Goal: Task Accomplishment & Management: Use online tool/utility

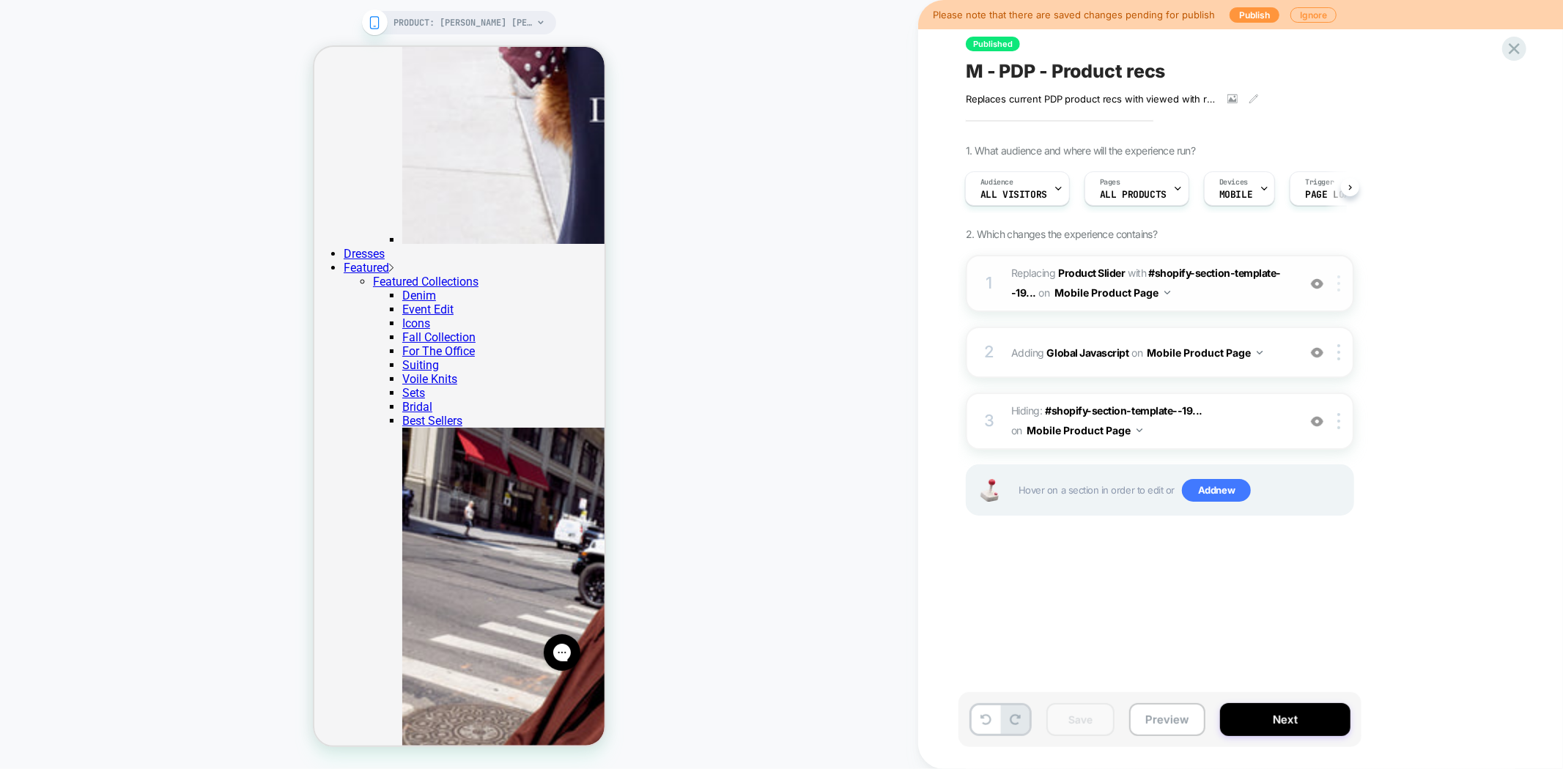
click at [1344, 284] on div at bounding box center [1341, 283] width 24 height 16
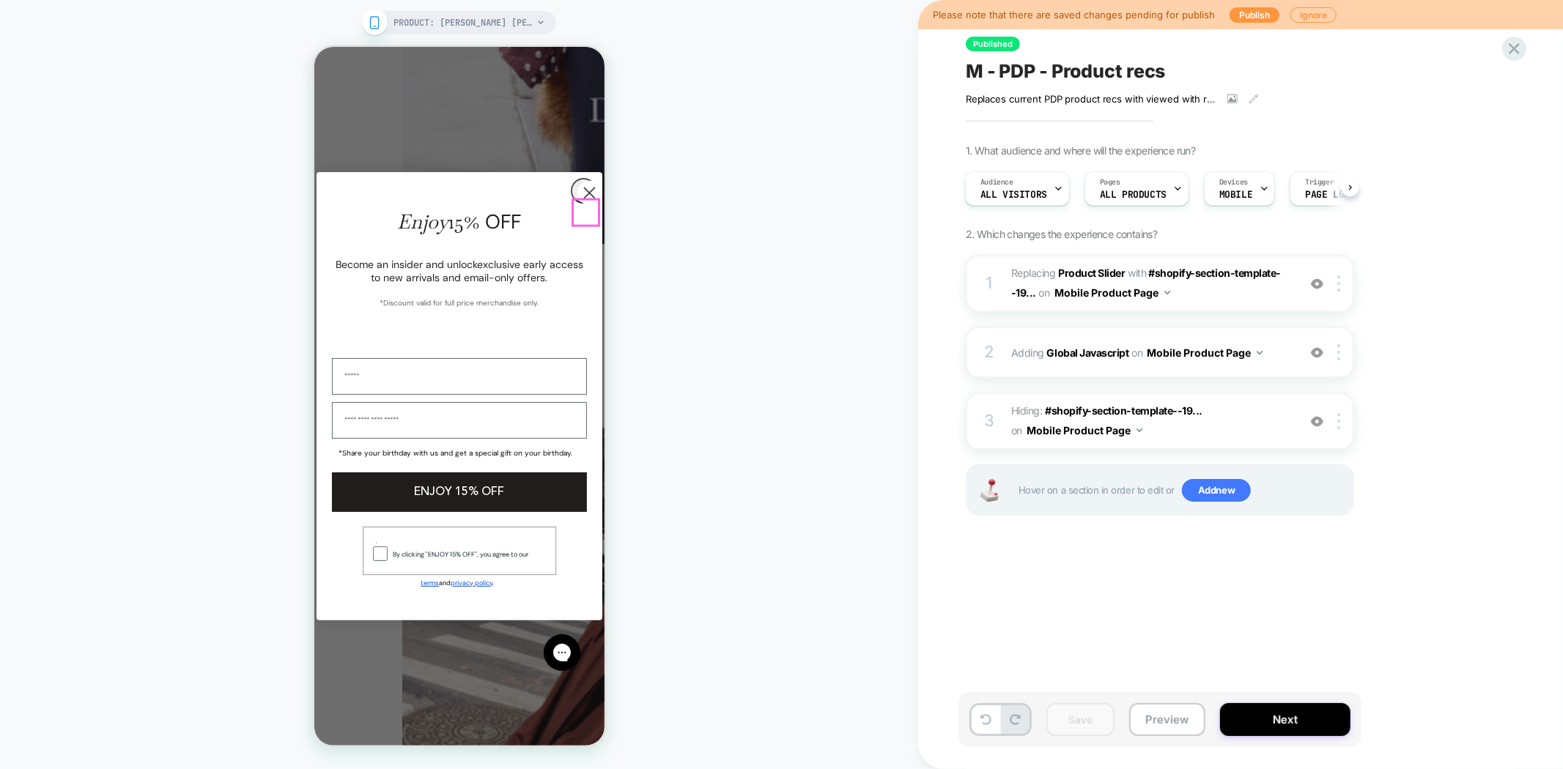
click at [582, 204] on circle "Close dialog" at bounding box center [589, 192] width 24 height 24
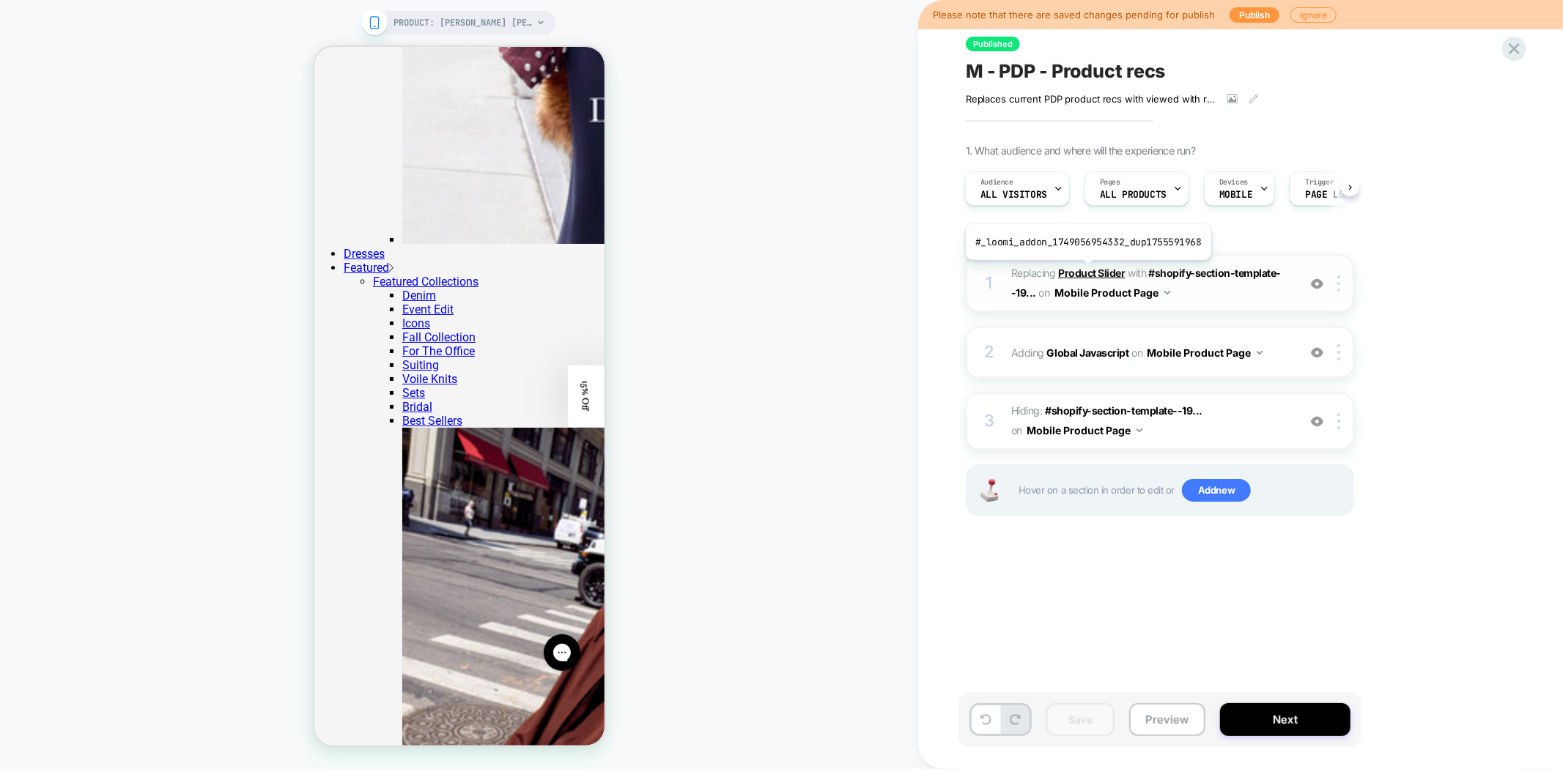
click at [1085, 271] on b "Product Slider" at bounding box center [1091, 273] width 67 height 12
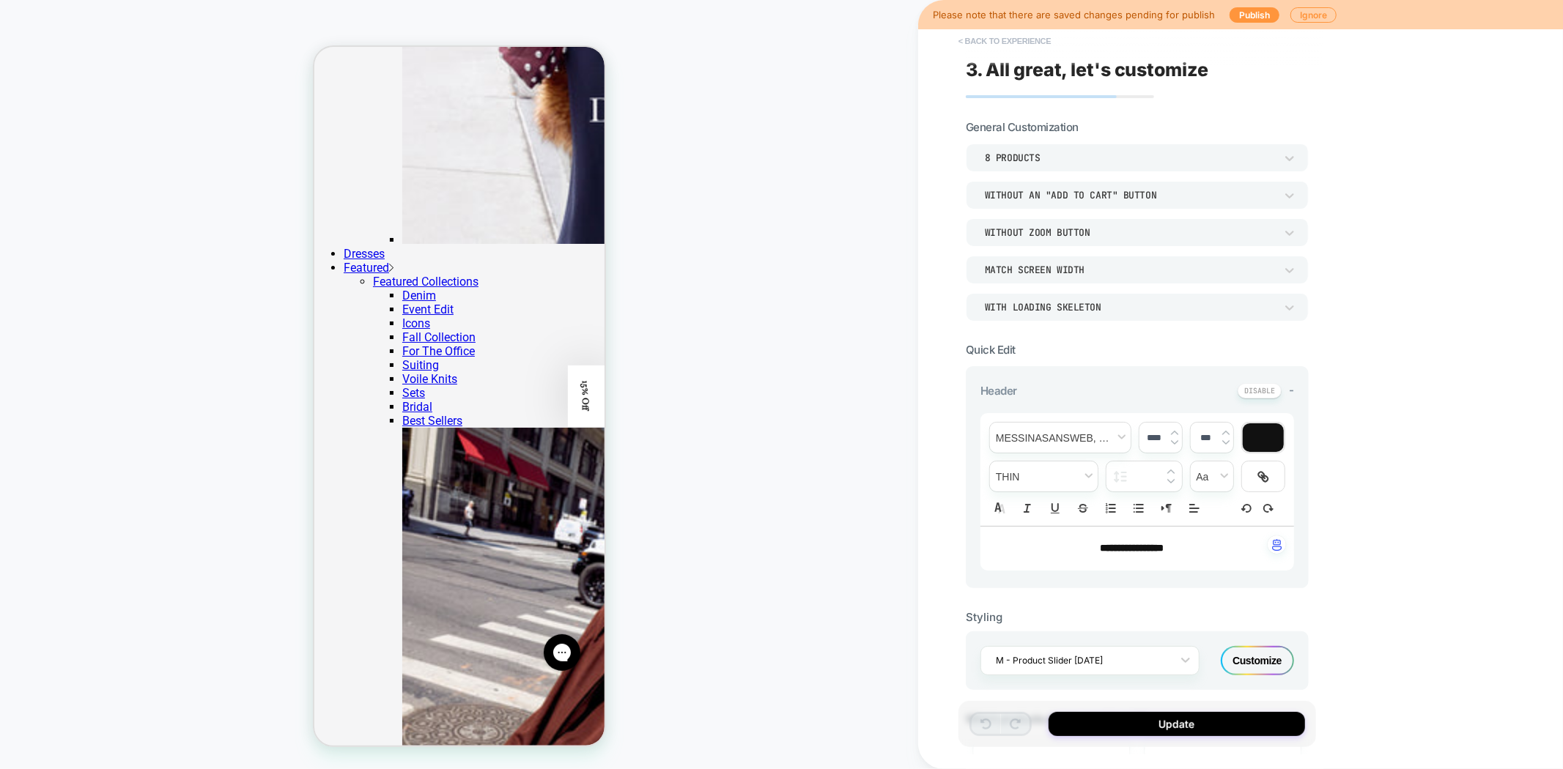
click at [1001, 45] on button "< Back to experience" at bounding box center [1004, 40] width 107 height 23
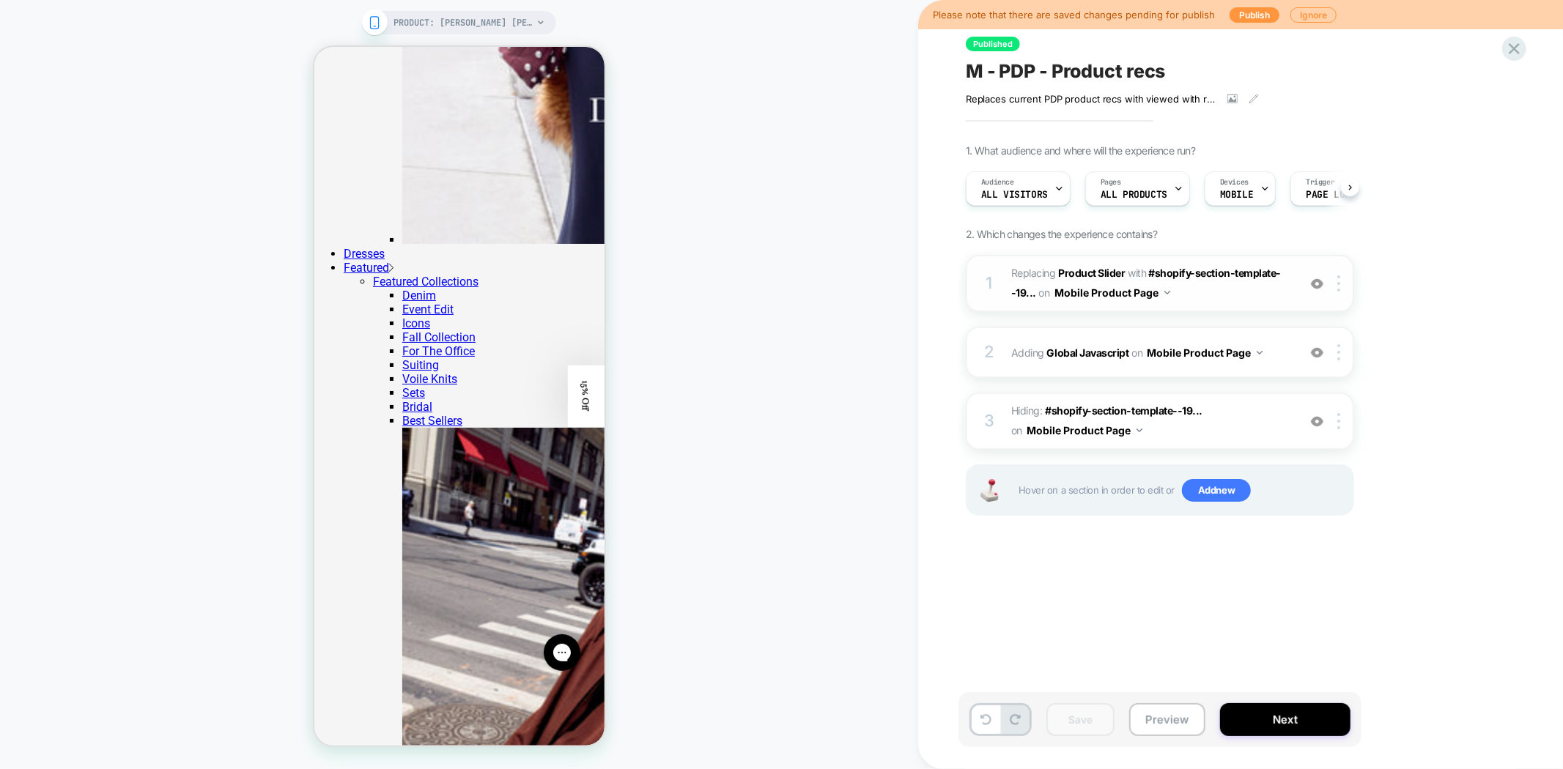
scroll to position [0, 1]
click at [1203, 278] on span "#_loomi_addon_1749056954332_dup1755591968 Replacing Product Slider WITH #shopif…" at bounding box center [1150, 284] width 279 height 40
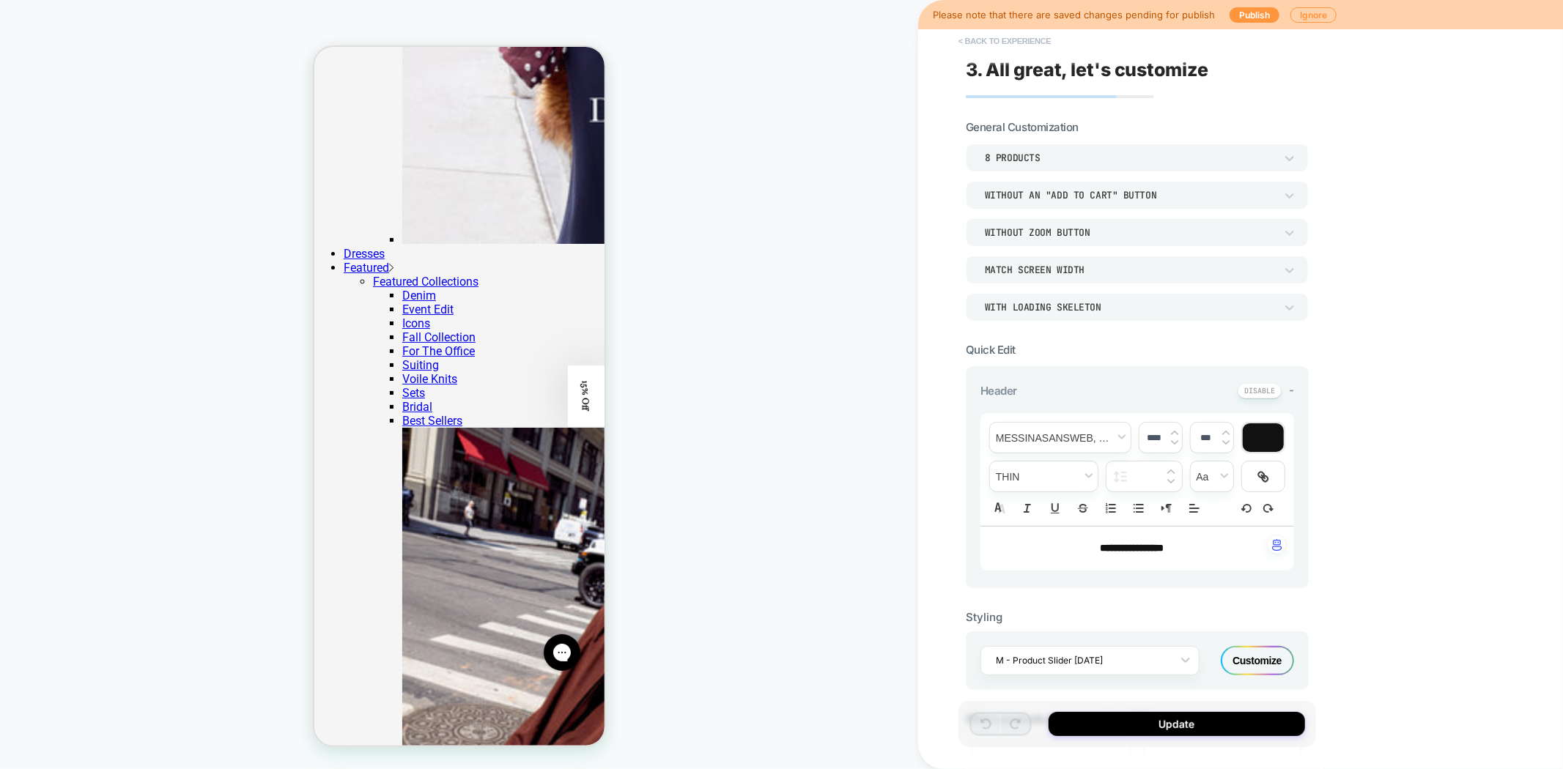
click at [975, 35] on button "< Back to experience" at bounding box center [1004, 40] width 107 height 23
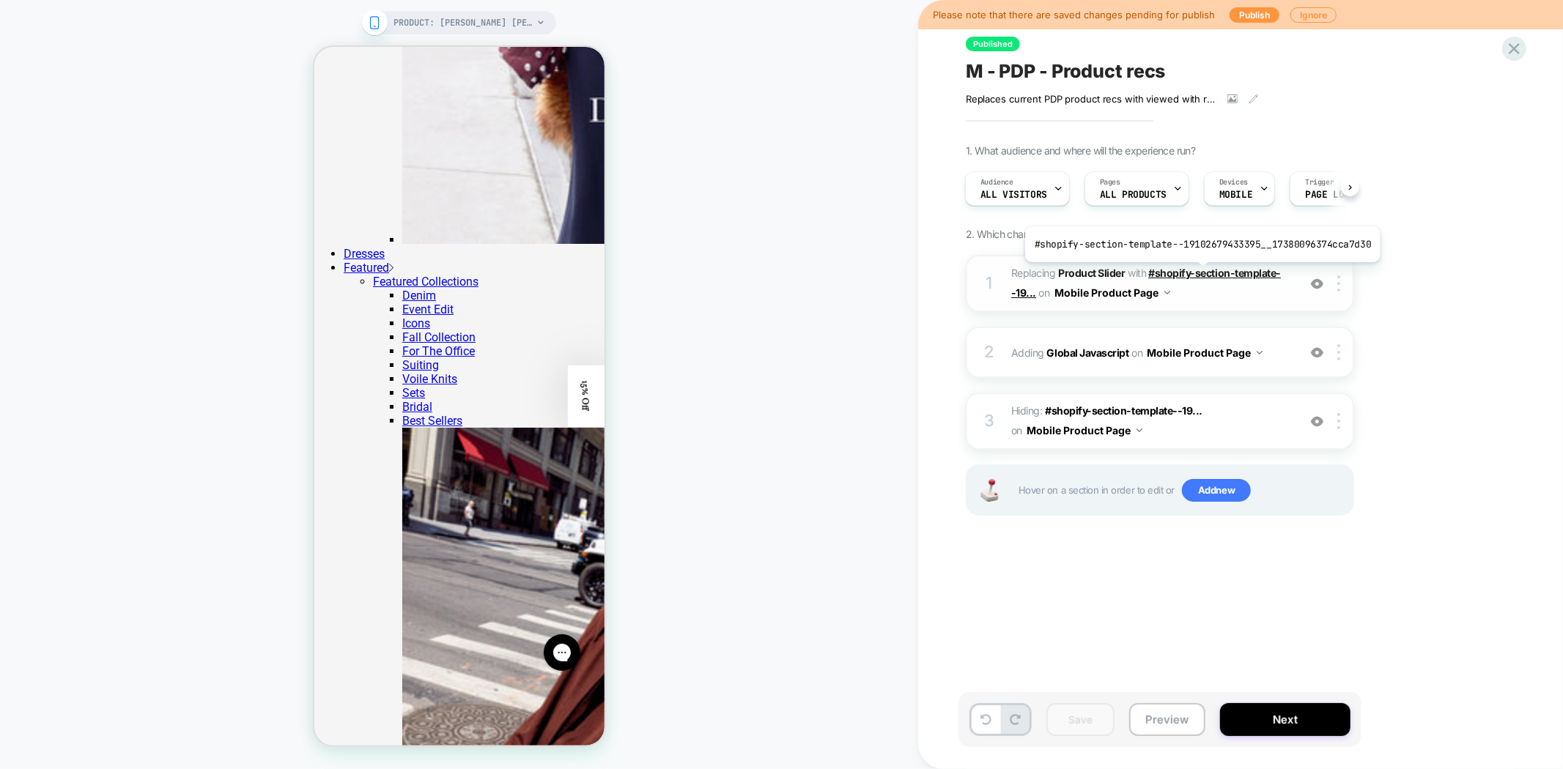
click at [1198, 274] on span "#shopify-section-template--19..." at bounding box center [1146, 283] width 270 height 32
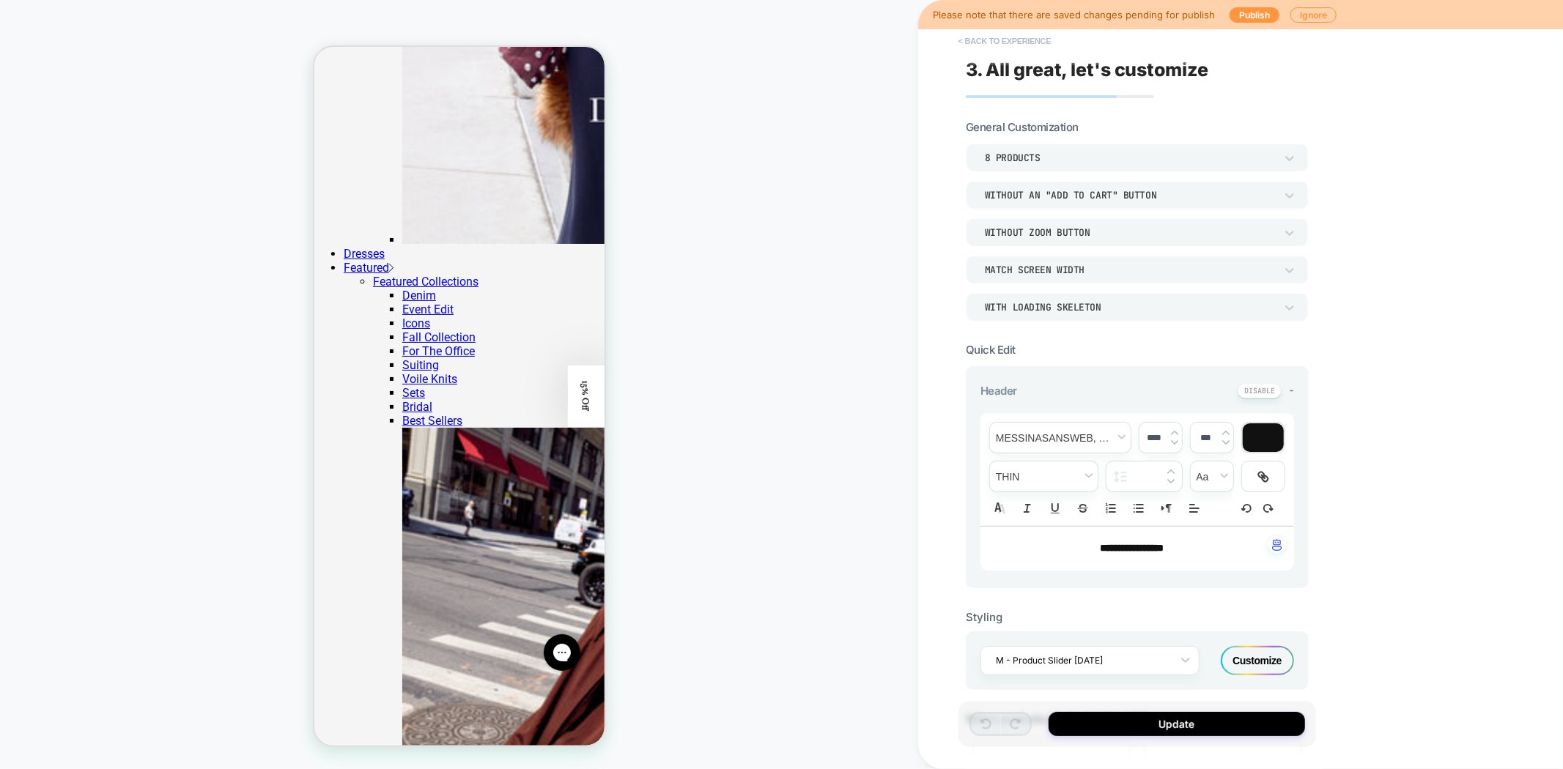
click at [968, 40] on button "< Back to experience" at bounding box center [1004, 40] width 107 height 23
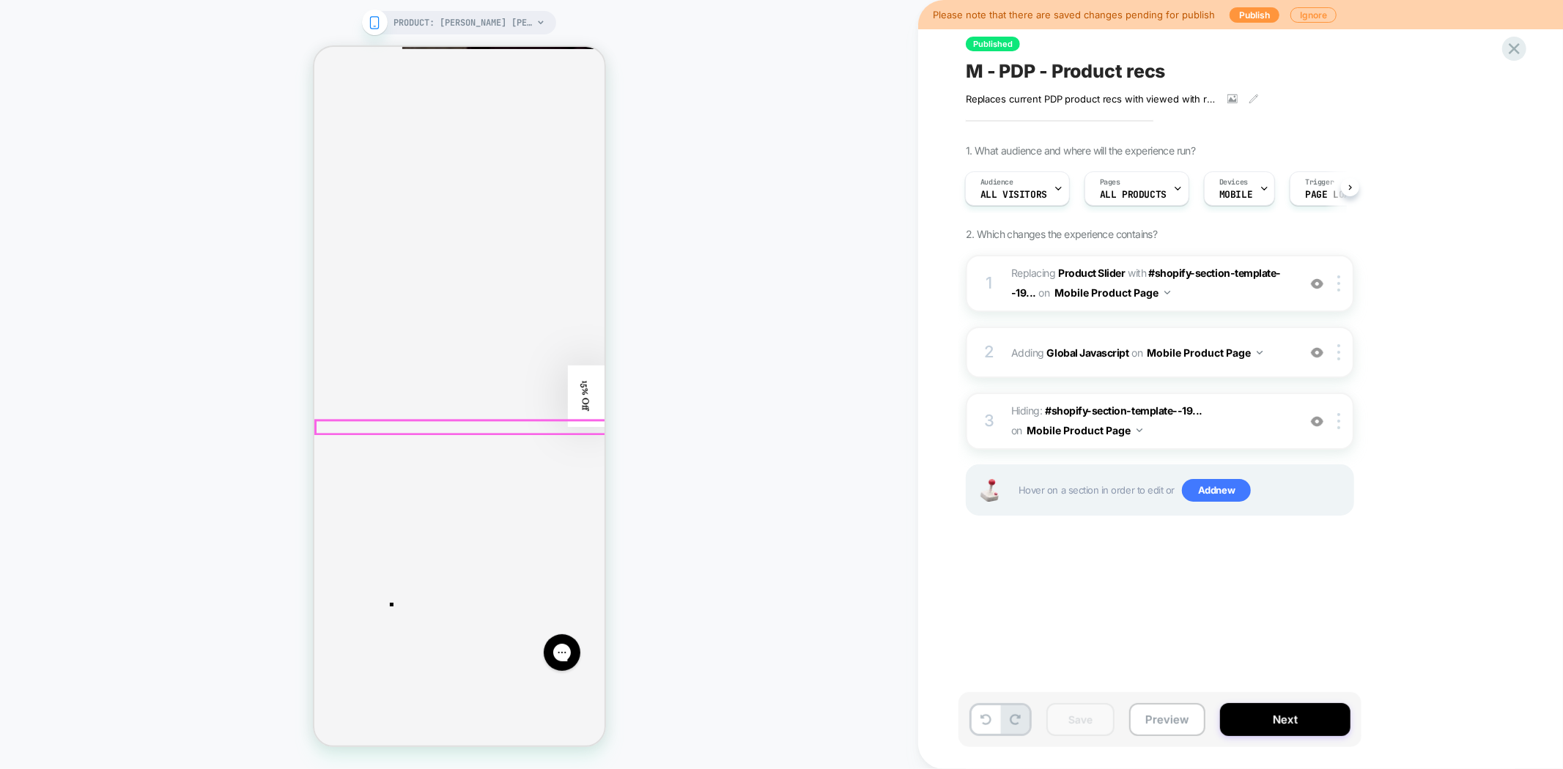
scroll to position [2767, 0]
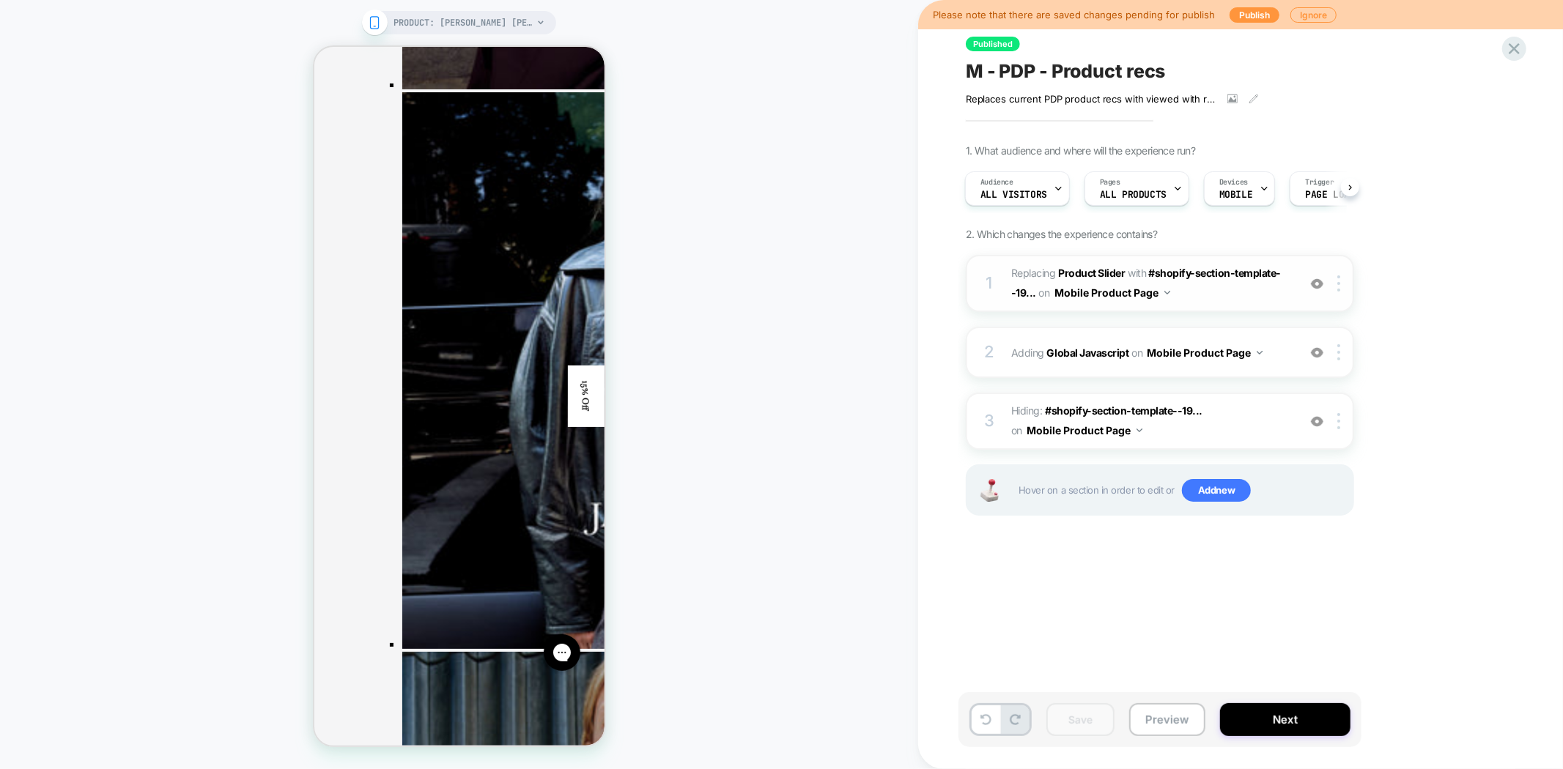
click at [1317, 280] on img at bounding box center [1317, 284] width 12 height 12
click at [1349, 292] on div "1 #_loomi_addon_1749056954332_dup1755591968 Replacing Product Slider WITH #shop…" at bounding box center [1160, 283] width 388 height 57
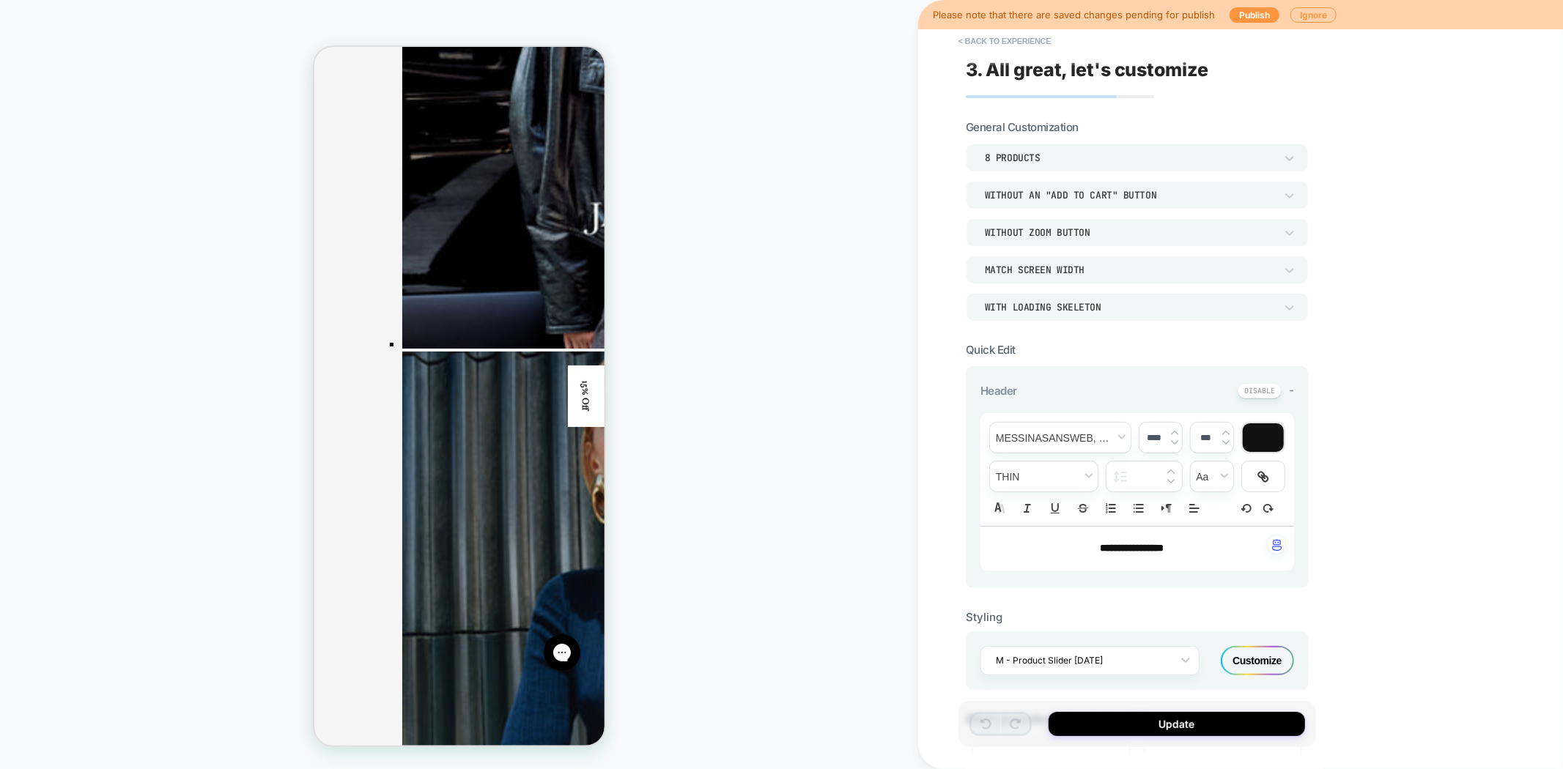
scroll to position [3093, 0]
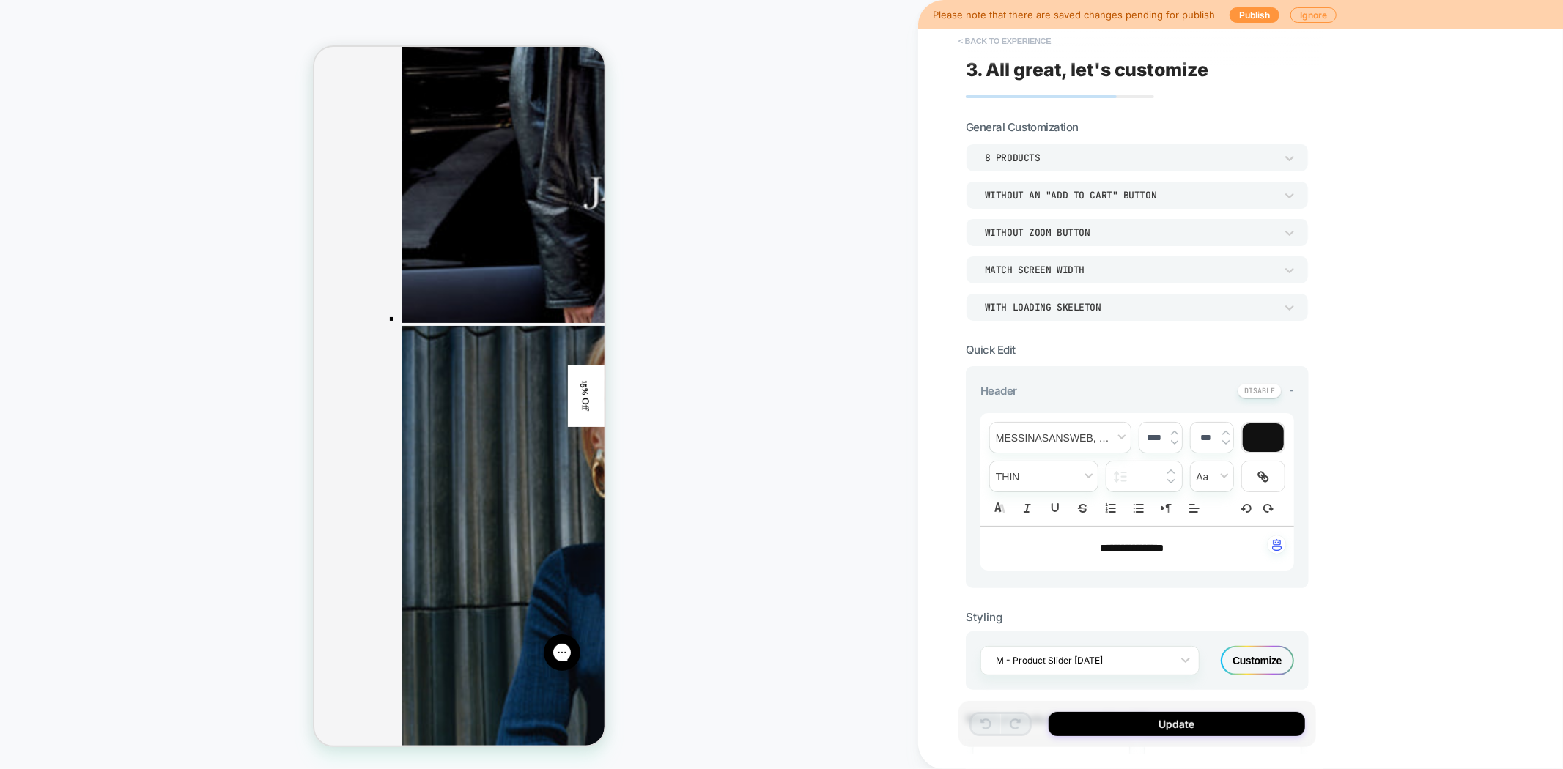
click at [983, 45] on button "< Back to experience" at bounding box center [1004, 40] width 107 height 23
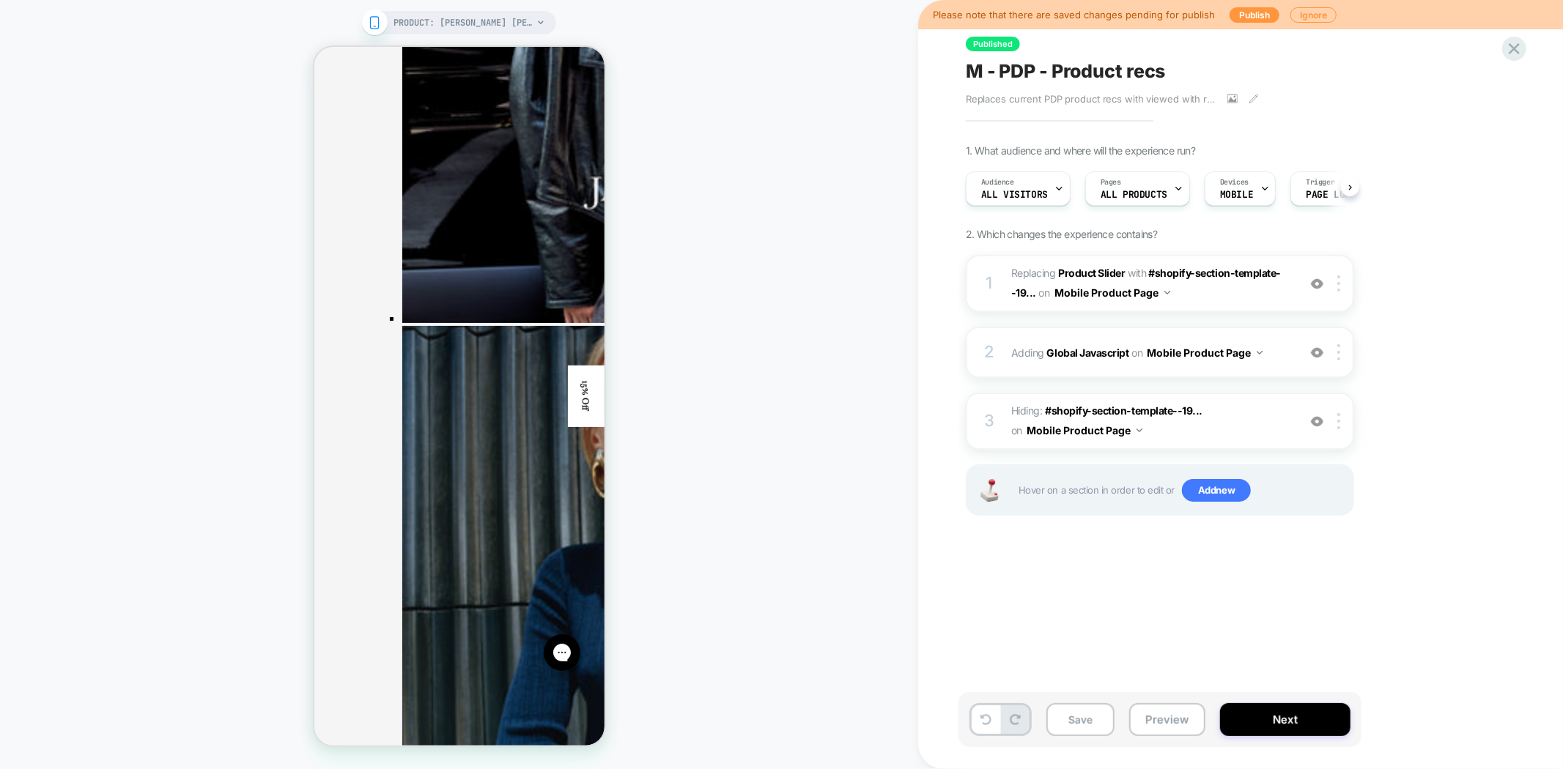
scroll to position [0, 1]
click at [1317, 415] on img at bounding box center [1317, 421] width 12 height 12
click at [1313, 340] on div "2 Adding Global Javascript on Mobile Product Page Add Before Add After Copy to …" at bounding box center [1160, 352] width 388 height 51
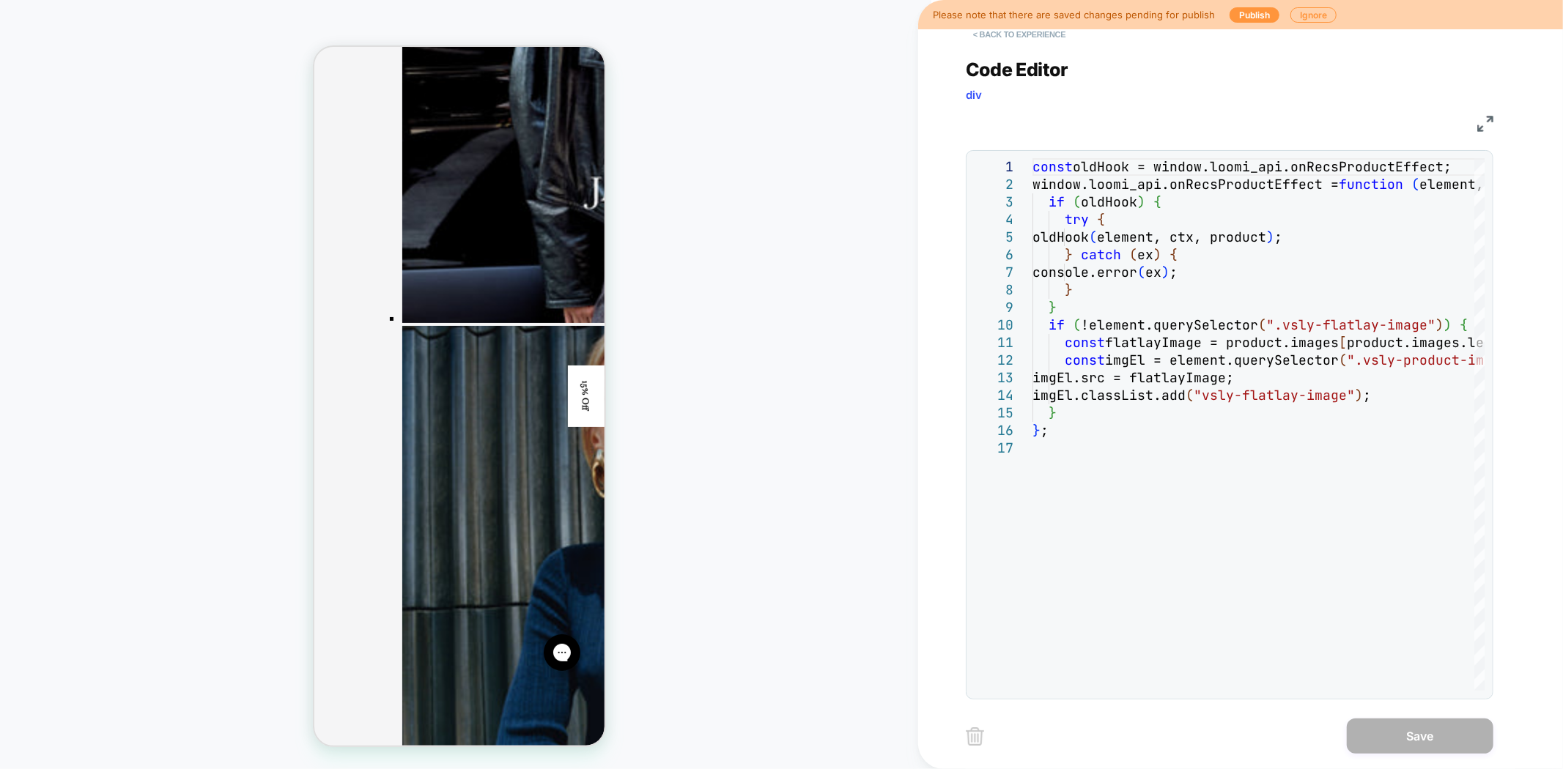
click at [1026, 40] on button "< Back to experience" at bounding box center [1019, 34] width 107 height 23
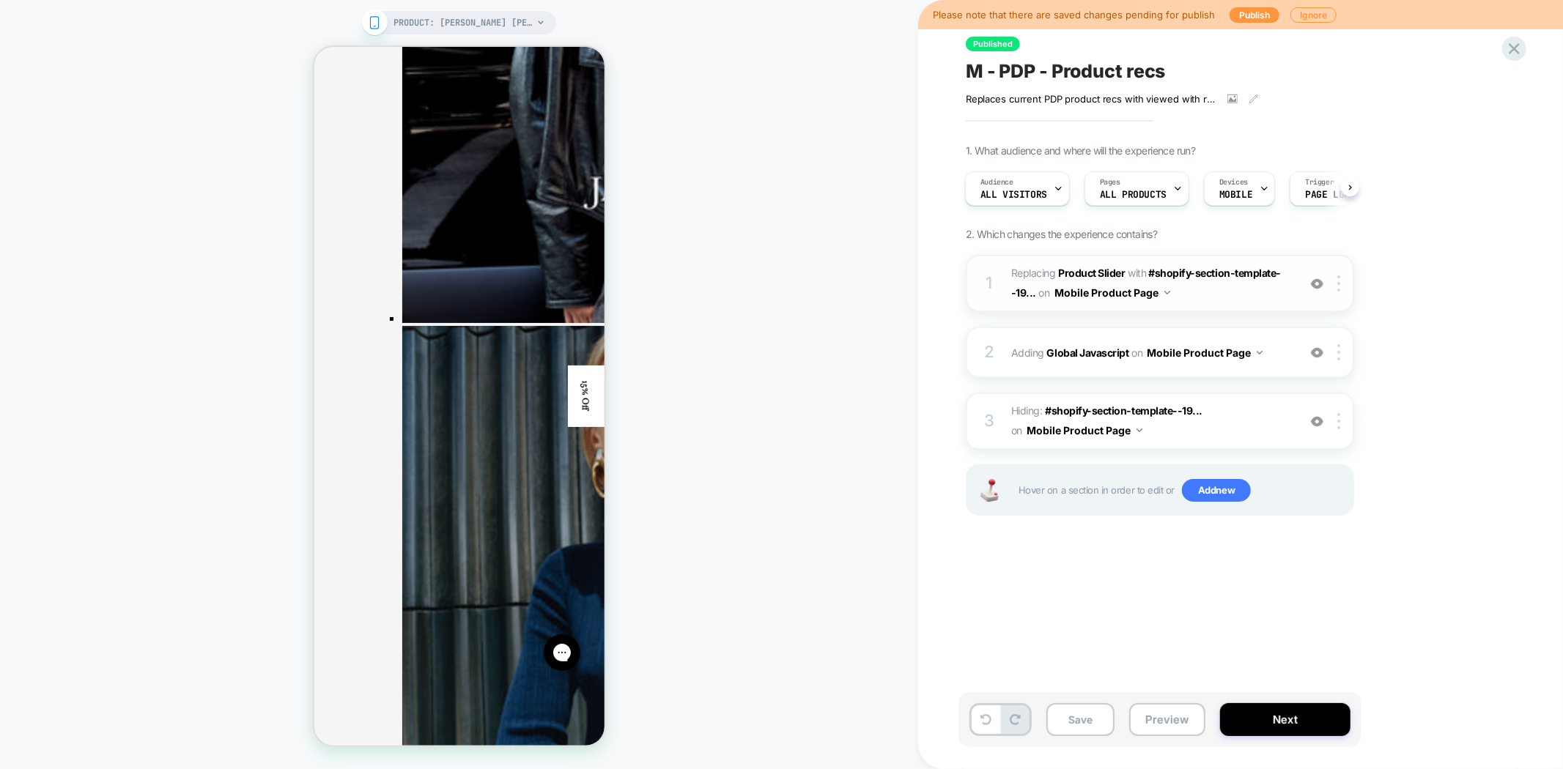
click at [1311, 279] on img at bounding box center [1317, 284] width 12 height 12
click at [1316, 286] on img at bounding box center [1317, 284] width 12 height 12
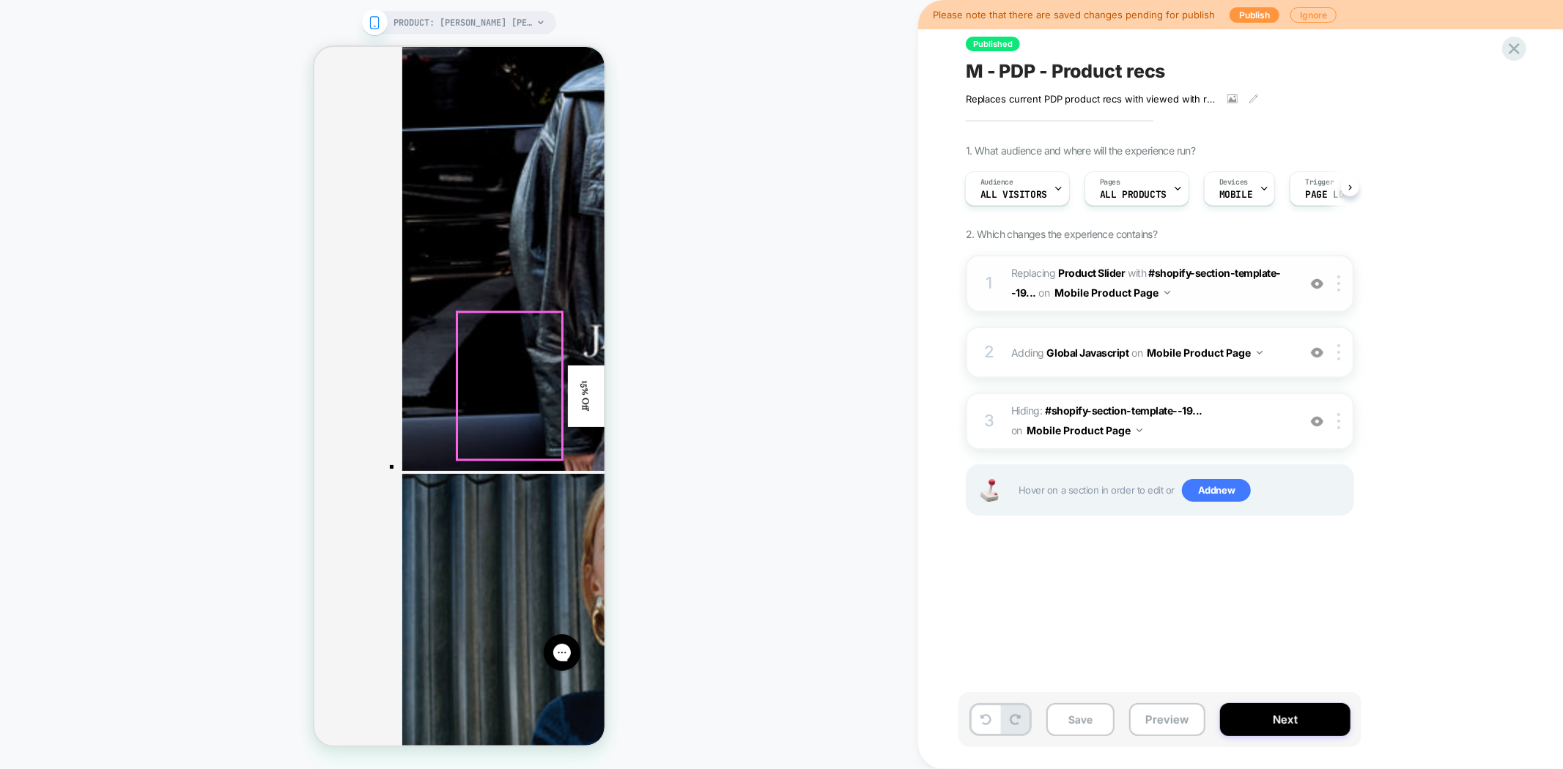
scroll to position [2930, 0]
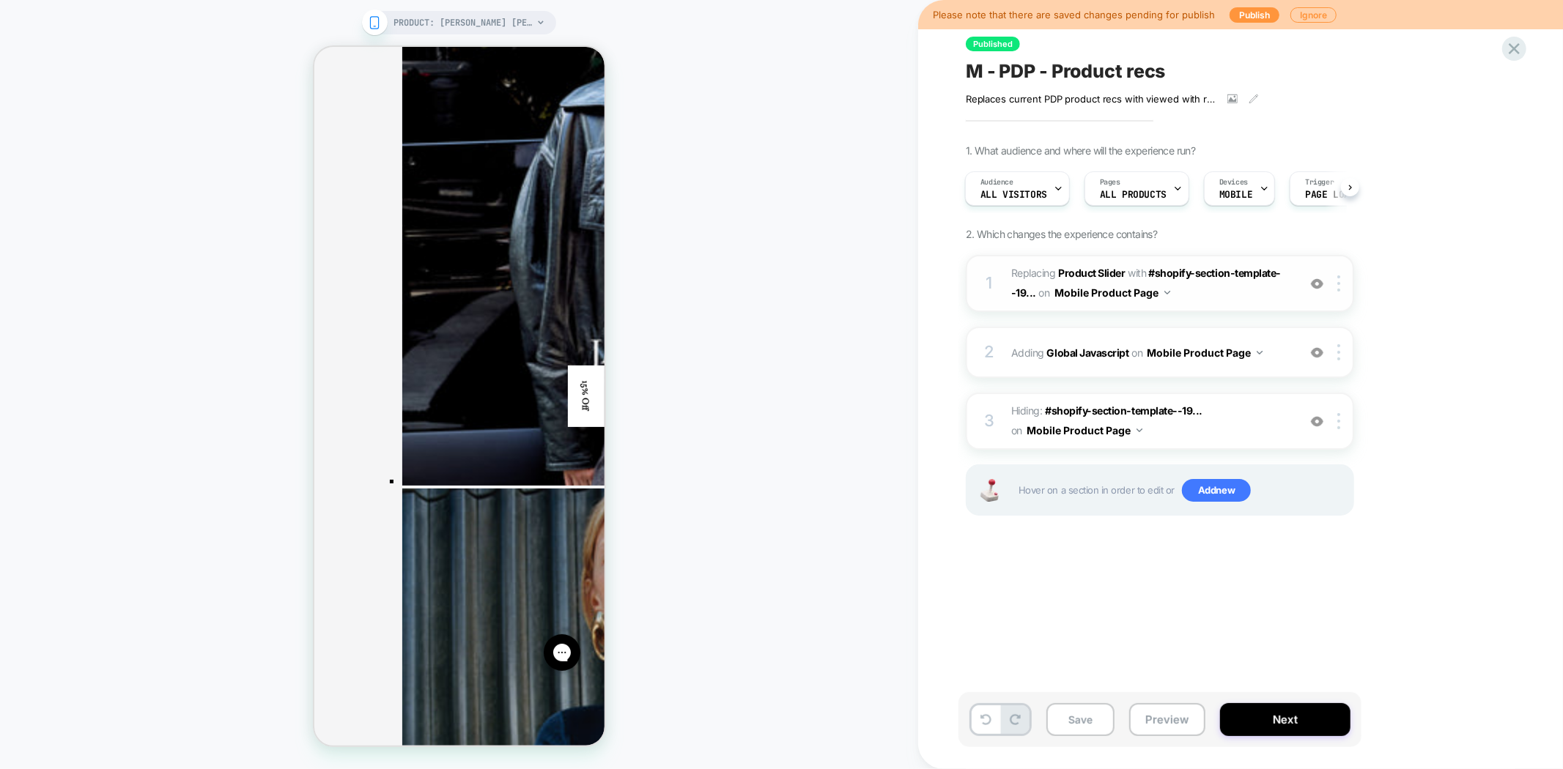
click at [1092, 264] on span "#_loomi_addon_1749056954332_dup1755591968 Replacing Product Slider WITH #shopif…" at bounding box center [1150, 284] width 279 height 40
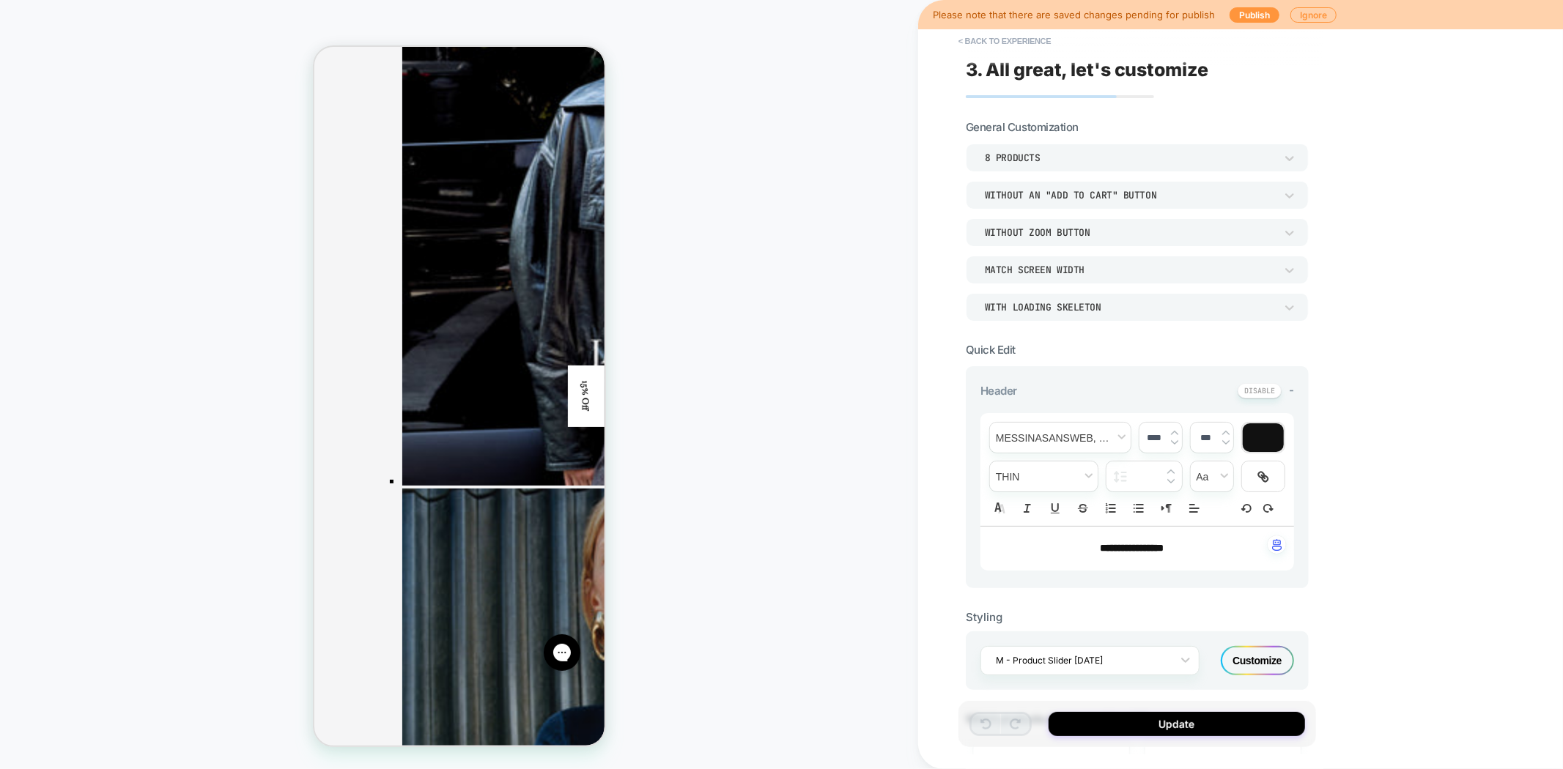
click at [1185, 551] on p "**********" at bounding box center [1131, 548] width 273 height 15
drag, startPoint x: 1202, startPoint y: 548, endPoint x: 1031, endPoint y: 546, distance: 171.4
click at [1031, 546] on p "**********" at bounding box center [1131, 548] width 273 height 15
click at [1111, 437] on span "font" at bounding box center [1060, 438] width 141 height 30
click at [1058, 640] on span "font" at bounding box center [1060, 644] width 122 height 26
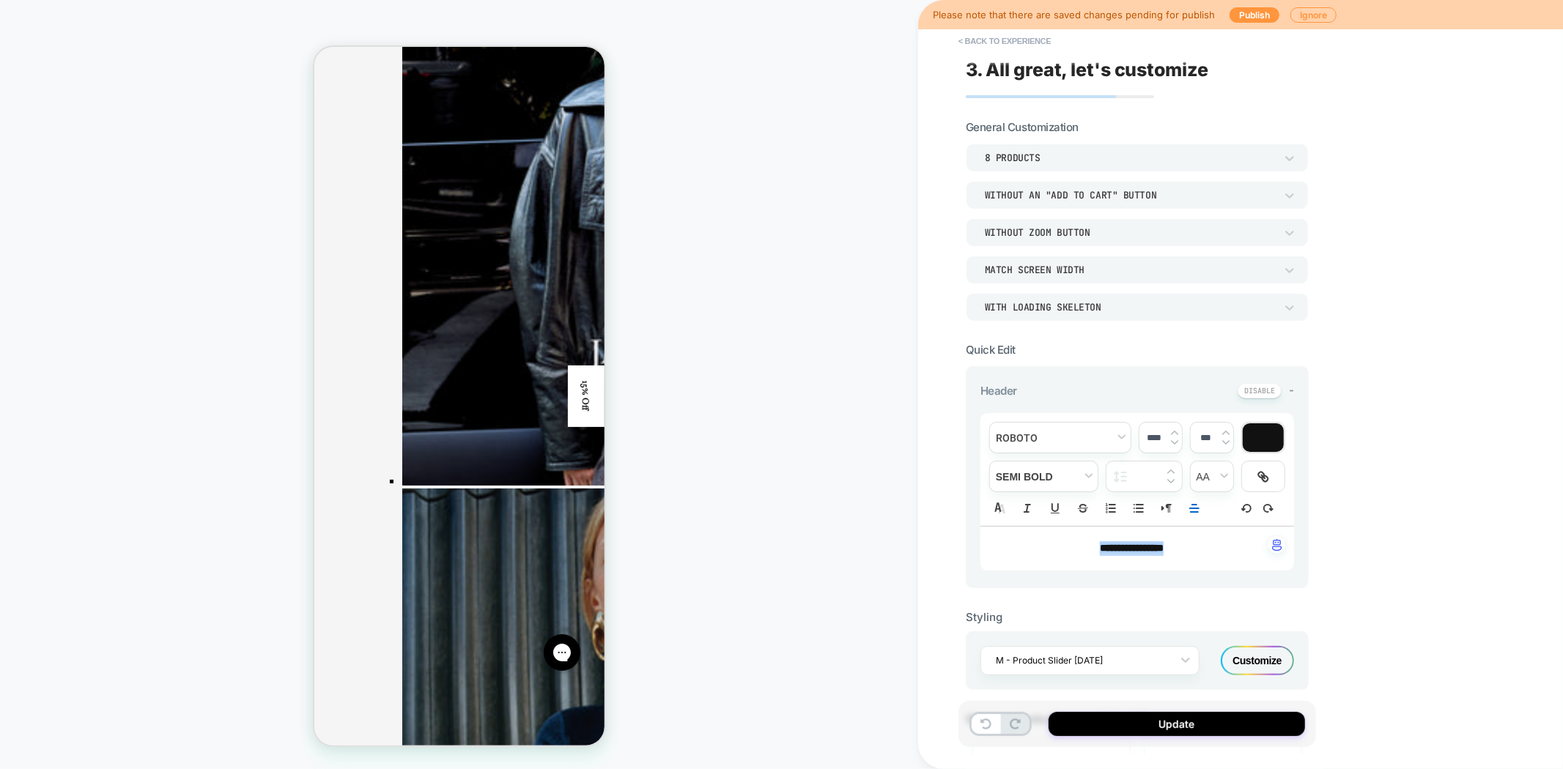
click at [1163, 544] on span "**********" at bounding box center [1132, 548] width 64 height 10
click at [1189, 547] on p "**********" at bounding box center [1131, 548] width 273 height 15
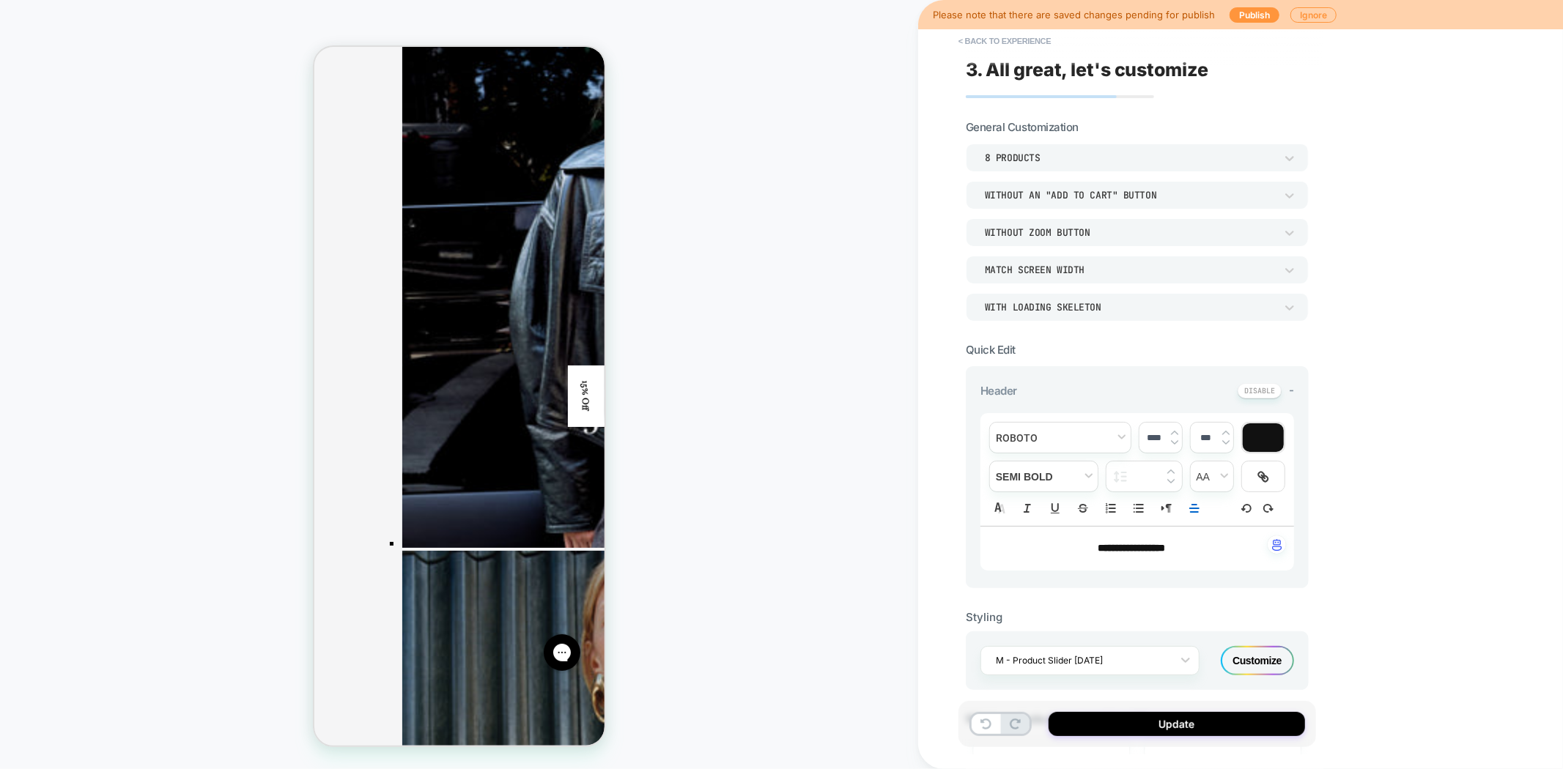
scroll to position [2341, 0]
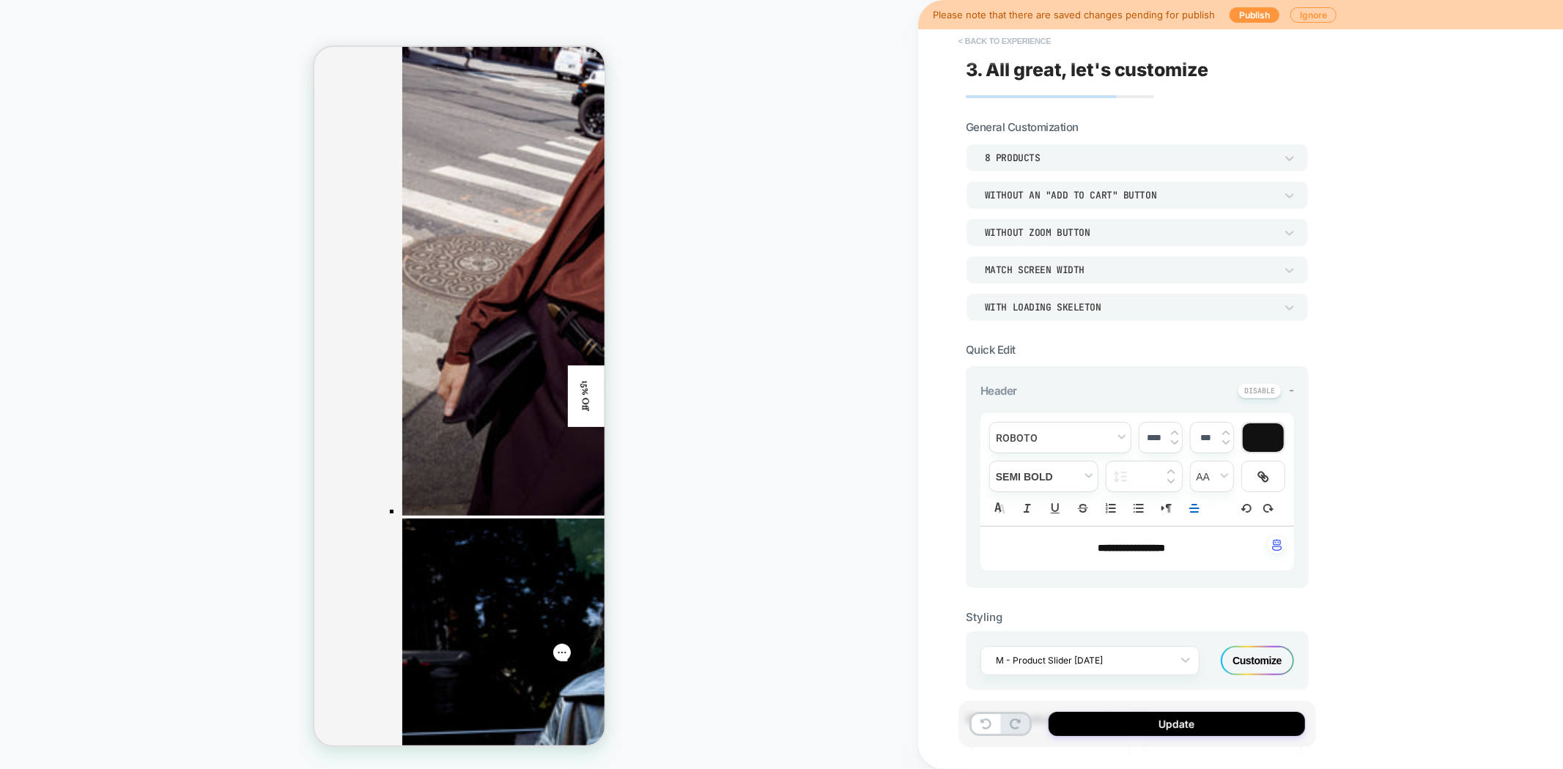
click at [995, 48] on button "< Back to experience" at bounding box center [1004, 40] width 107 height 23
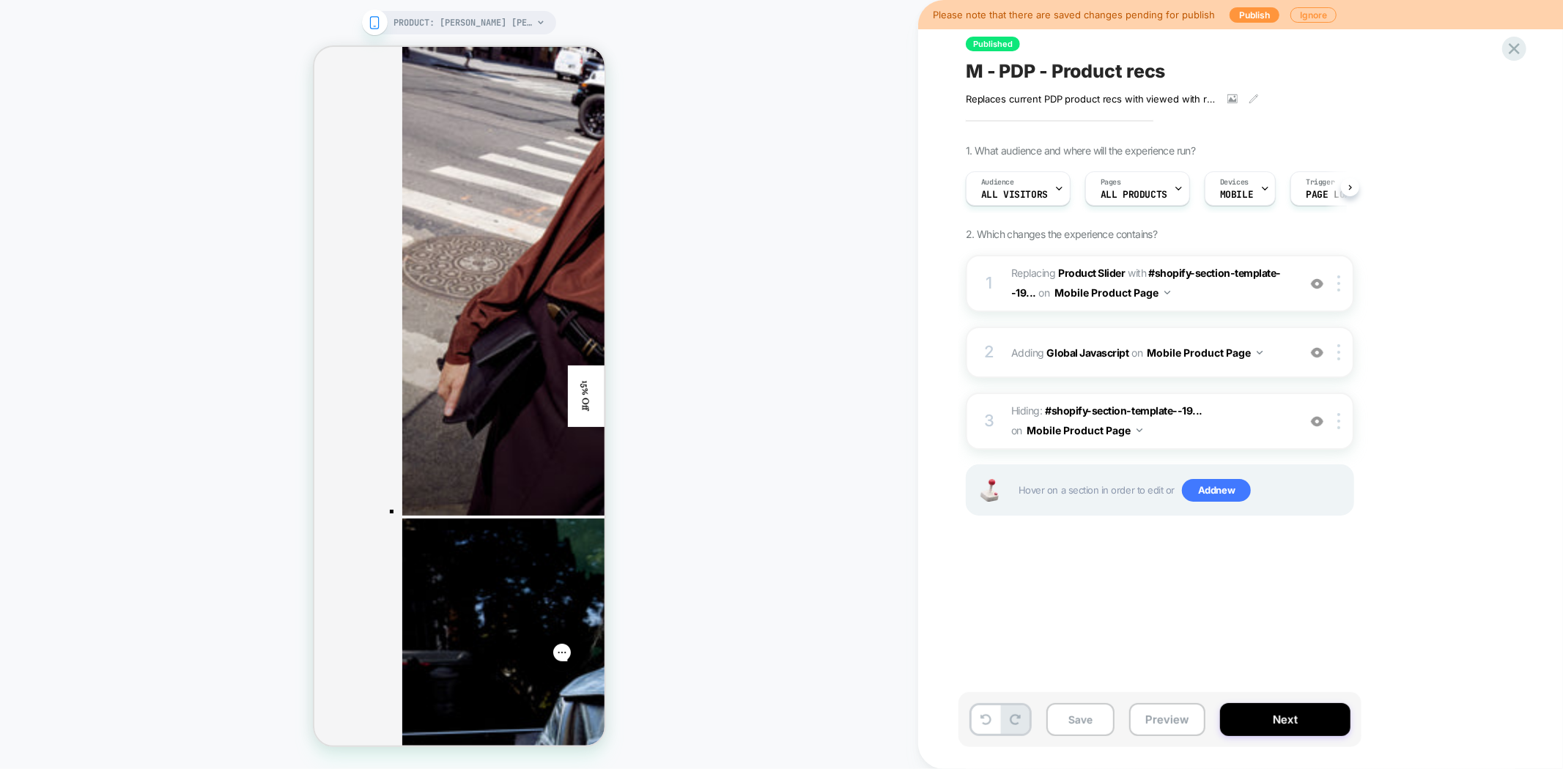
scroll to position [0, 1]
click at [1342, 281] on div at bounding box center [1341, 283] width 24 height 16
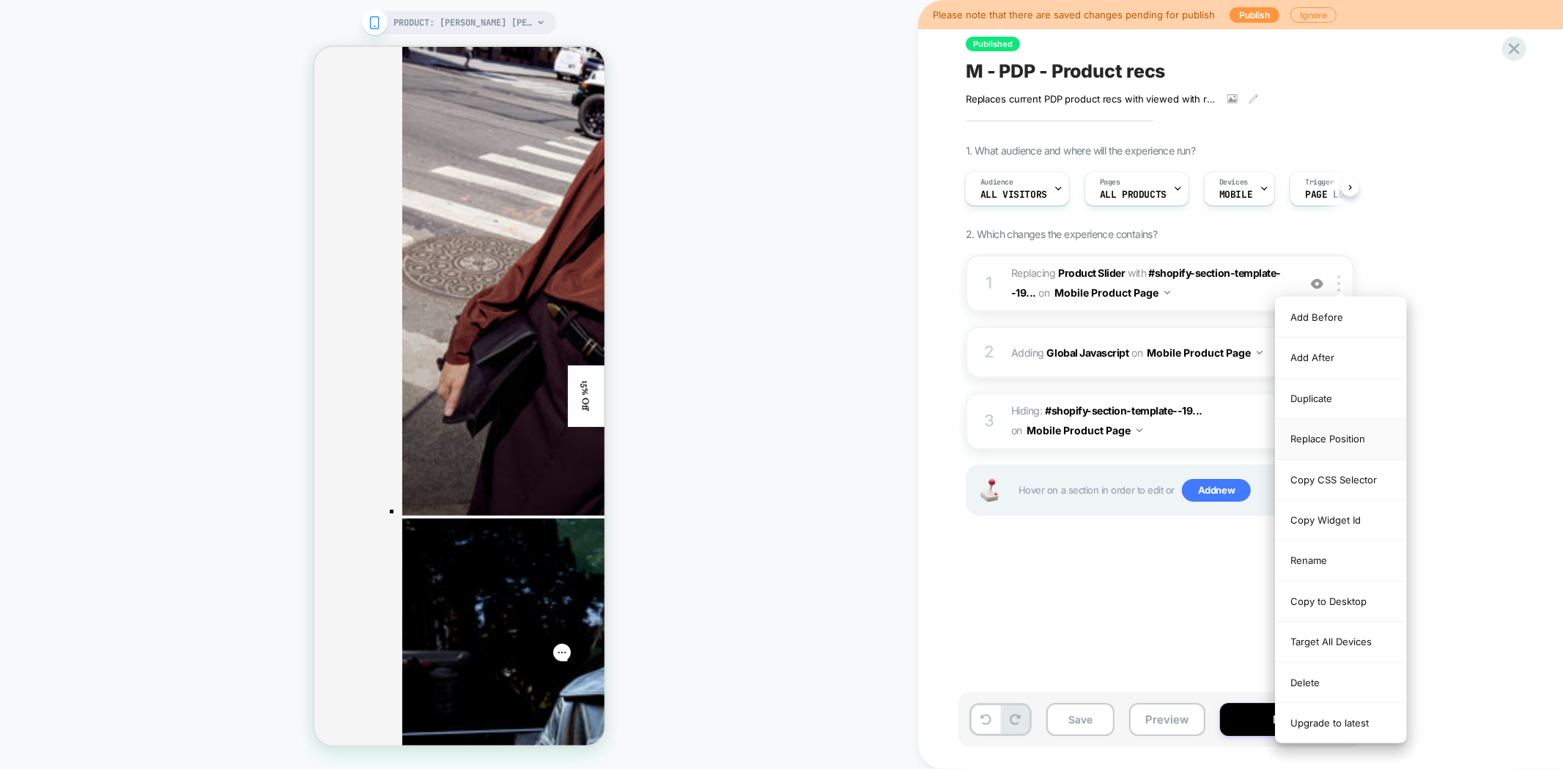
click at [1321, 438] on div "Replace Position" at bounding box center [1340, 439] width 130 height 40
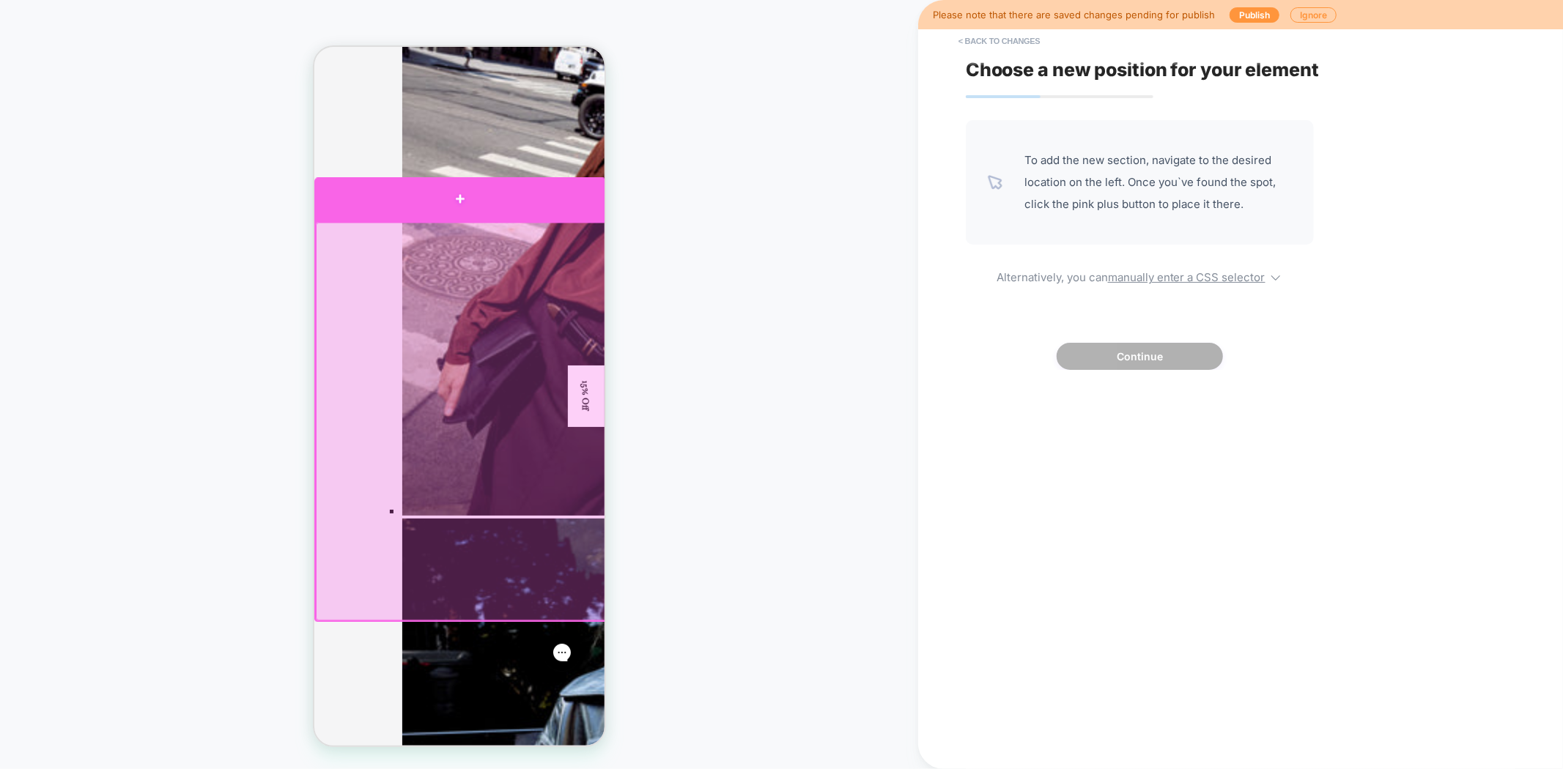
click at [473, 196] on div at bounding box center [460, 198] width 292 height 43
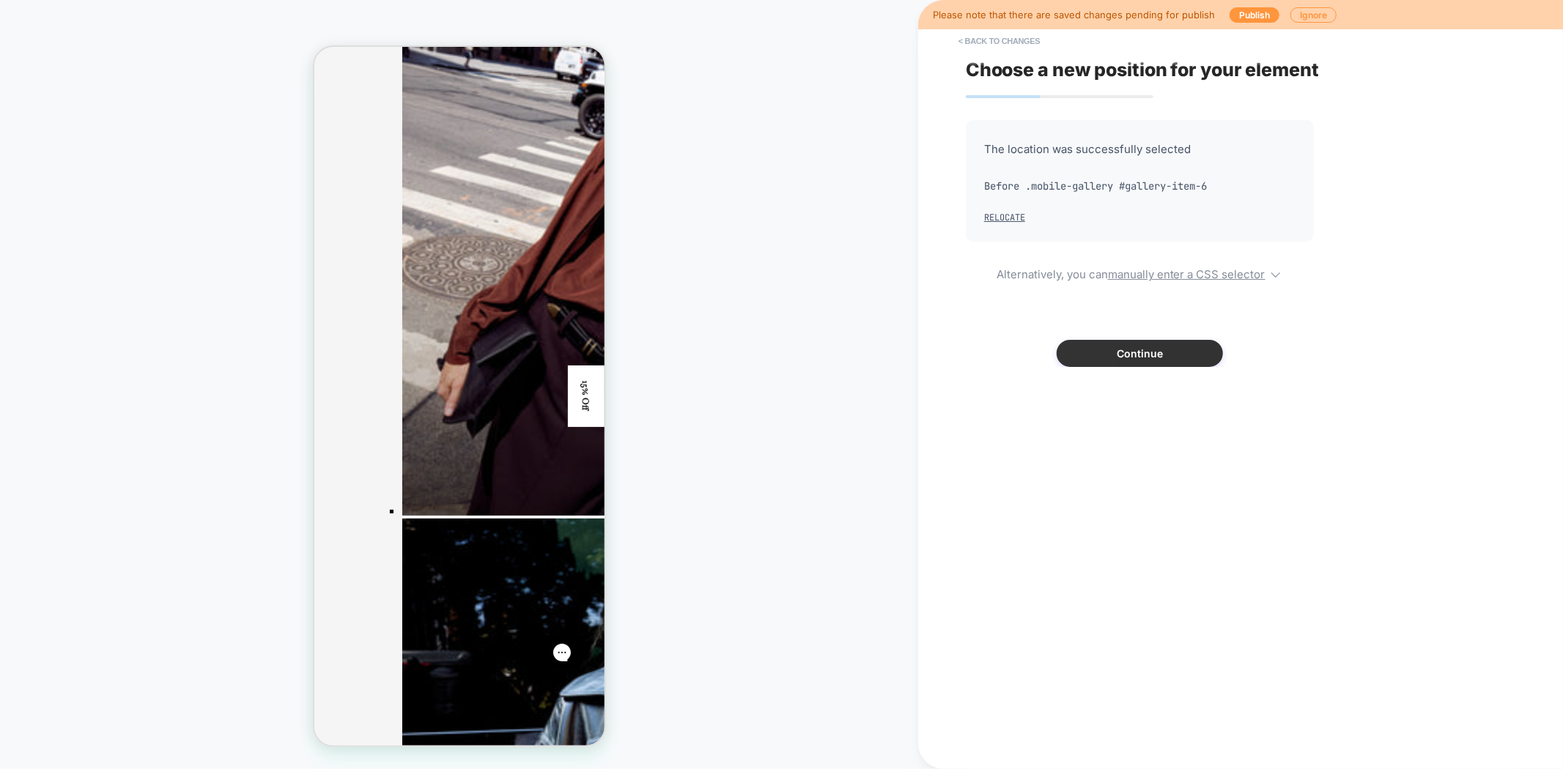
click at [1101, 350] on button "Continue" at bounding box center [1139, 353] width 166 height 27
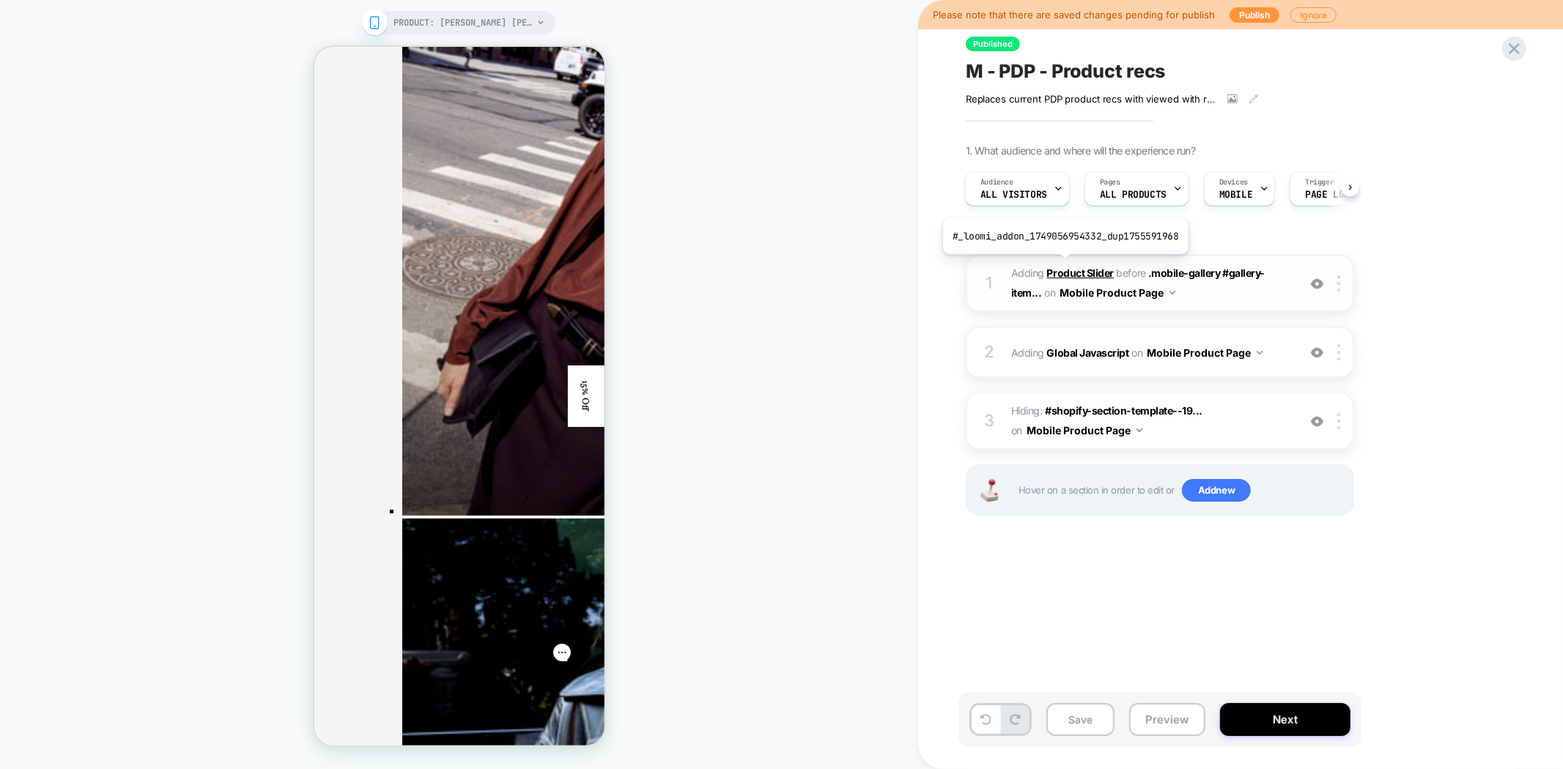
click at [1062, 267] on b "Product Slider" at bounding box center [1080, 273] width 67 height 12
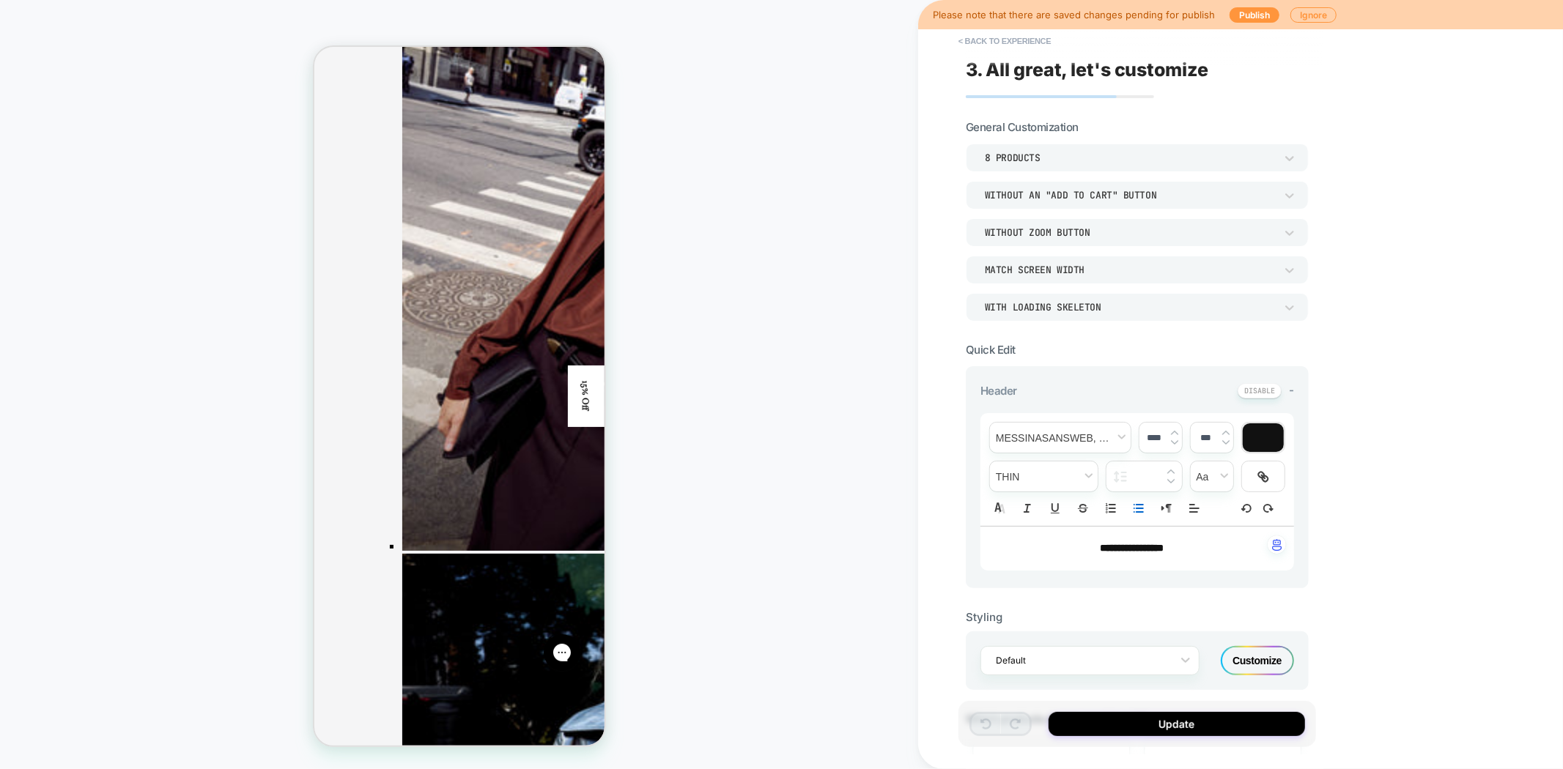
scroll to position [2300, 0]
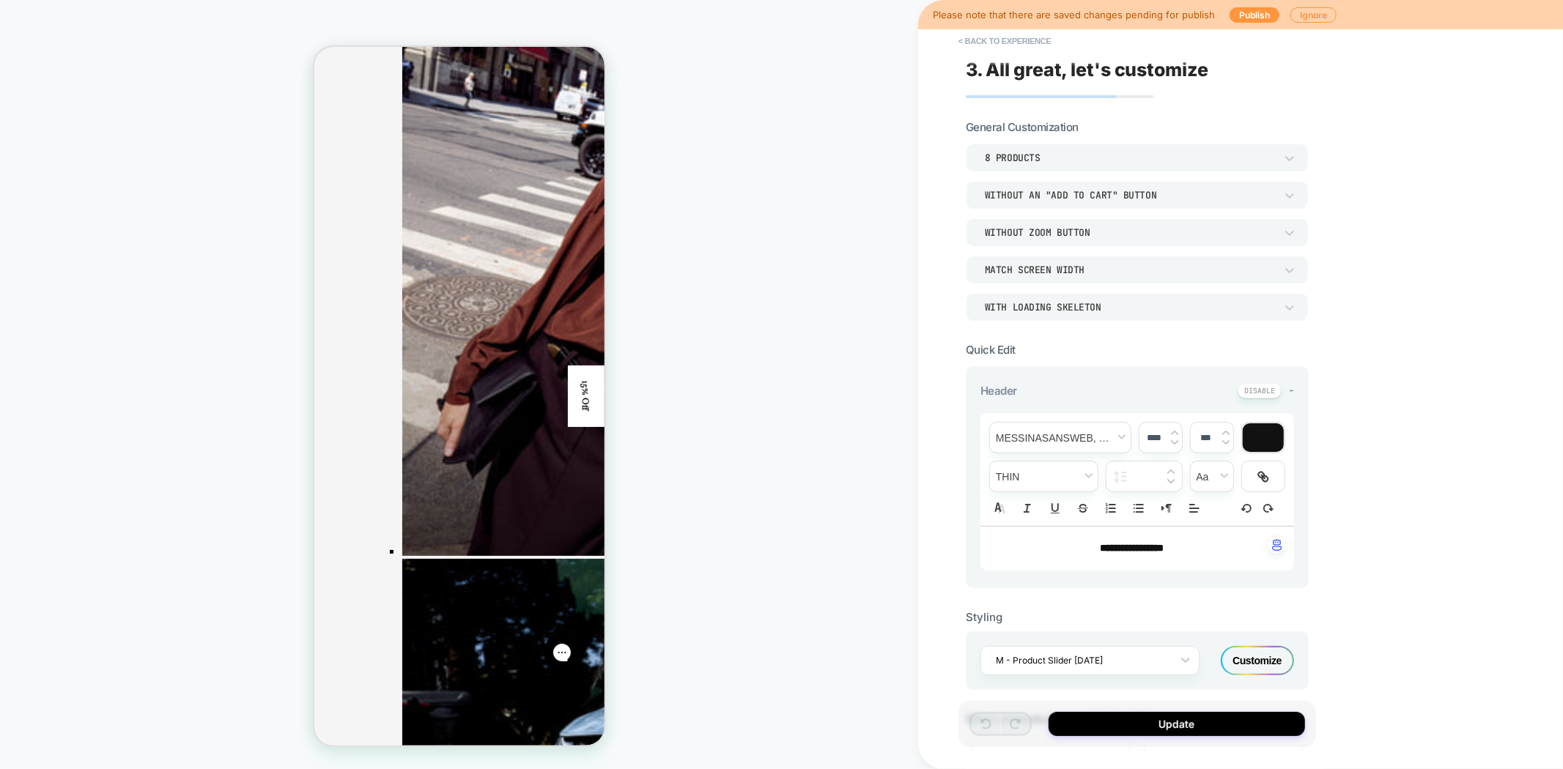
click at [1152, 543] on span "**********" at bounding box center [1132, 548] width 64 height 10
drag, startPoint x: 1205, startPoint y: 542, endPoint x: 1058, endPoint y: 546, distance: 147.3
click at [1058, 546] on p "**********" at bounding box center [1131, 548] width 273 height 15
click at [1163, 547] on span "**********" at bounding box center [1132, 548] width 64 height 10
drag, startPoint x: 1124, startPoint y: 545, endPoint x: 1188, endPoint y: 547, distance: 64.5
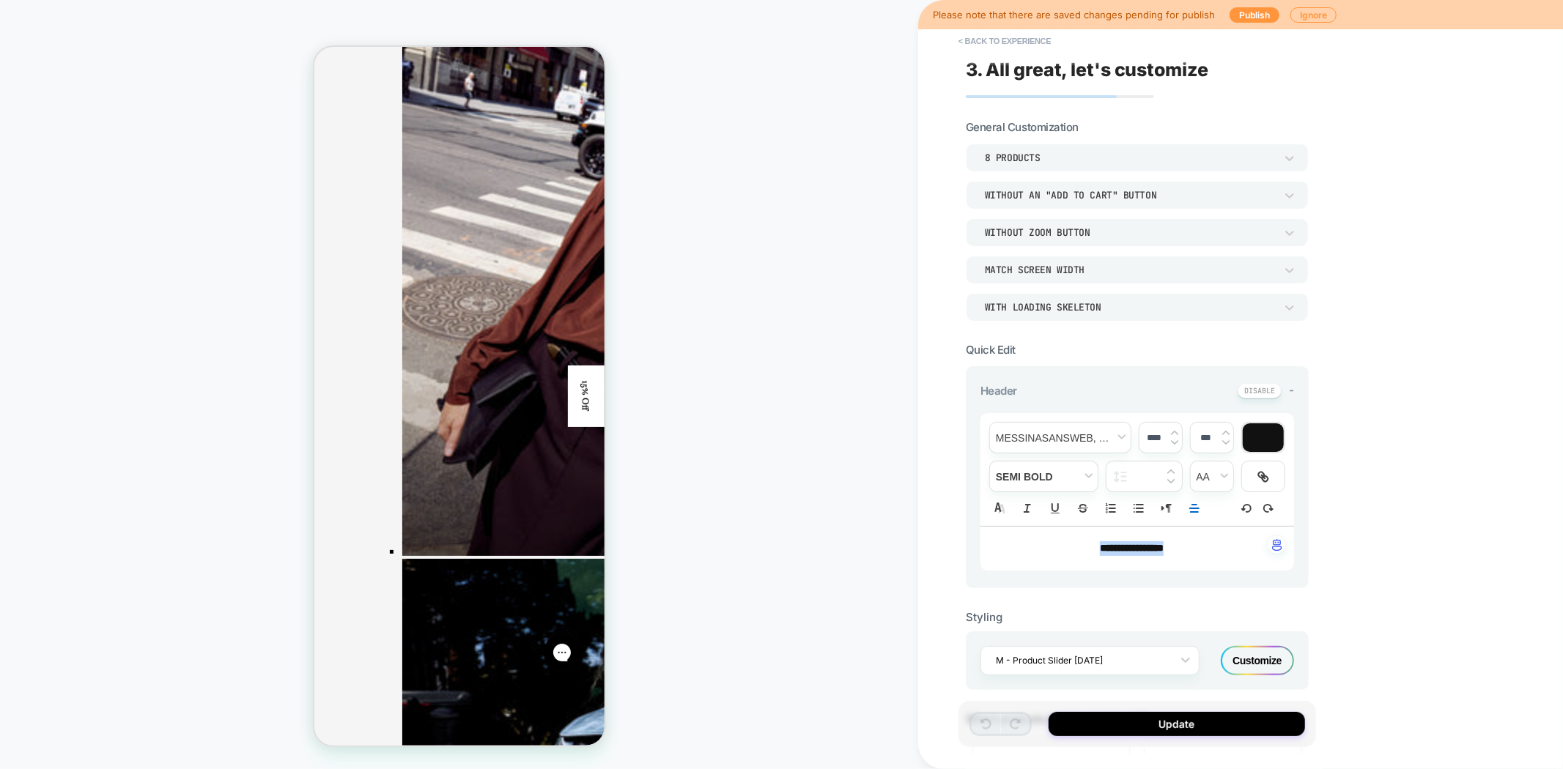
click at [1059, 547] on p "**********" at bounding box center [1131, 548] width 273 height 15
click at [1192, 547] on p "**********" at bounding box center [1131, 548] width 273 height 15
drag, startPoint x: 1207, startPoint y: 539, endPoint x: 1060, endPoint y: 547, distance: 147.5
click at [1060, 547] on p "**********" at bounding box center [1131, 548] width 273 height 15
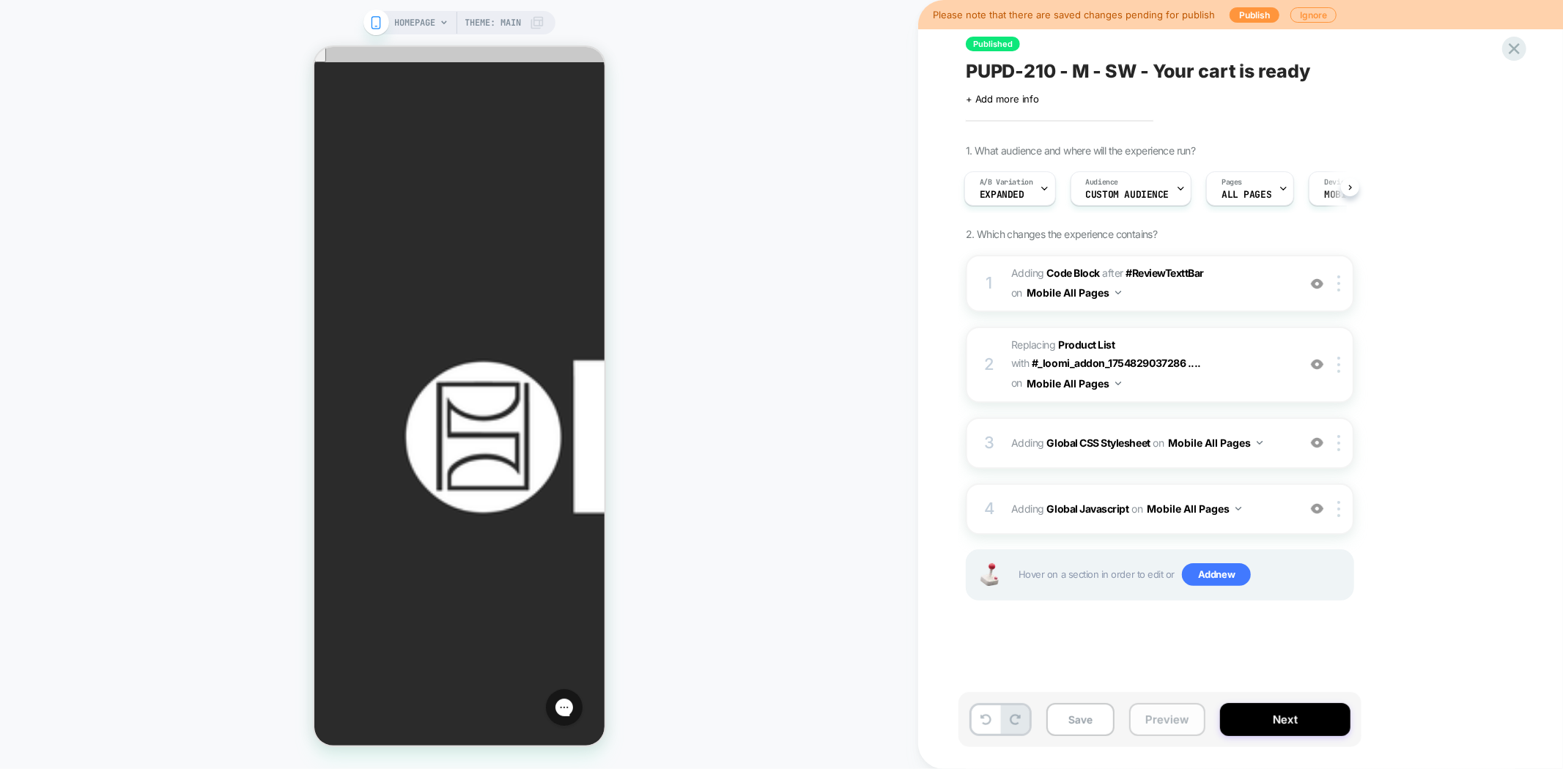
click at [1130, 721] on button "Preview" at bounding box center [1167, 719] width 76 height 33
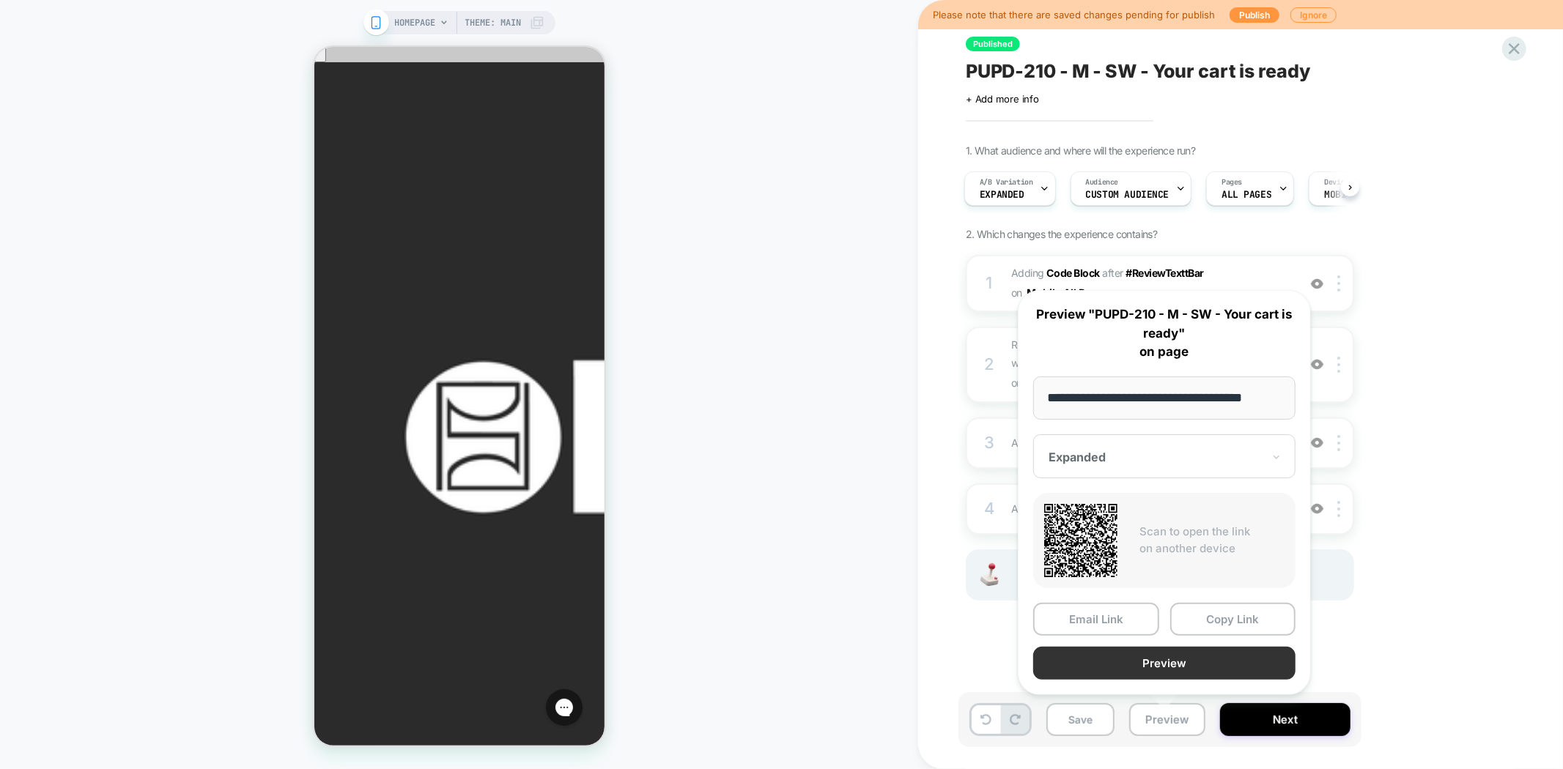
click at [1182, 662] on button "Preview" at bounding box center [1164, 663] width 262 height 33
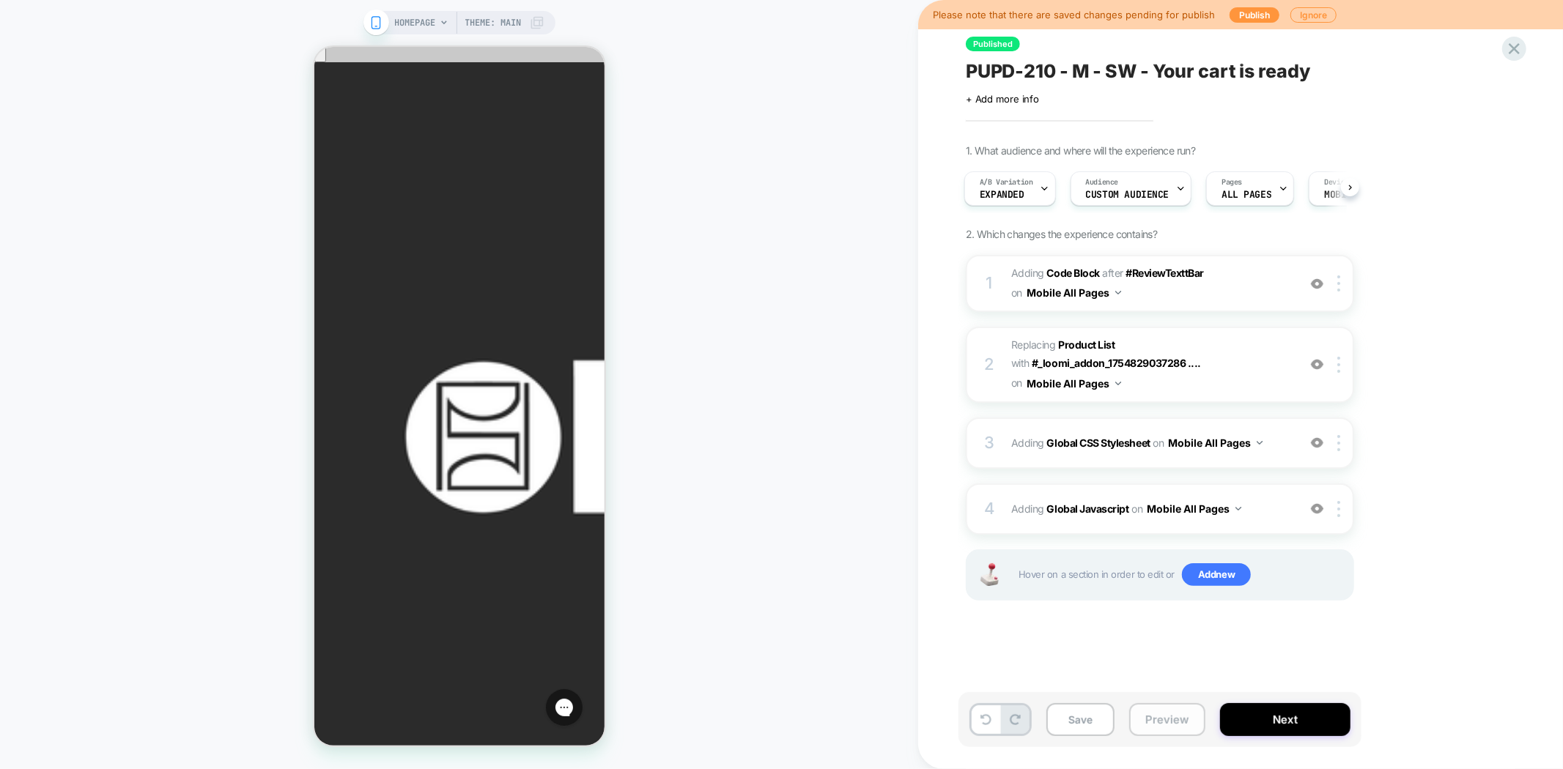
click at [1148, 722] on button "Preview" at bounding box center [1167, 719] width 76 height 33
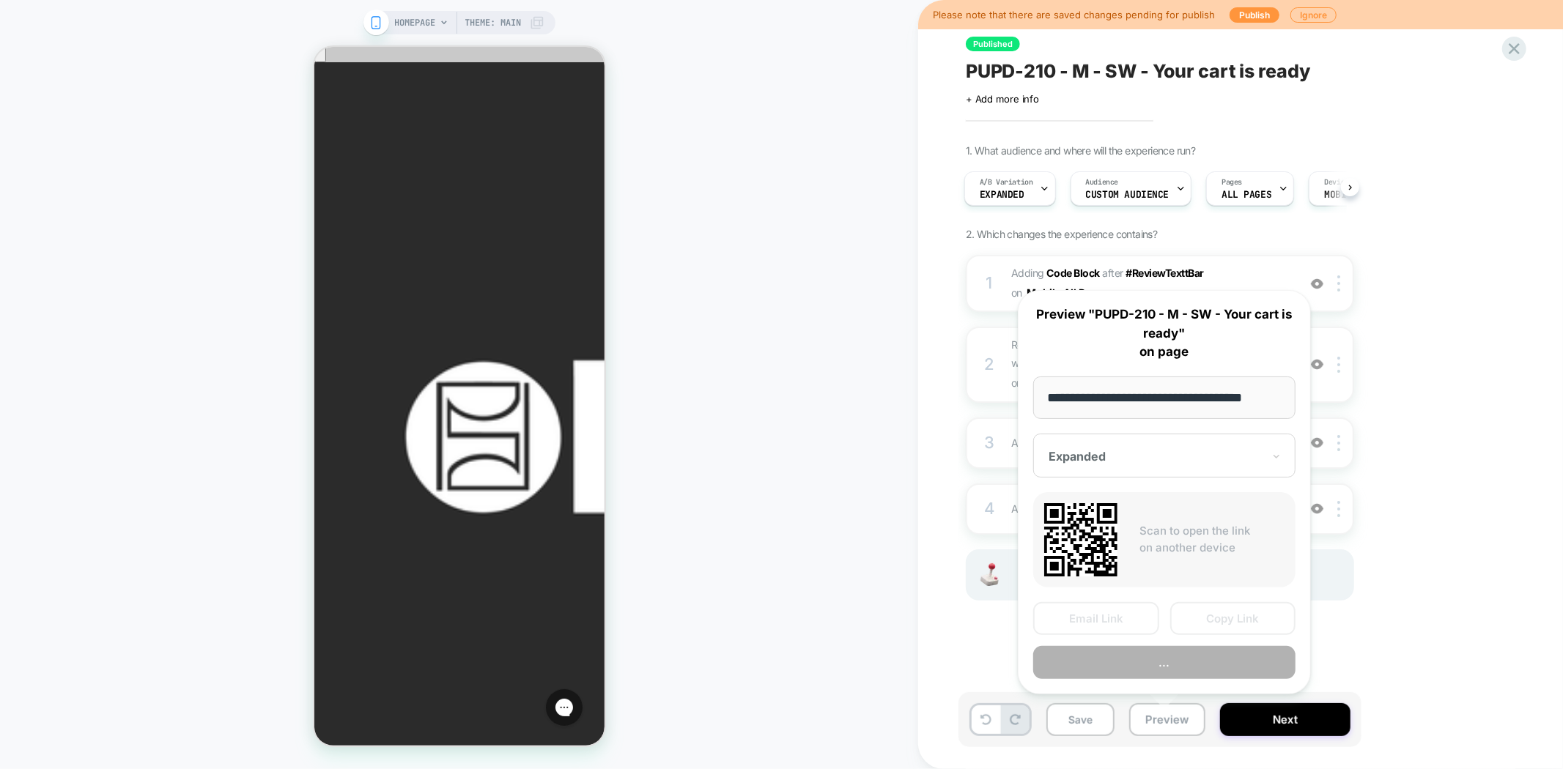
scroll to position [0, 12]
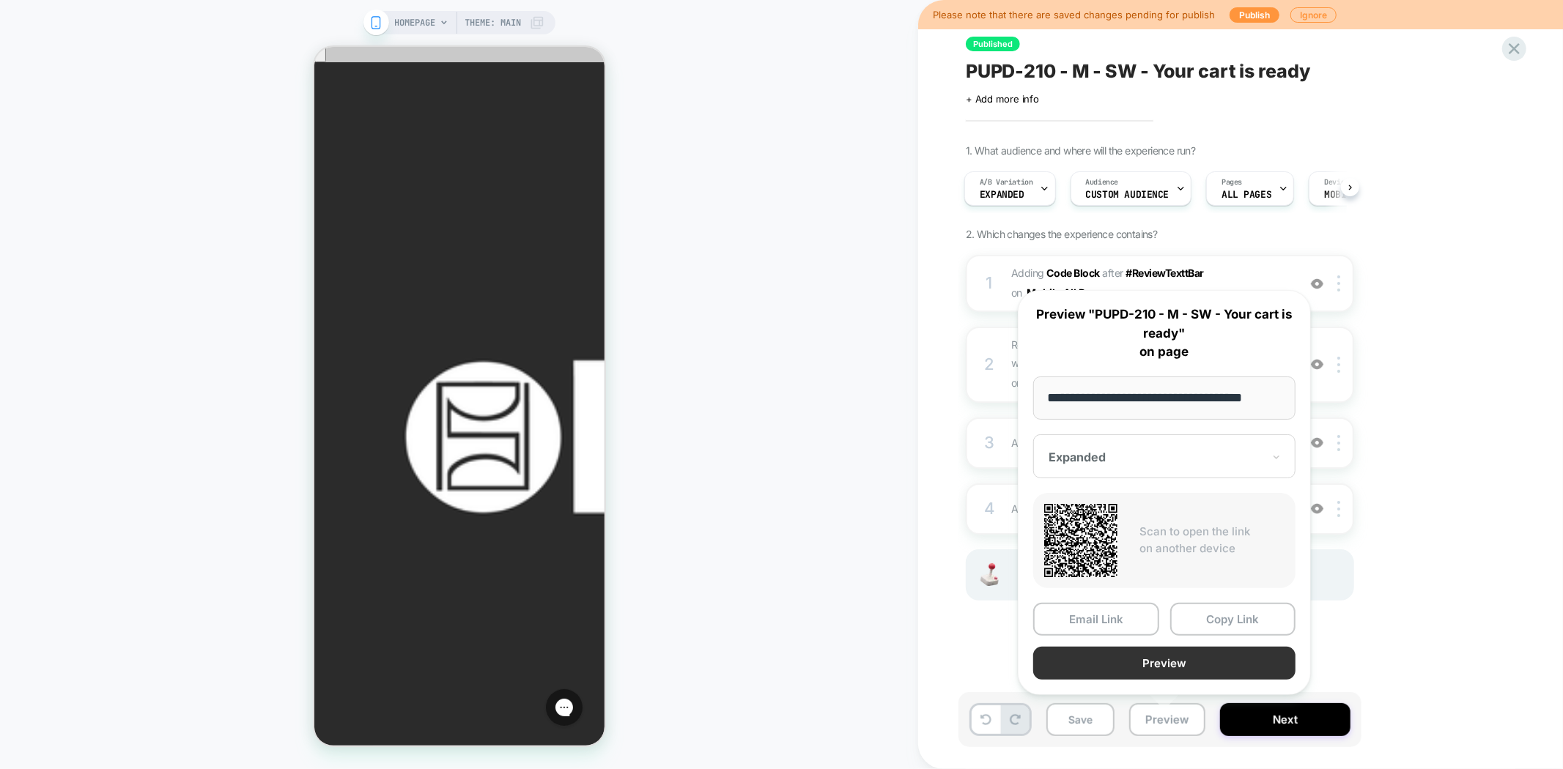
click at [1198, 662] on button "Preview" at bounding box center [1164, 663] width 262 height 33
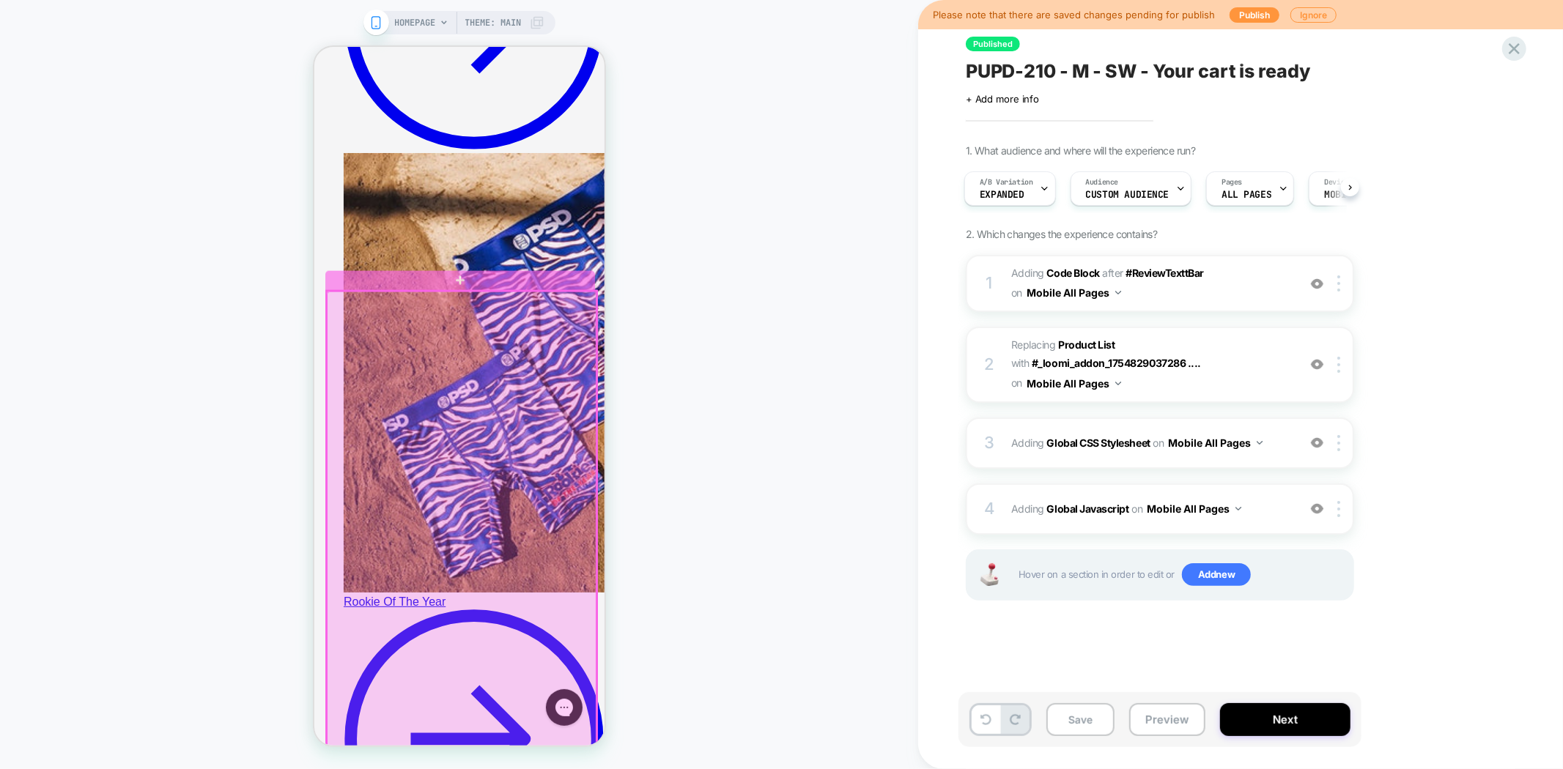
scroll to position [1302, 0]
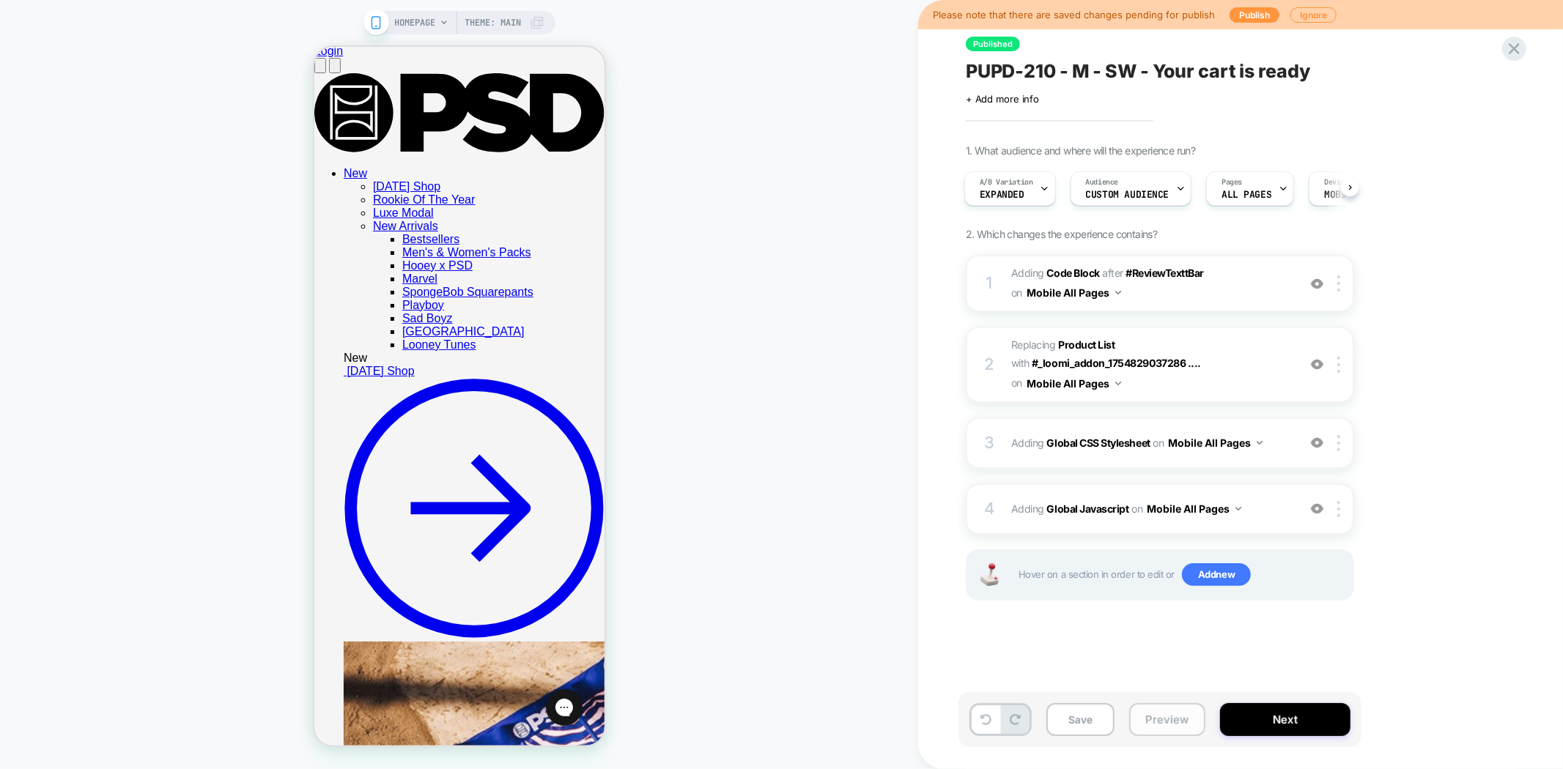
click at [1168, 716] on button "Preview" at bounding box center [1167, 719] width 76 height 33
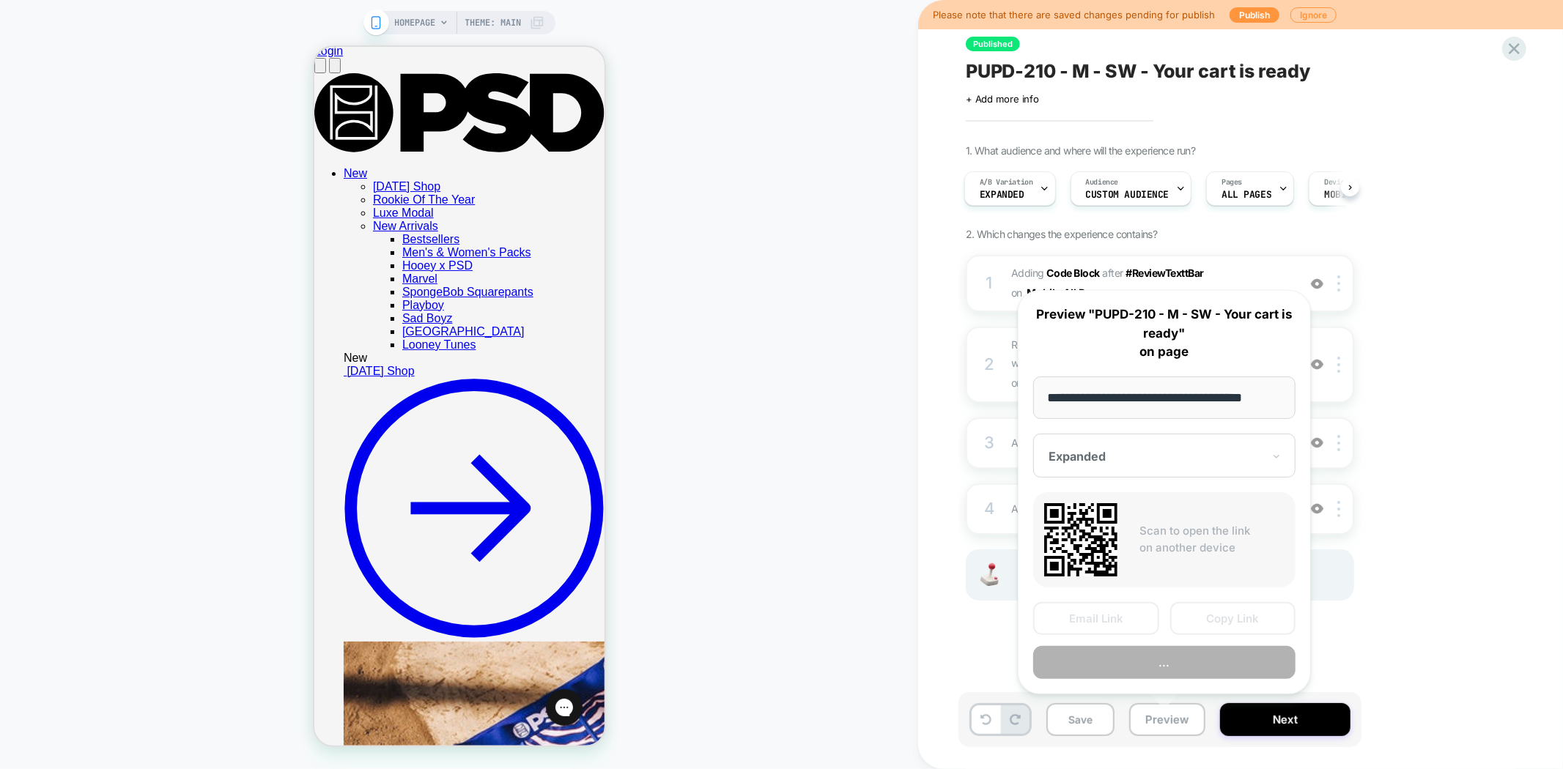
scroll to position [0, 12]
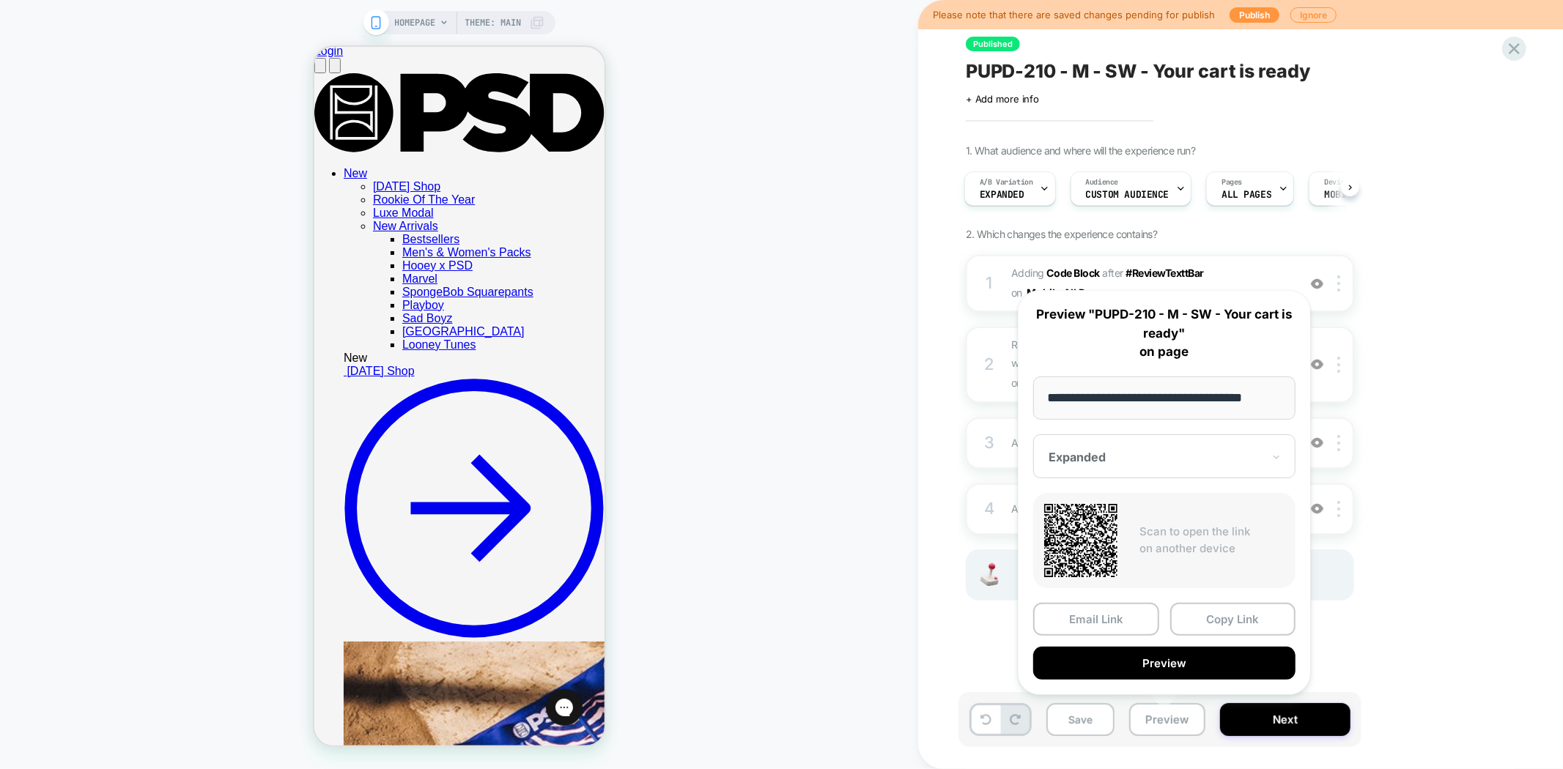
click at [1203, 663] on button "Preview" at bounding box center [1164, 663] width 262 height 33
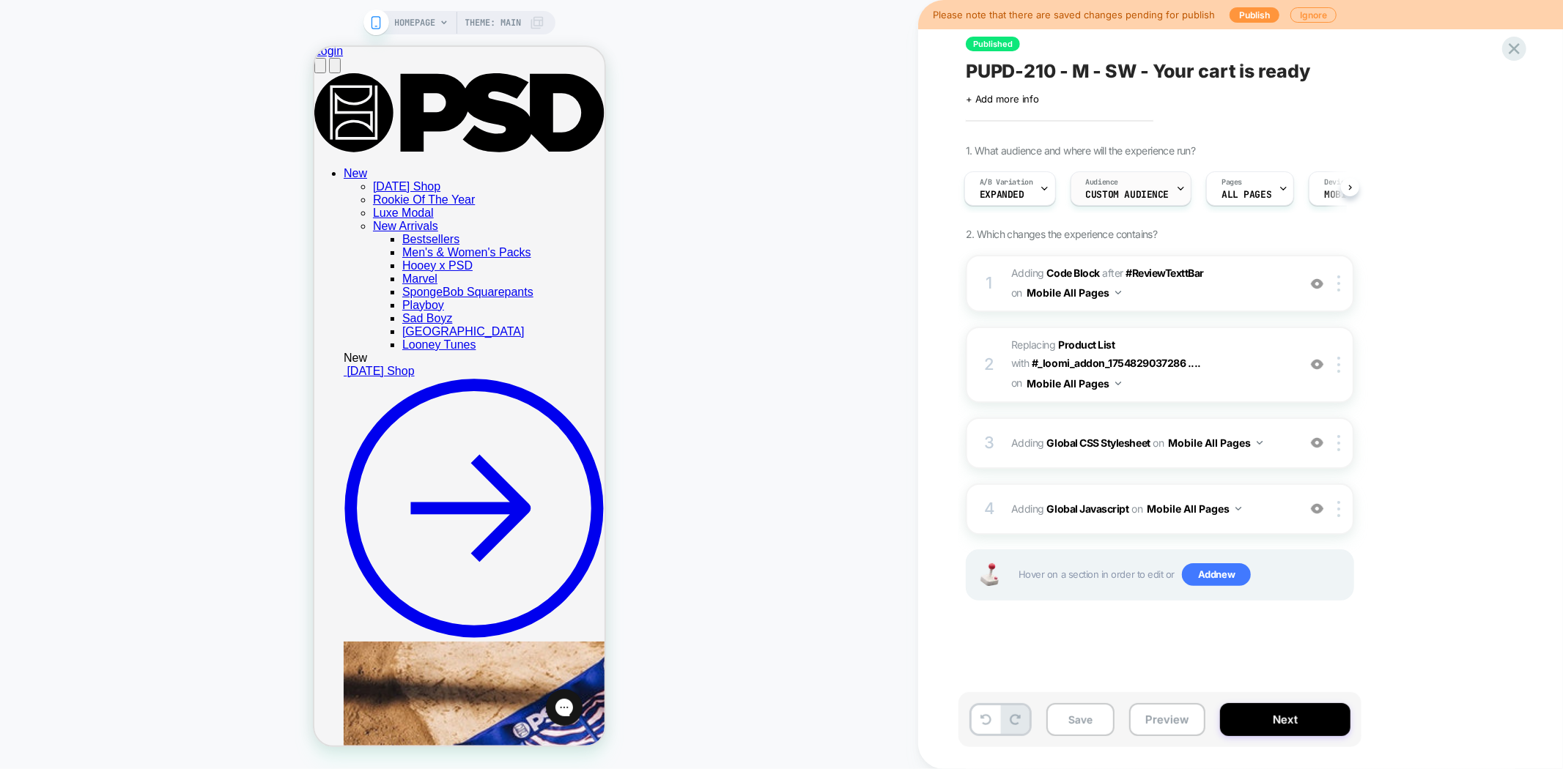
click at [1155, 190] on span "Custom Audience" at bounding box center [1128, 195] width 84 height 10
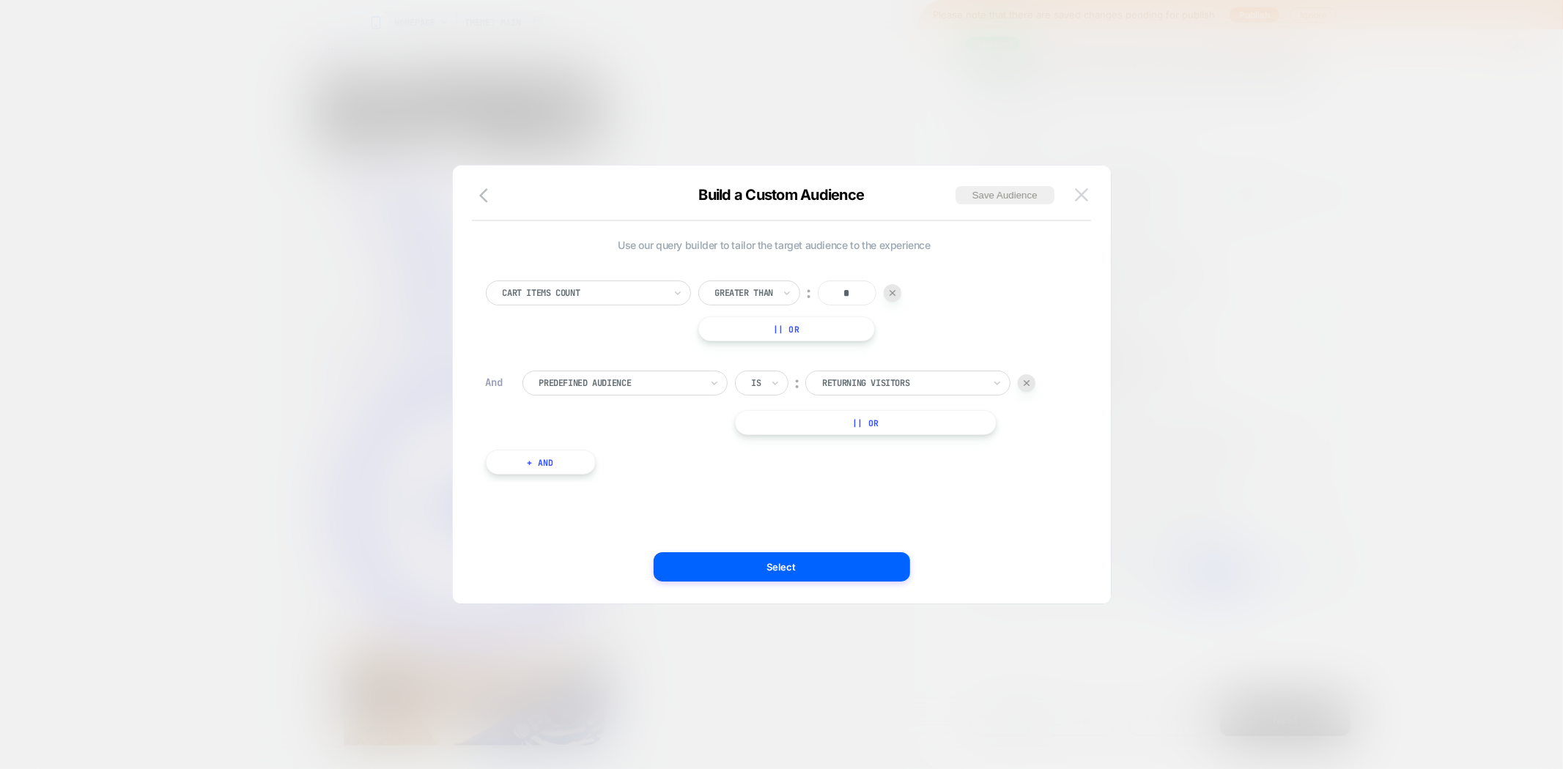
click at [1085, 193] on img at bounding box center [1081, 194] width 13 height 12
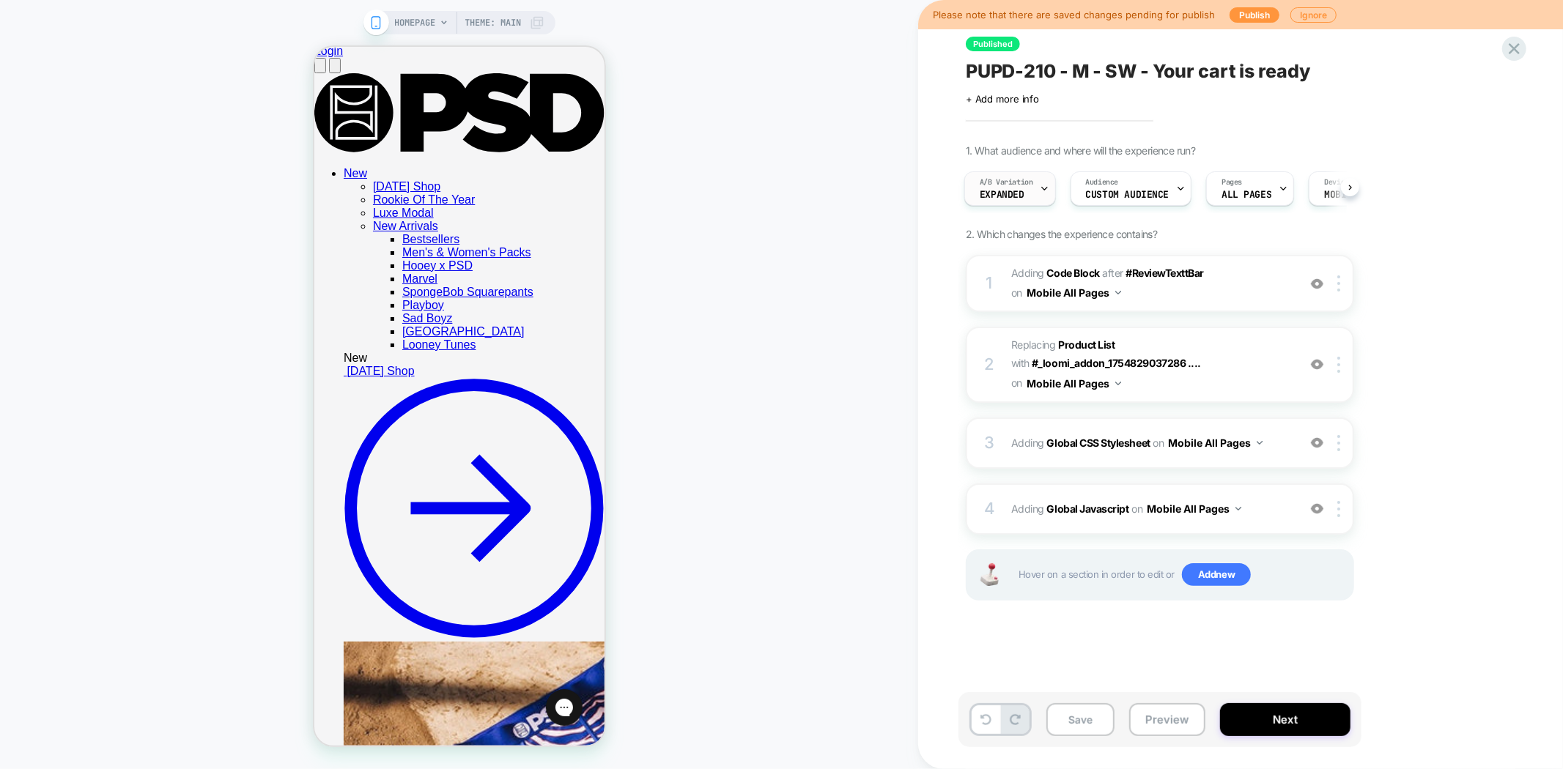
click at [1029, 179] on span "A/B Variation" at bounding box center [1005, 182] width 53 height 10
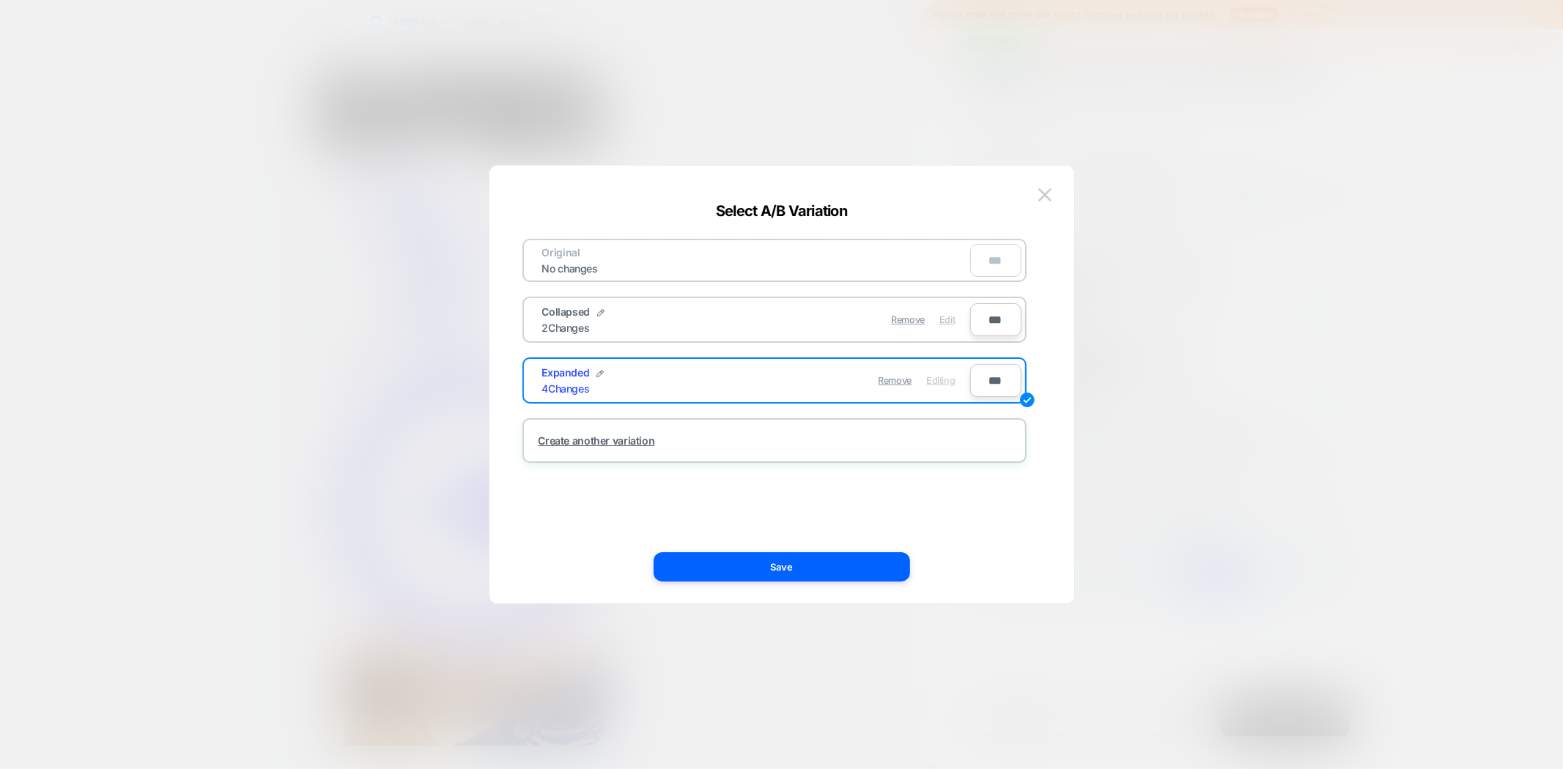
click at [950, 320] on span "Edit" at bounding box center [946, 319] width 15 height 11
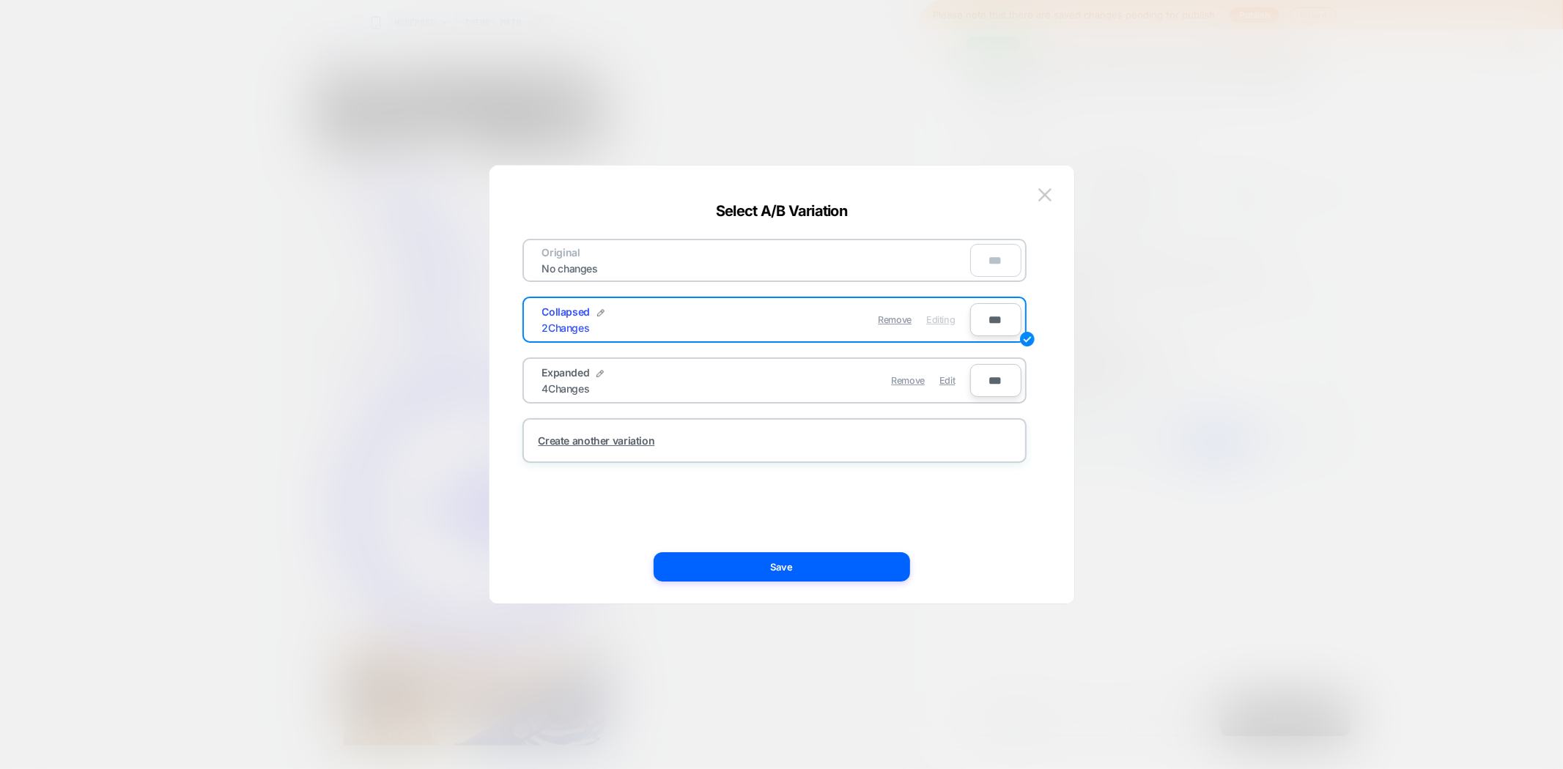
scroll to position [1352, 0]
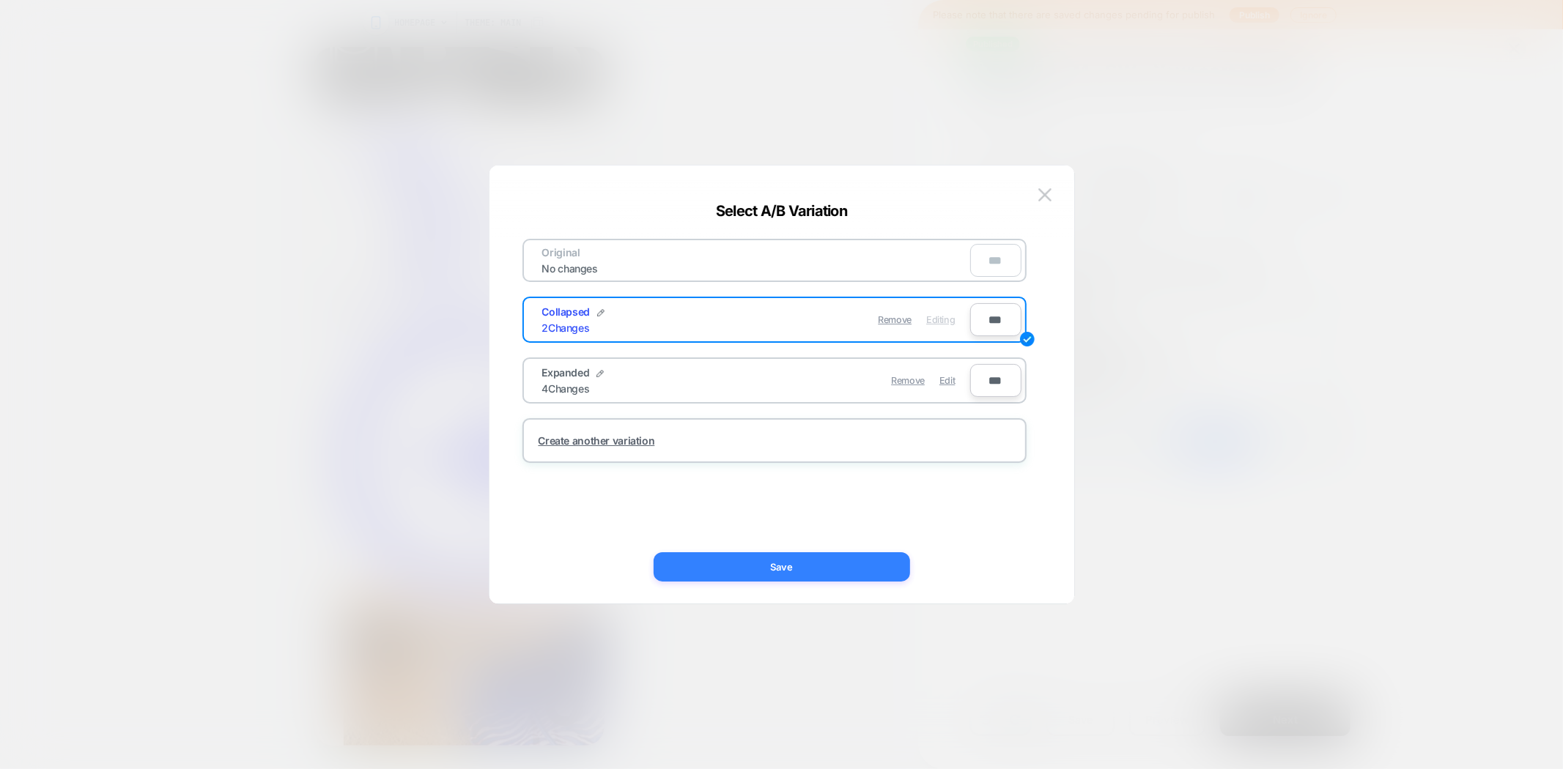
click at [853, 572] on button "Save" at bounding box center [781, 566] width 256 height 29
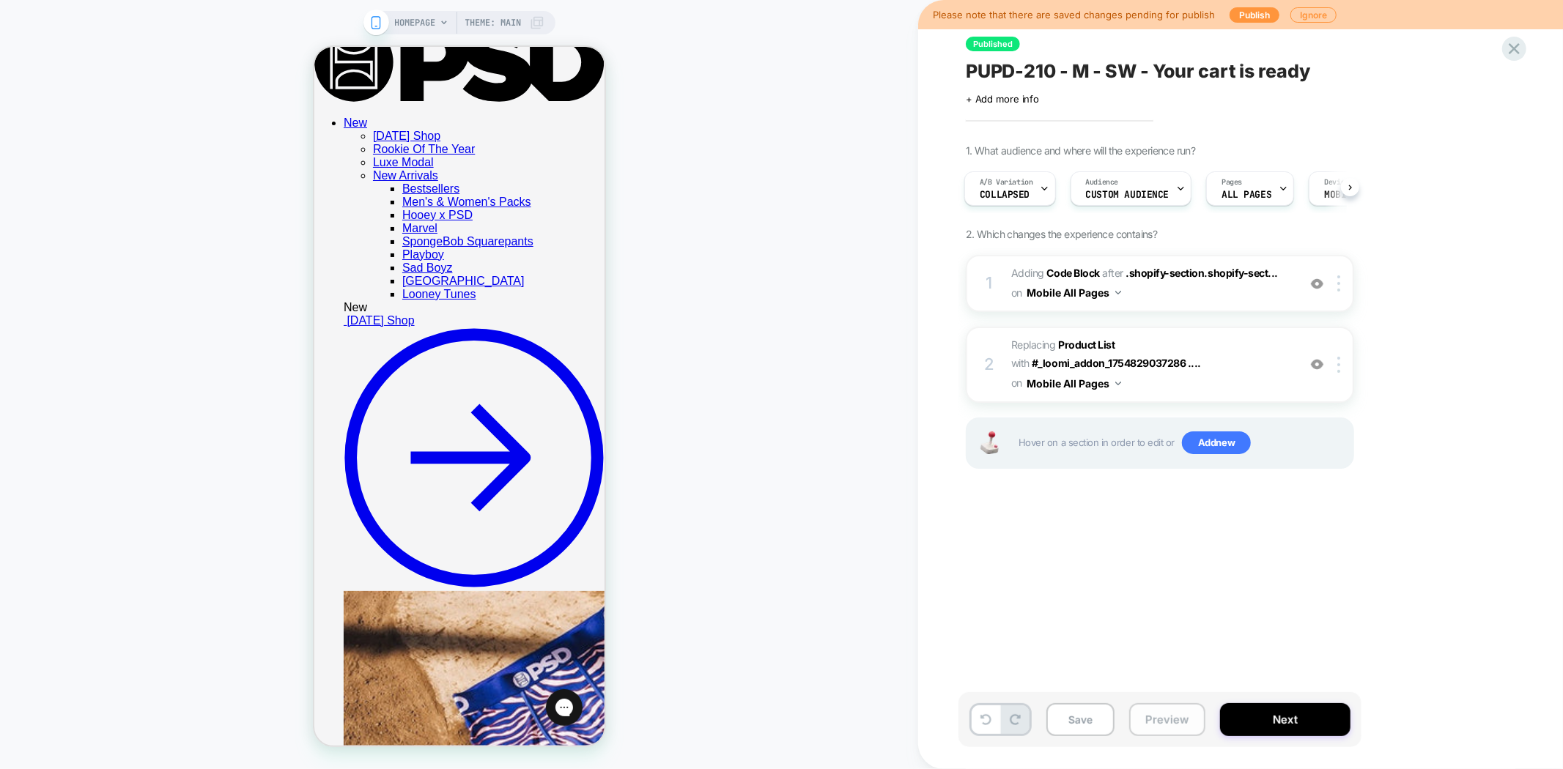
click at [1166, 730] on button "Preview" at bounding box center [1167, 719] width 76 height 33
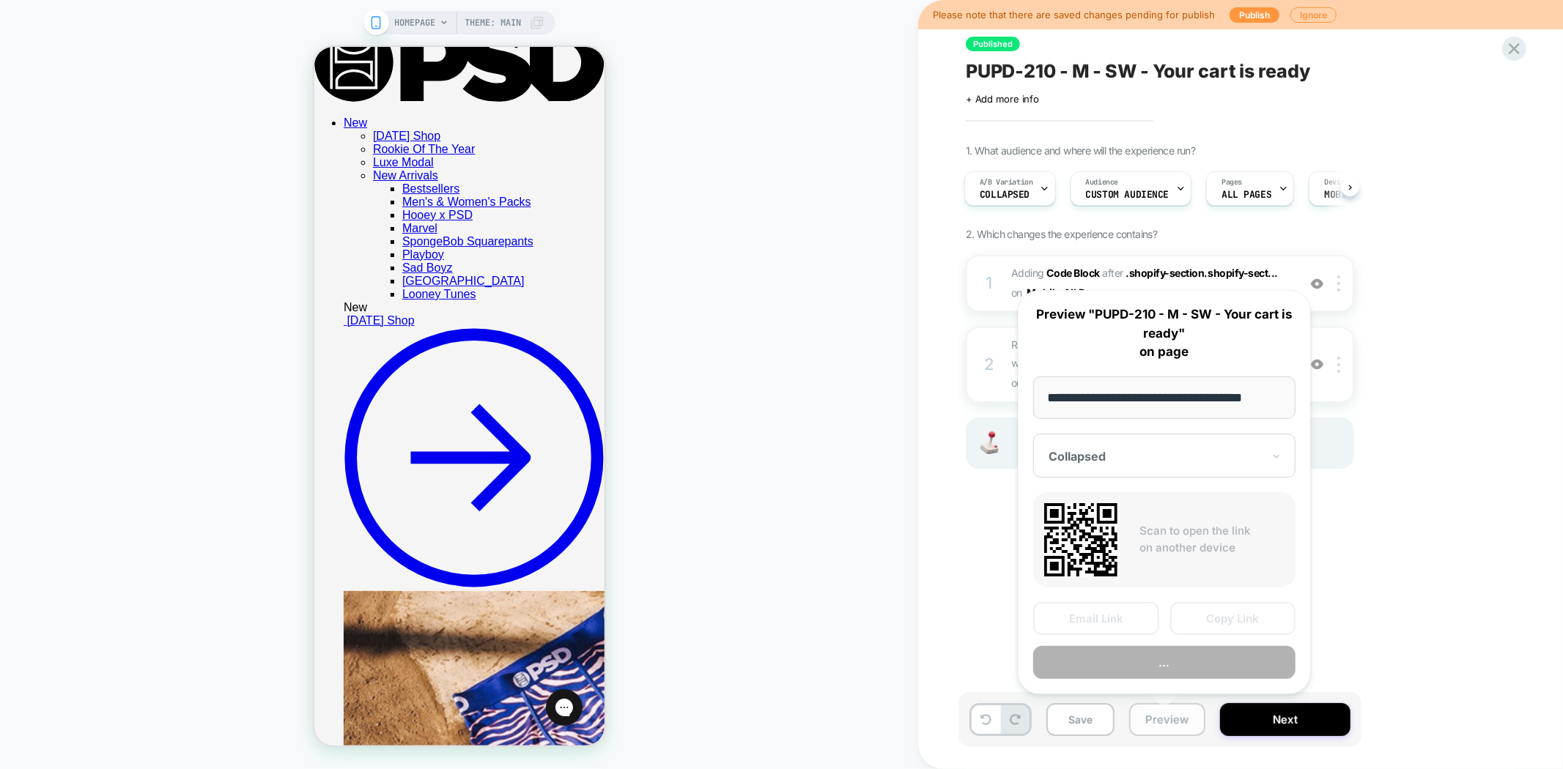
scroll to position [0, 12]
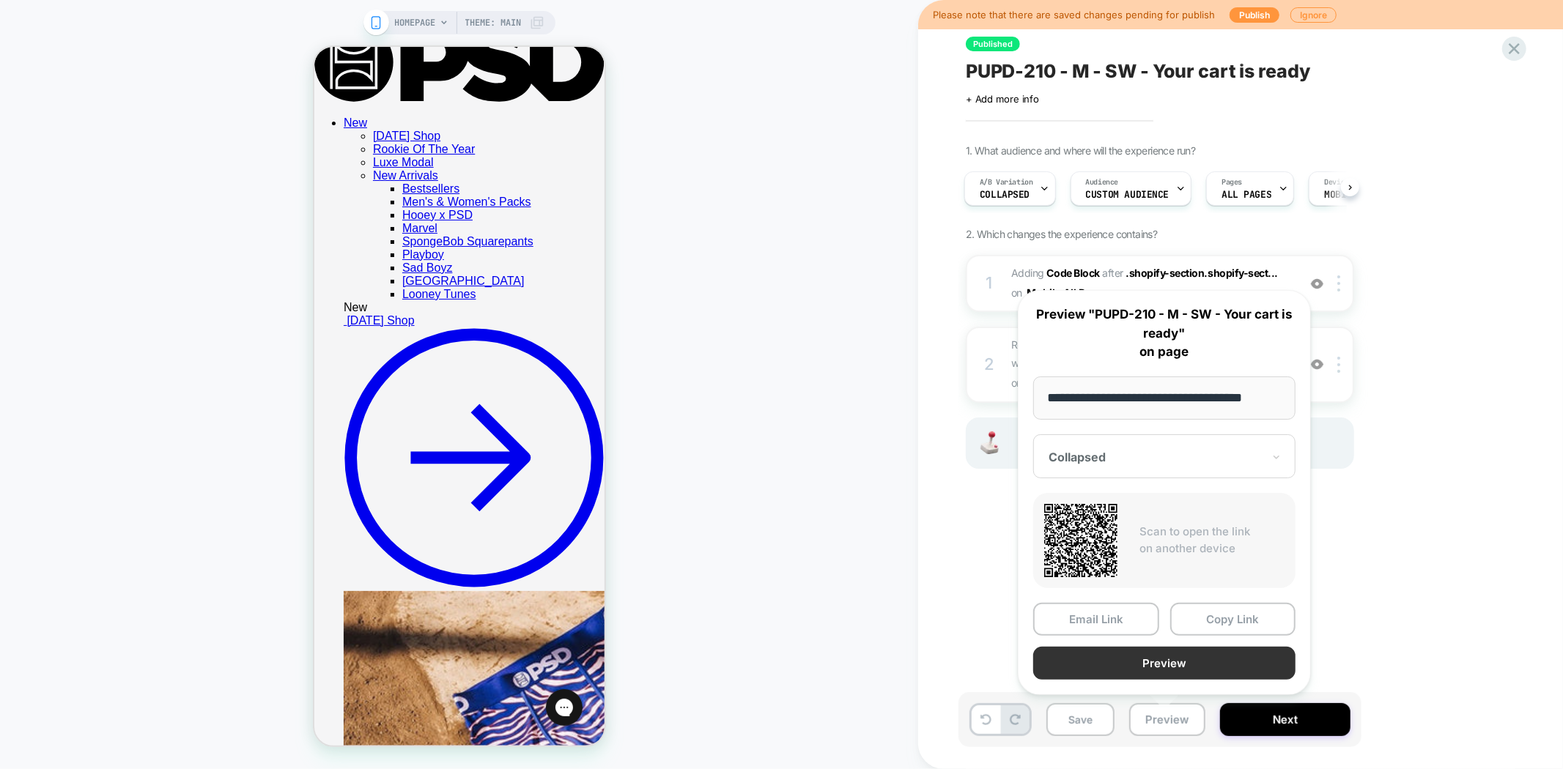
click at [1179, 668] on button "Preview" at bounding box center [1164, 663] width 262 height 33
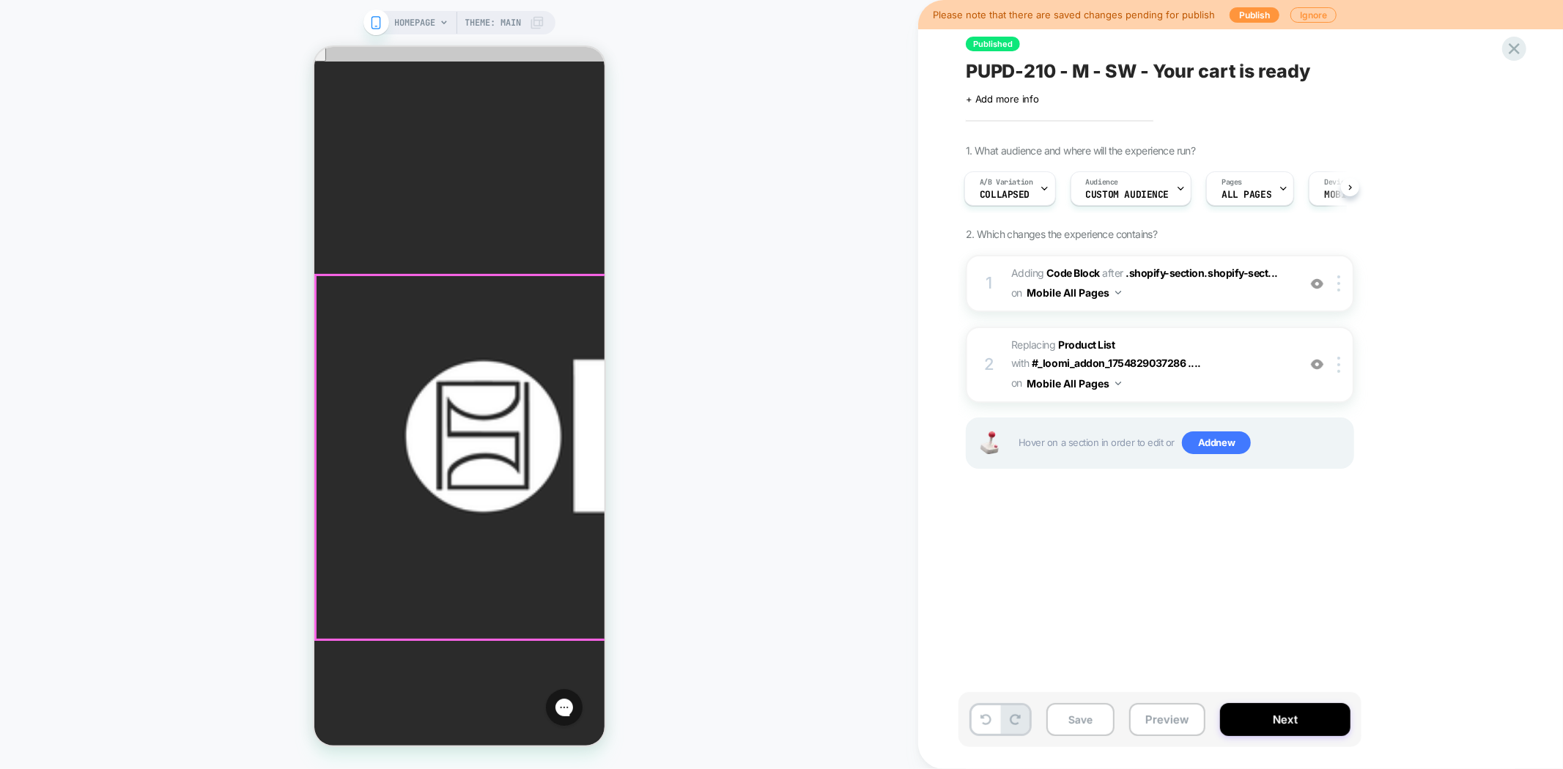
scroll to position [0, 0]
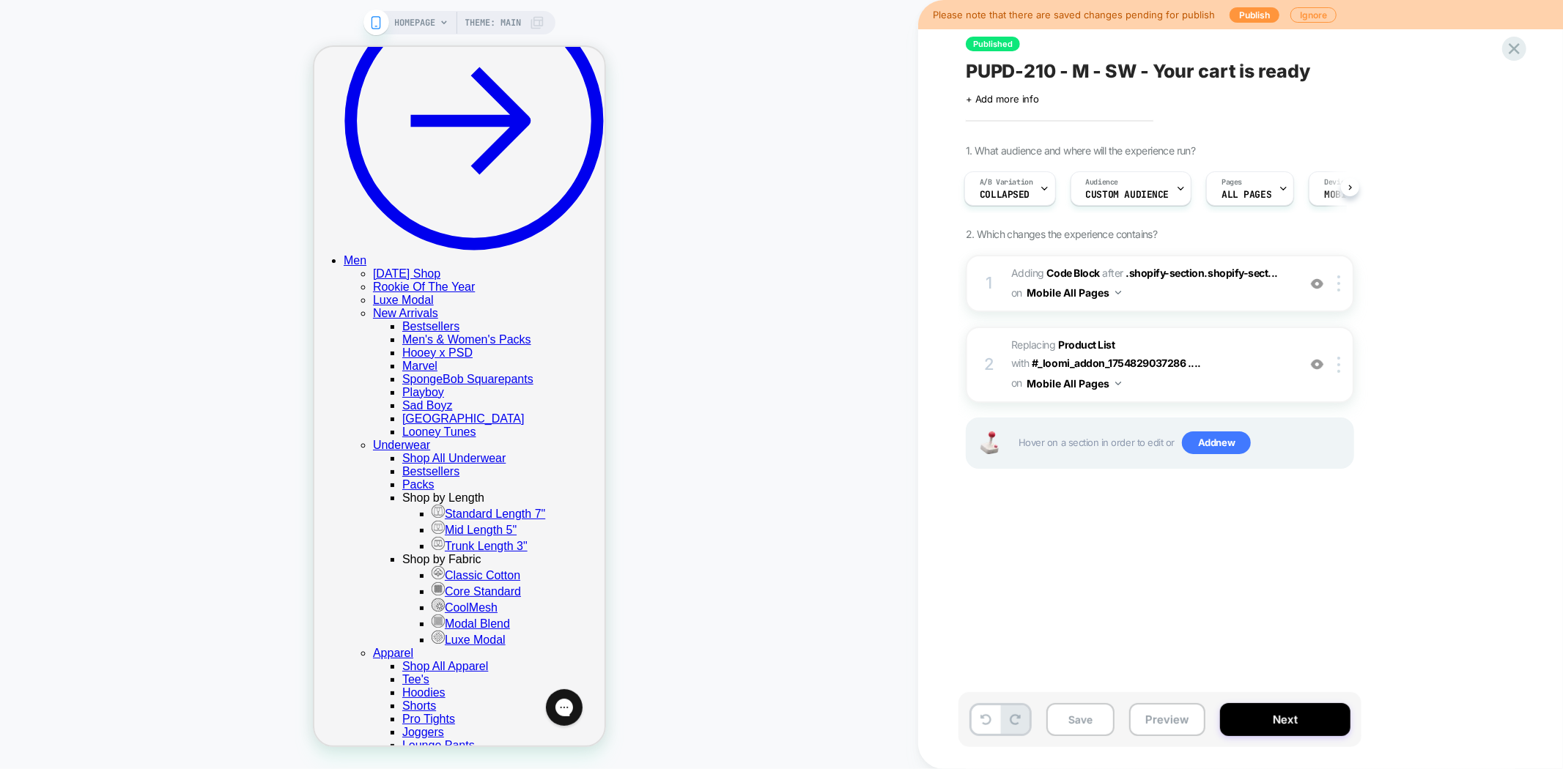
scroll to position [3174, 0]
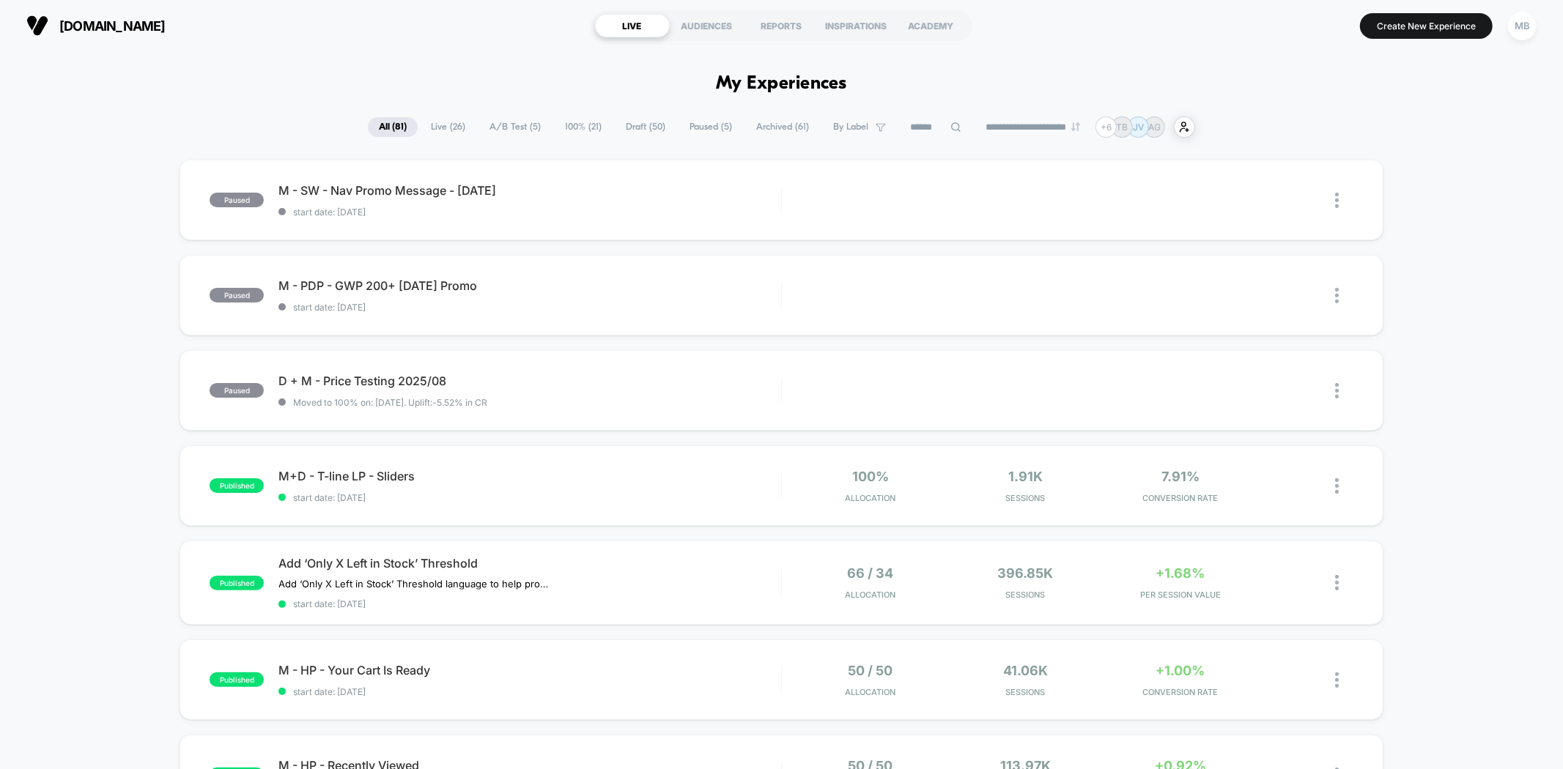
click at [433, 130] on span "Live ( 26 )" at bounding box center [448, 127] width 56 height 20
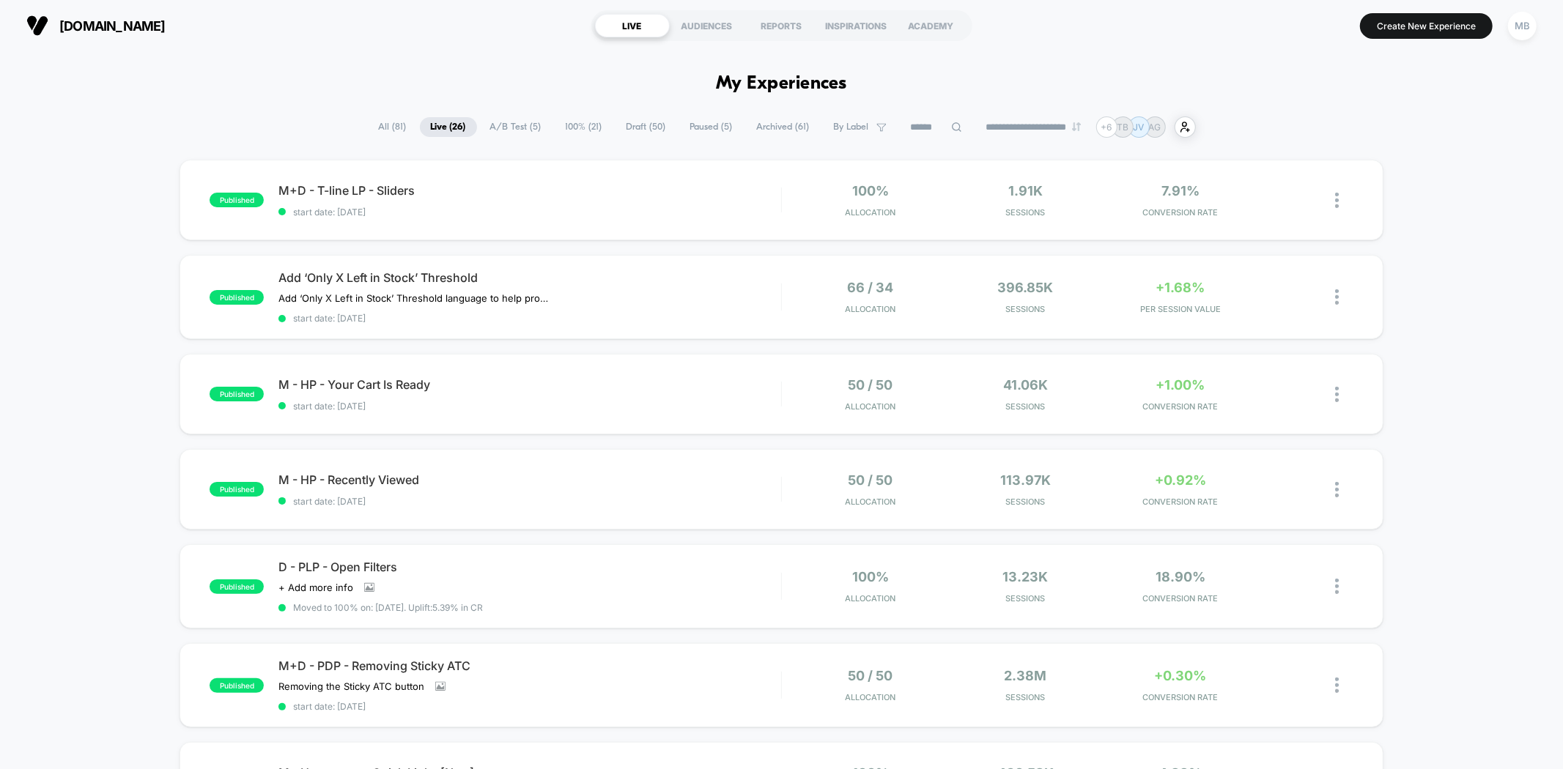
click at [951, 123] on icon at bounding box center [956, 127] width 11 height 11
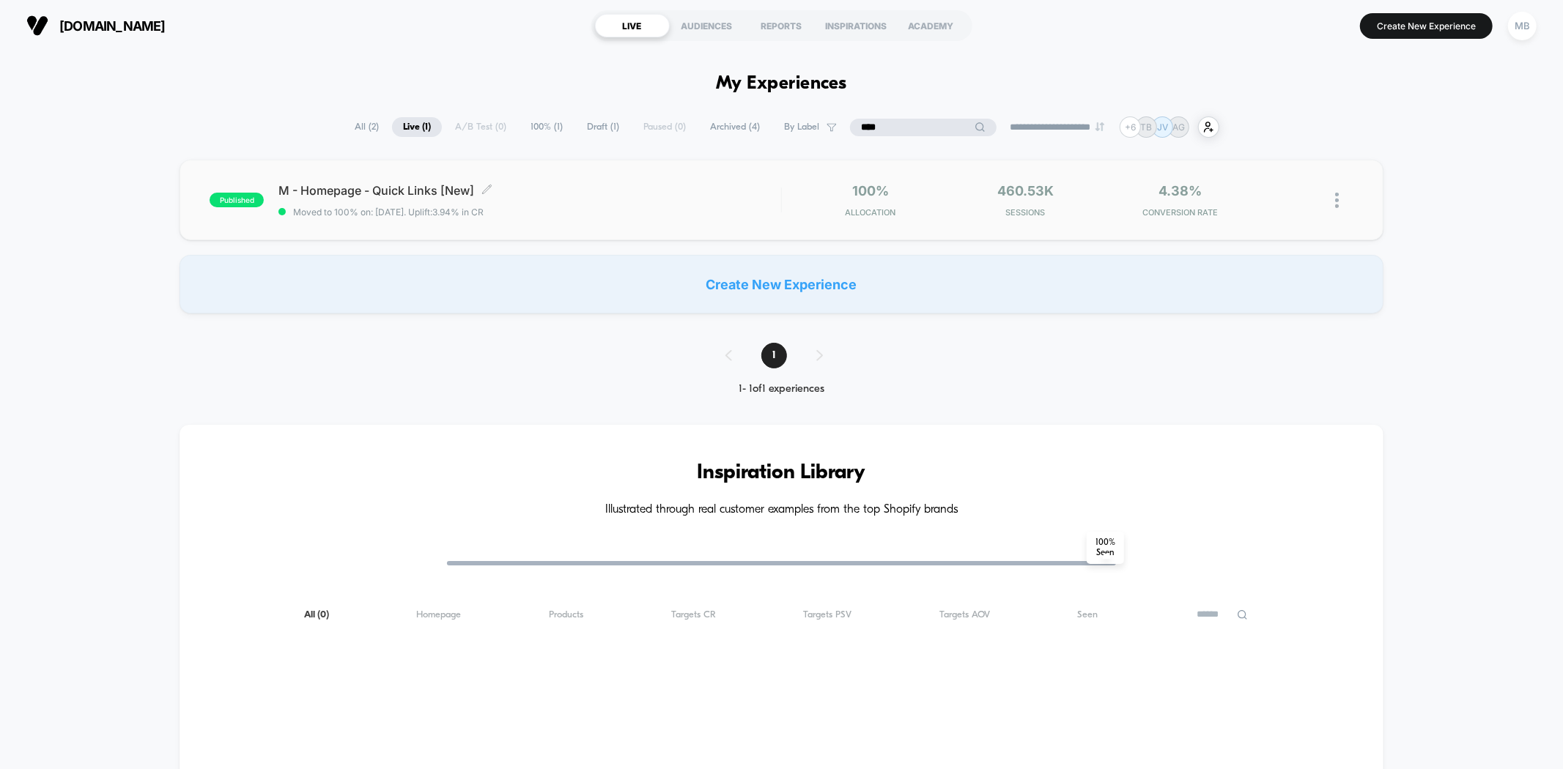
type input "****"
click at [653, 206] on div "M - Homepage - Quick Links [New] Click to edit experience details Click to edit…" at bounding box center [529, 200] width 502 height 34
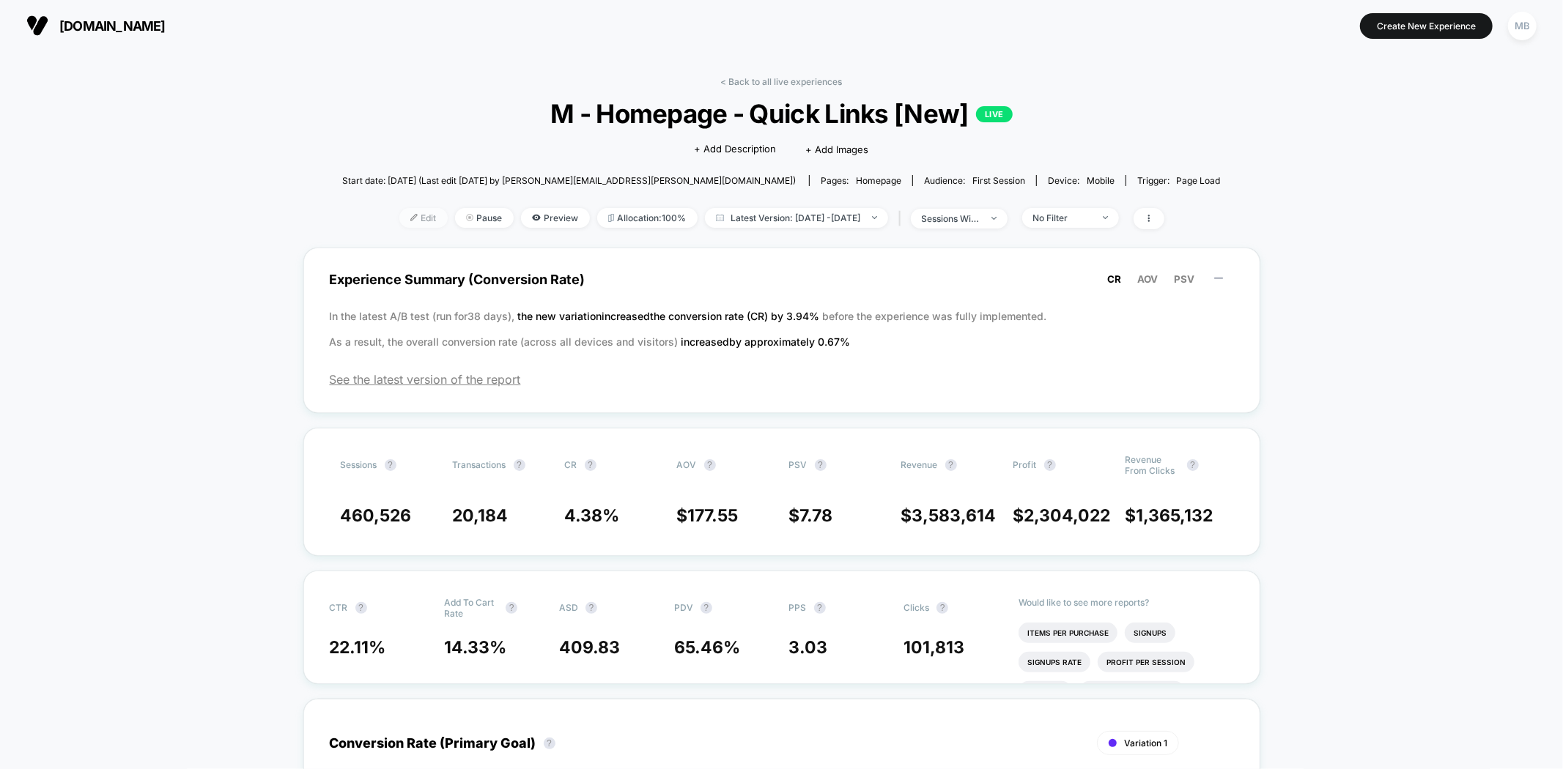
click at [399, 209] on span "Edit" at bounding box center [423, 218] width 48 height 20
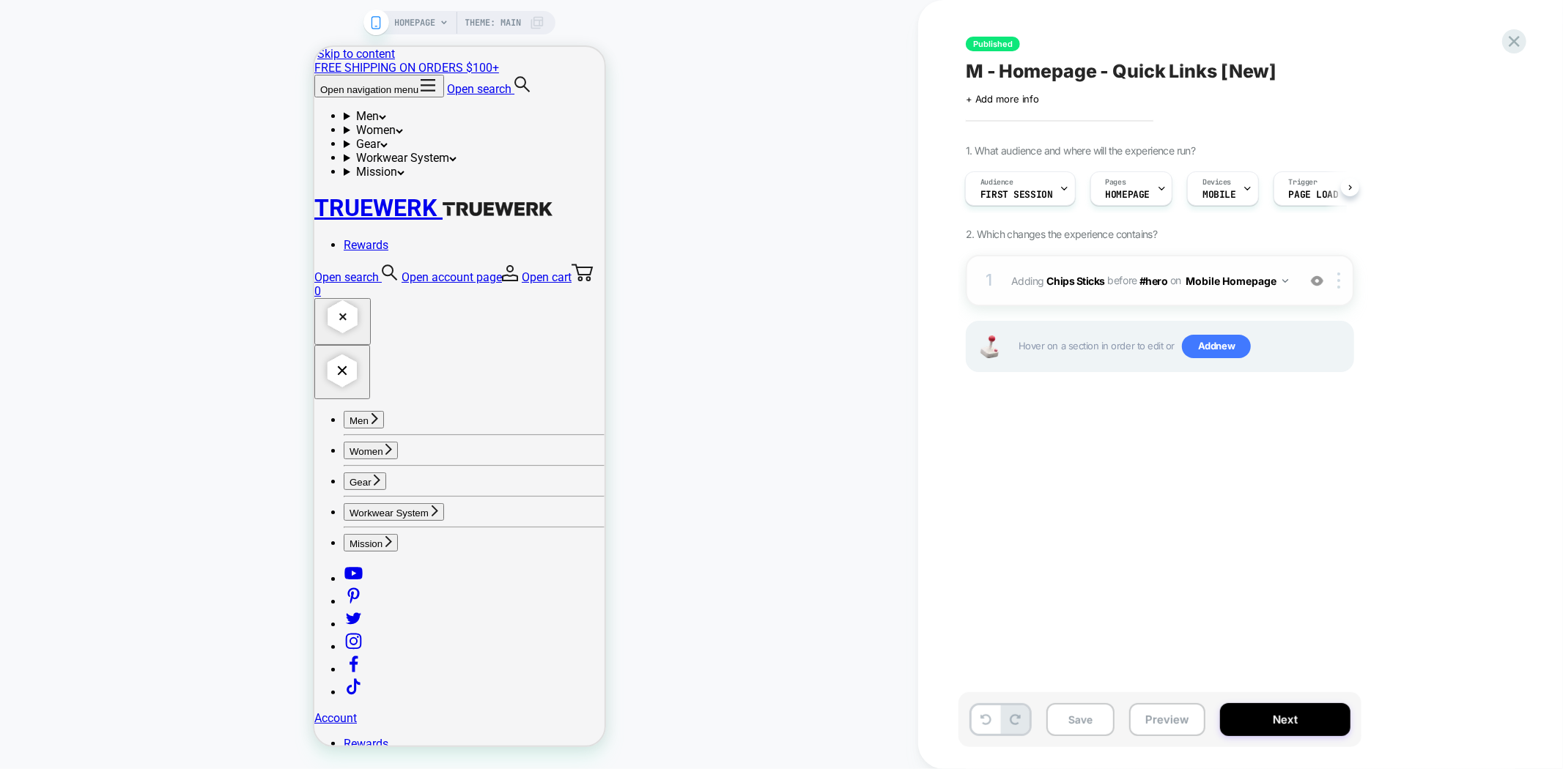
click at [1319, 275] on img at bounding box center [1317, 281] width 12 height 12
click at [1177, 715] on button "Preview" at bounding box center [1167, 719] width 76 height 33
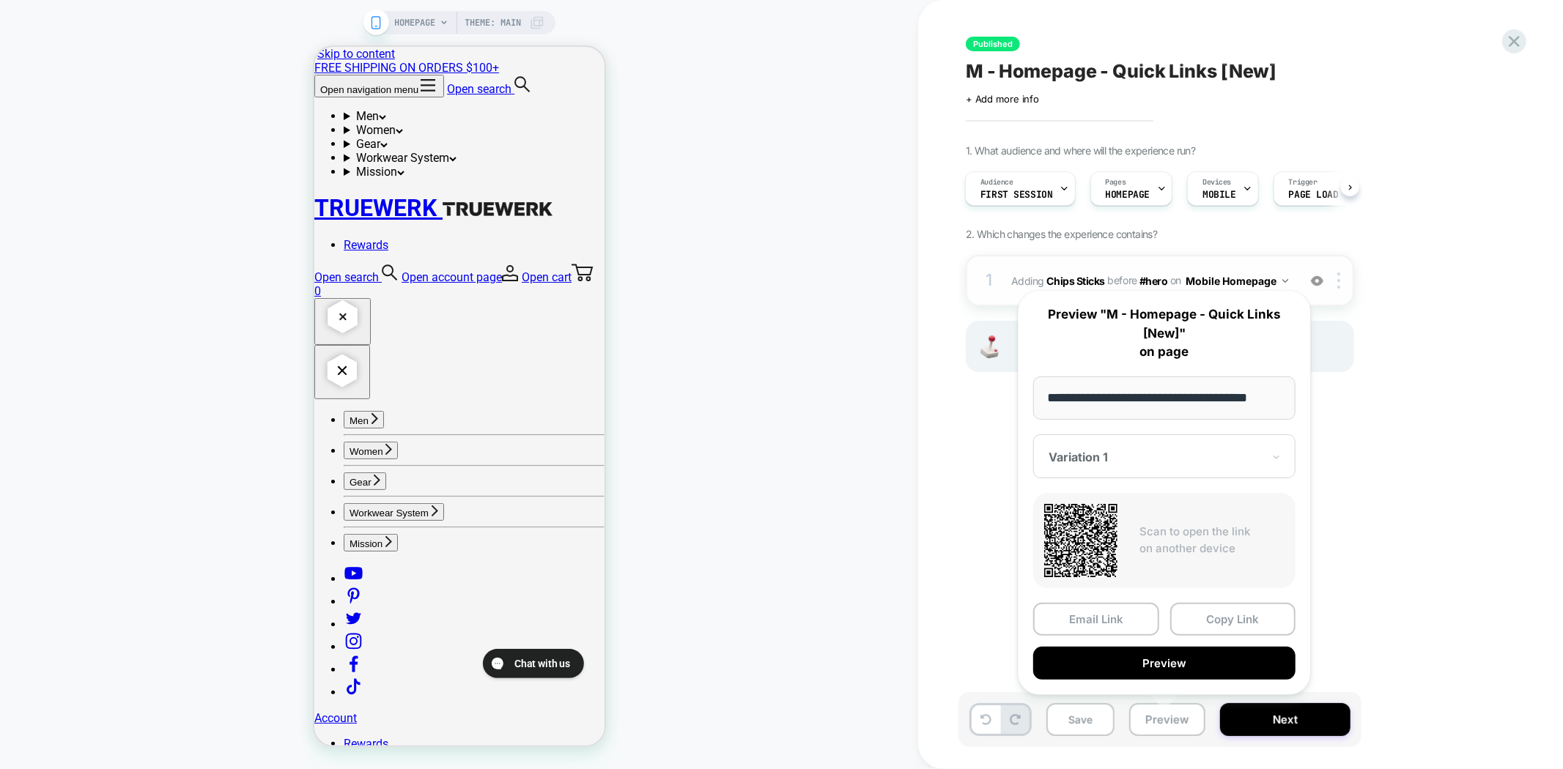
click at [1224, 445] on div "Variation 1" at bounding box center [1164, 456] width 262 height 44
click at [1112, 536] on div "CONTROL" at bounding box center [1164, 534] width 248 height 26
click at [1196, 660] on button "Preview" at bounding box center [1164, 663] width 262 height 33
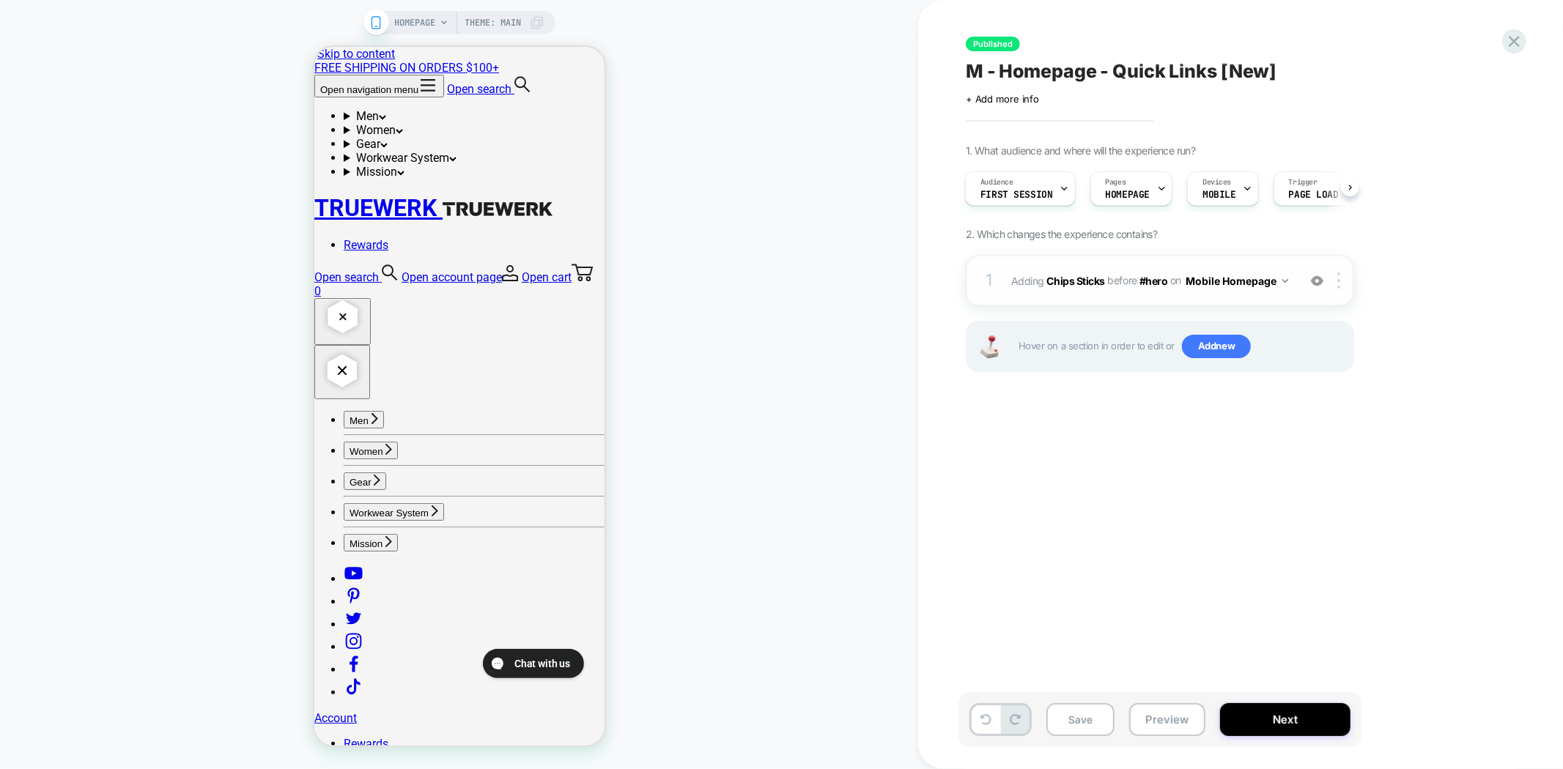
click at [1321, 286] on div at bounding box center [1317, 281] width 24 height 16
click at [136, 517] on div "HOMEPAGE Theme: MAIN" at bounding box center [459, 385] width 918 height 740
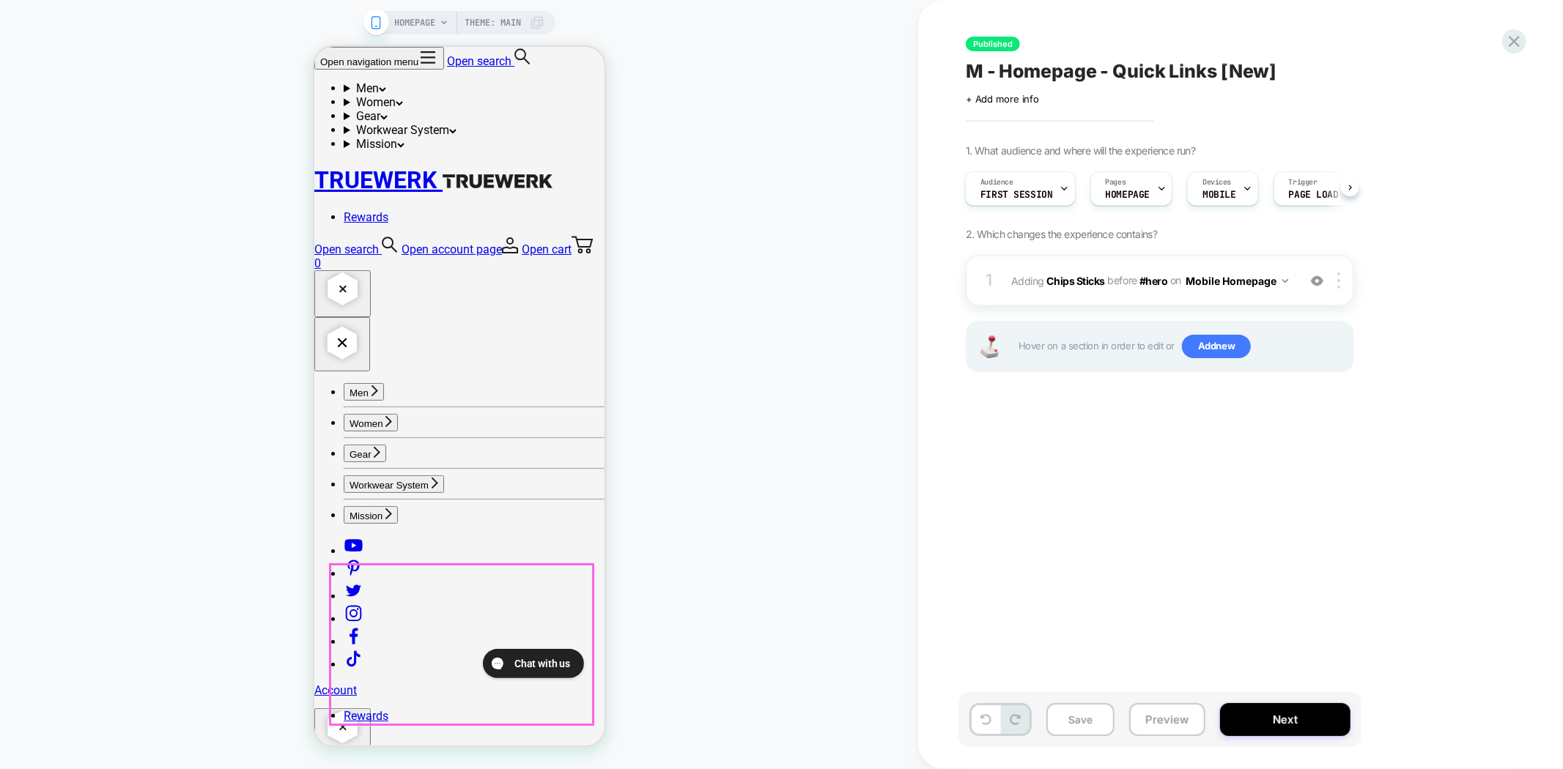
scroll to position [244, 0]
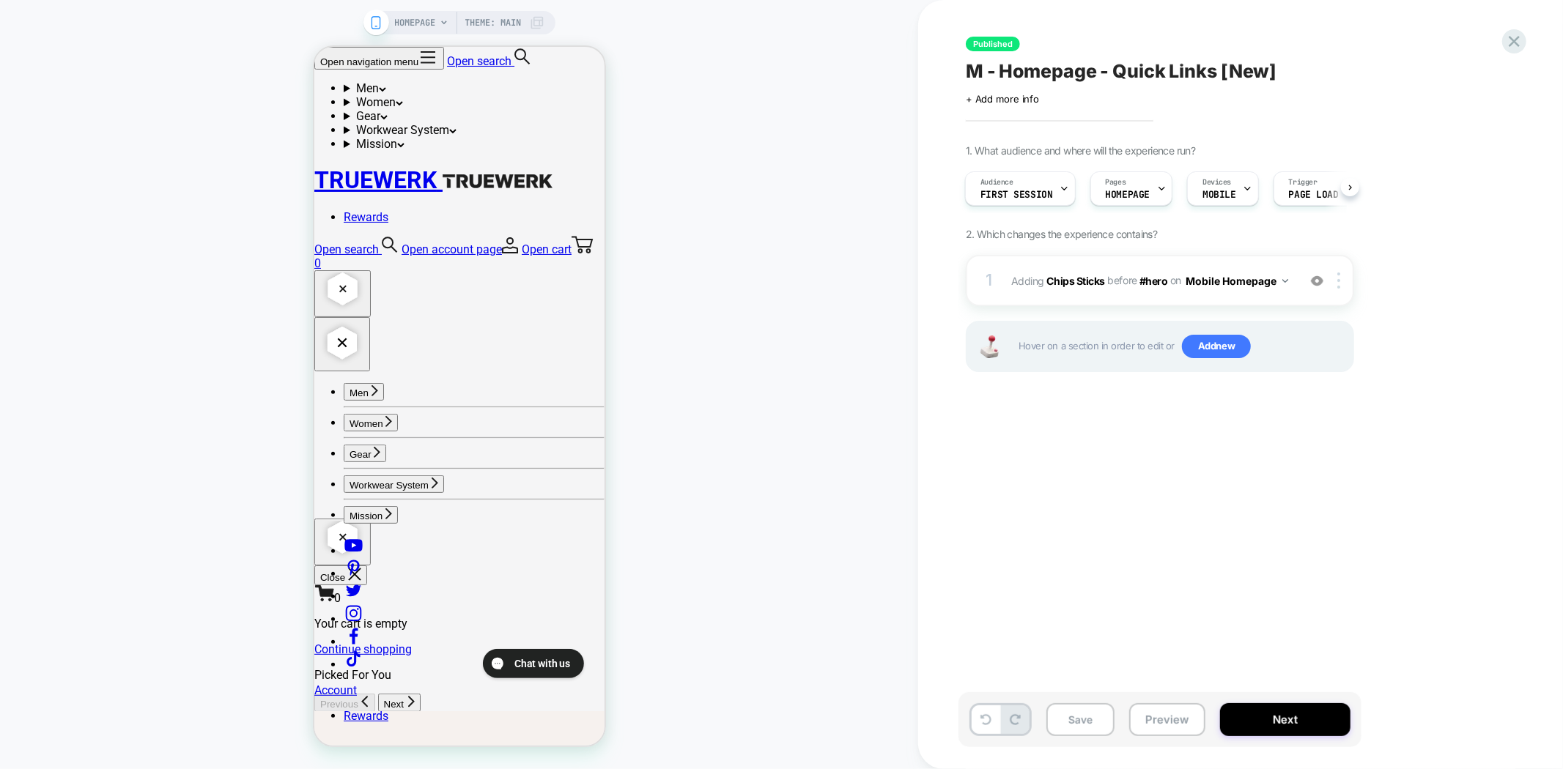
click at [1109, 74] on span "M - Homepage - Quick Links [New]" at bounding box center [1121, 71] width 311 height 22
click at [1161, 740] on div "Save Preview Next" at bounding box center [1159, 719] width 403 height 55
click at [1165, 707] on button "Preview" at bounding box center [1167, 719] width 76 height 33
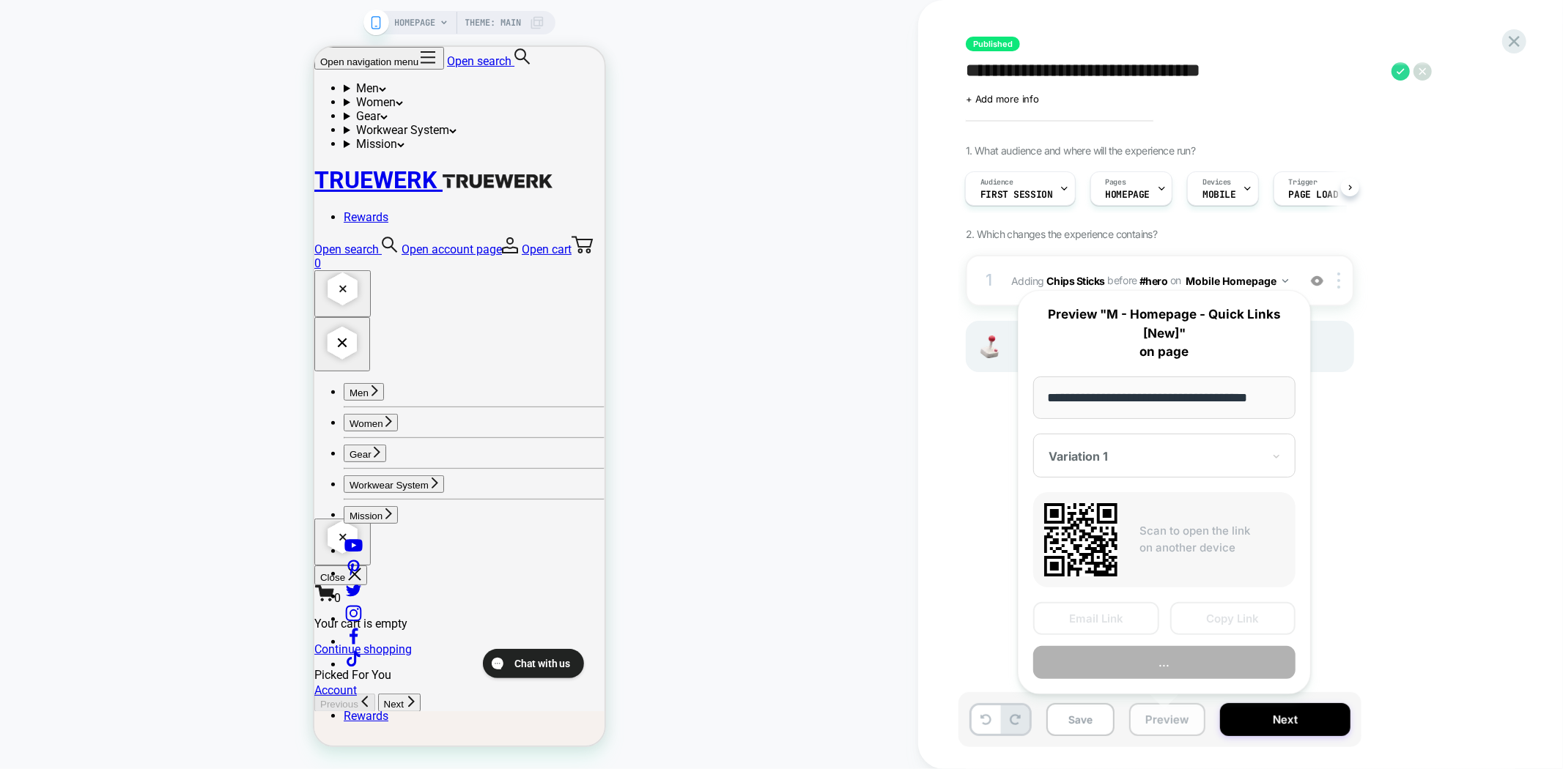
scroll to position [0, 10]
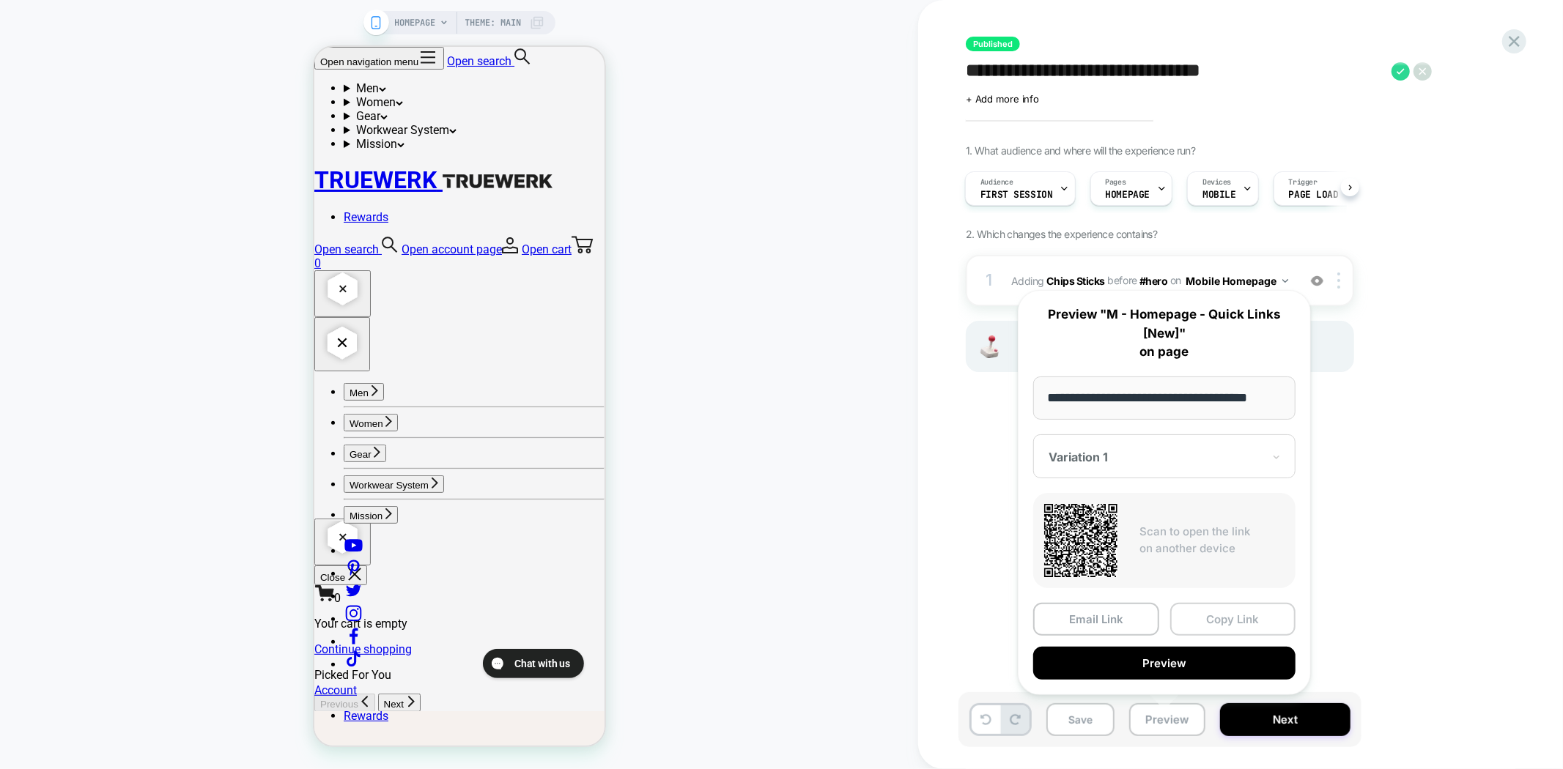
click at [1213, 612] on button "Copy Link" at bounding box center [1233, 619] width 126 height 33
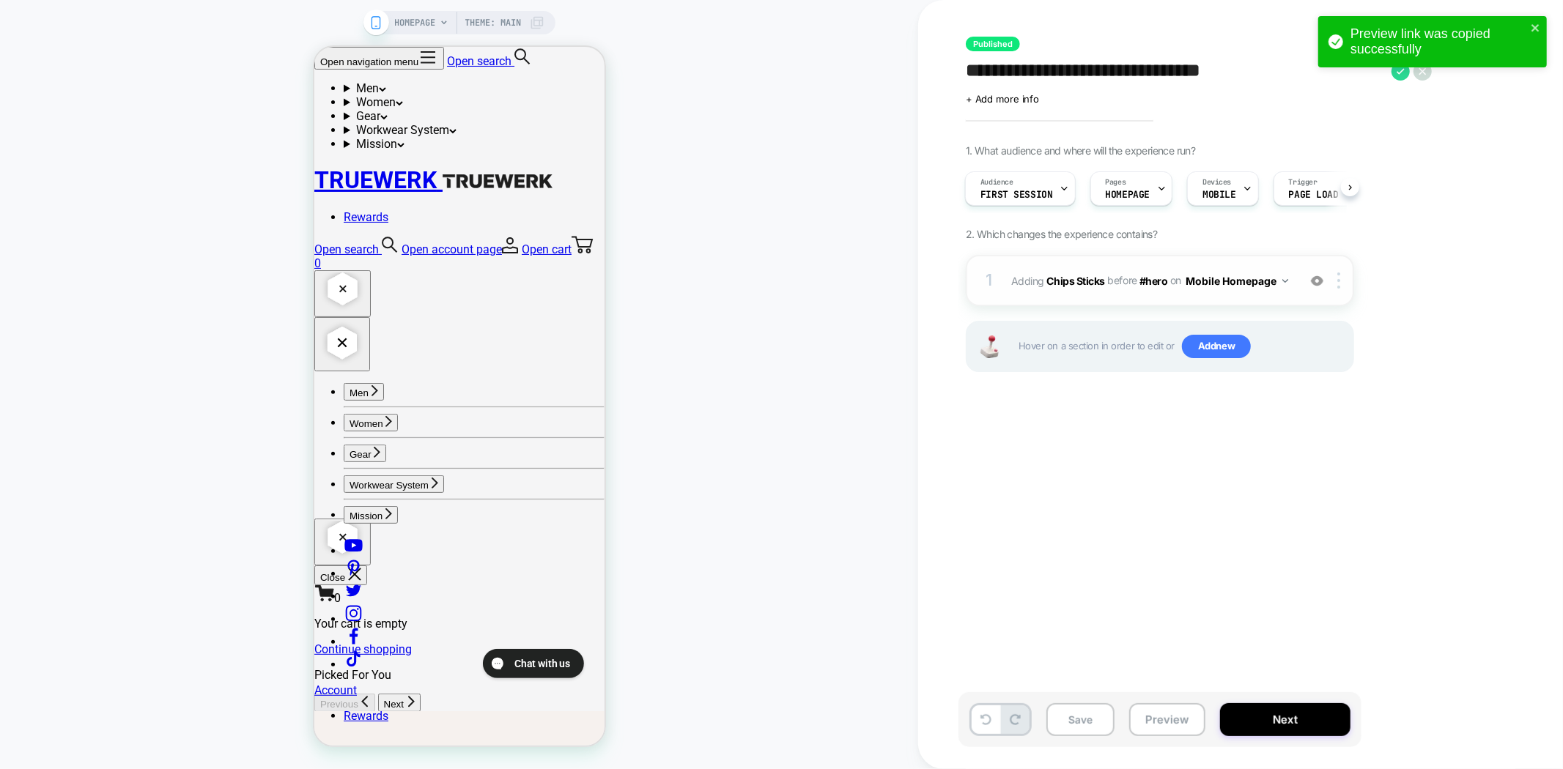
click at [1320, 281] on img at bounding box center [1317, 281] width 12 height 12
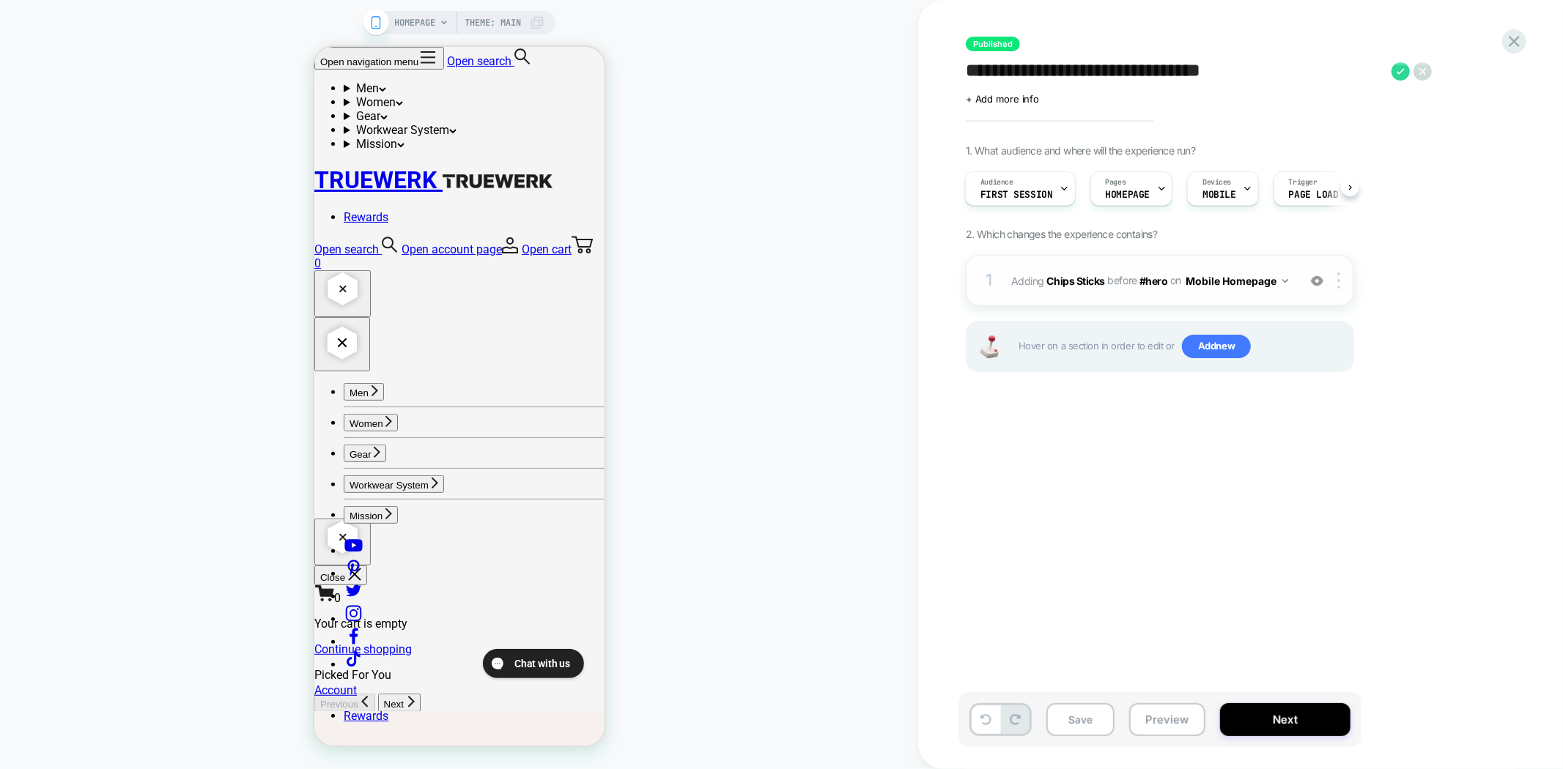
click at [1317, 284] on img at bounding box center [1317, 281] width 12 height 12
click at [1315, 279] on img at bounding box center [1317, 281] width 12 height 12
